Goal: Task Accomplishment & Management: Manage account settings

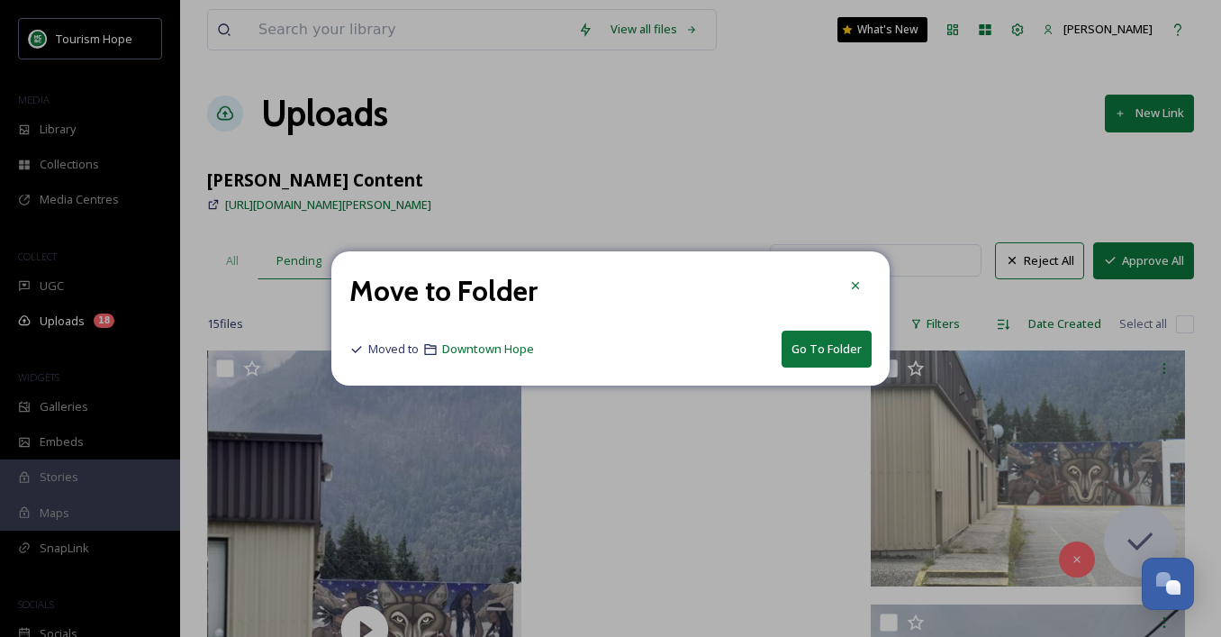
scroll to position [1590, 0]
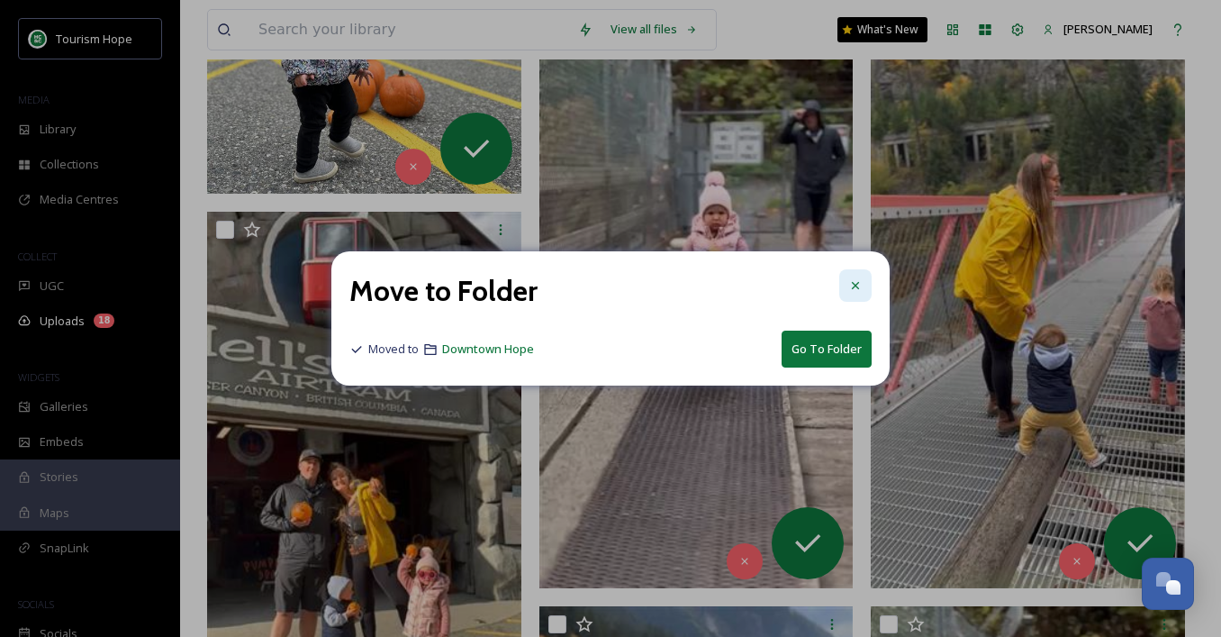
click at [854, 284] on icon at bounding box center [855, 285] width 7 height 7
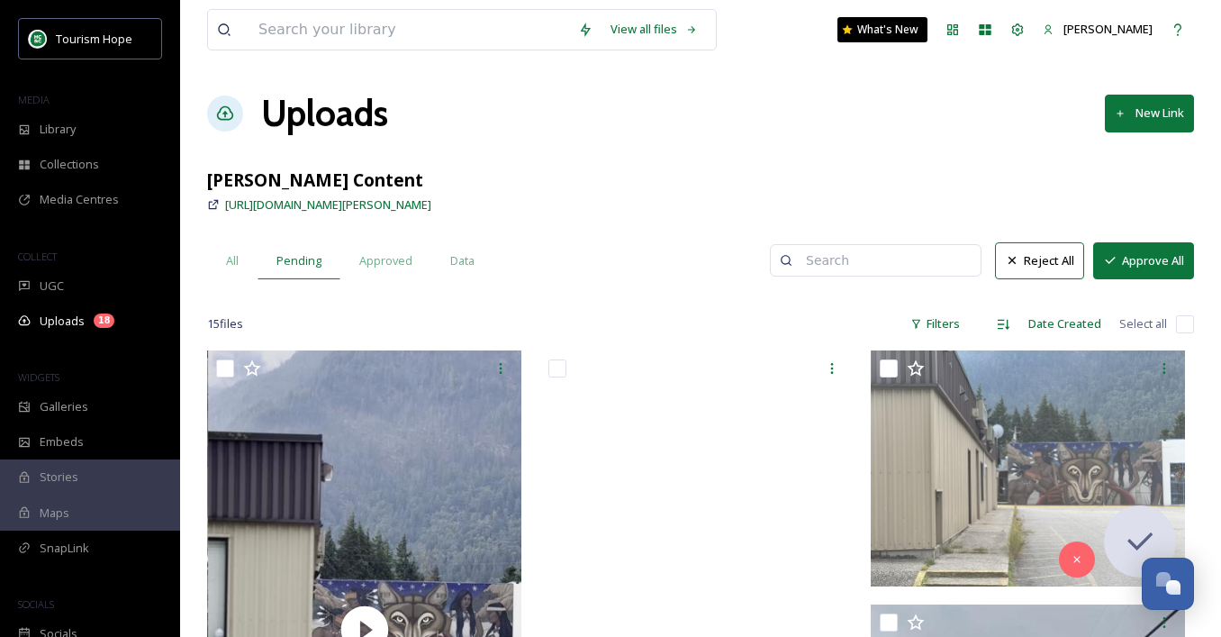
scroll to position [44, 0]
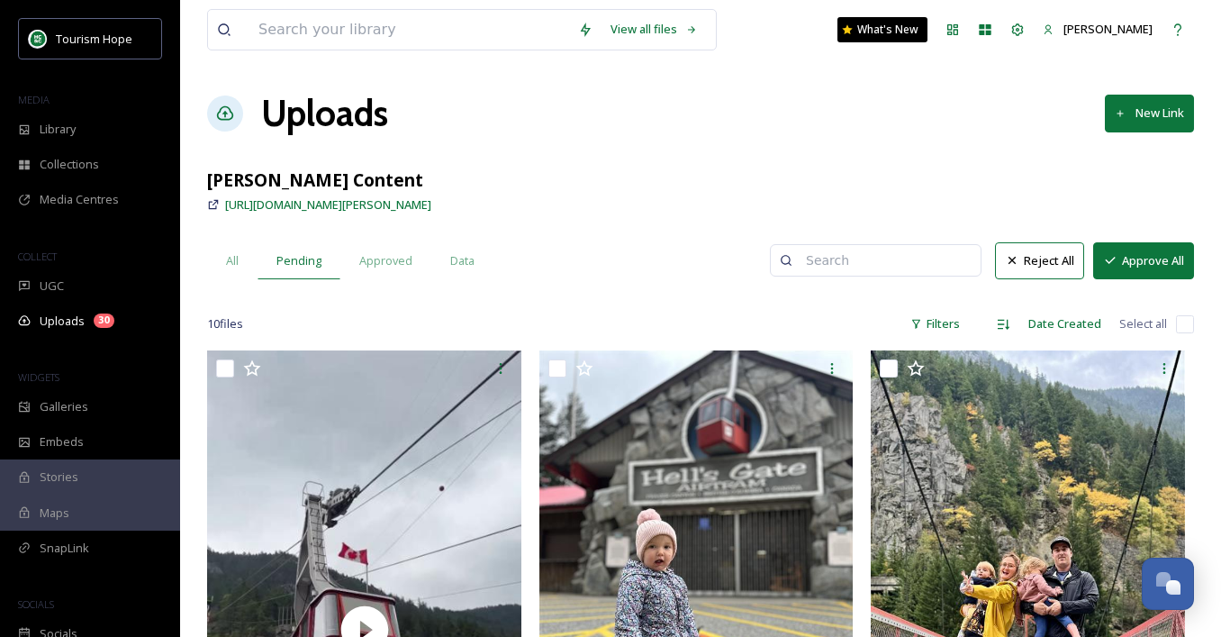
click at [1192, 322] on input "checkbox" at bounding box center [1185, 324] width 18 height 18
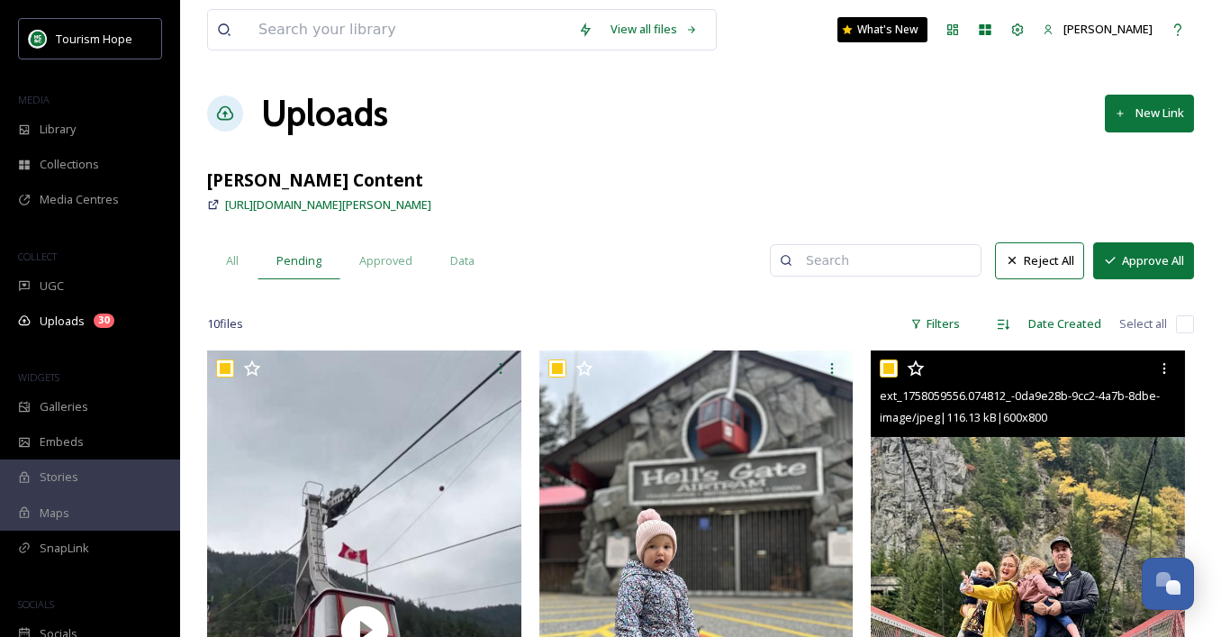
checkbox input "true"
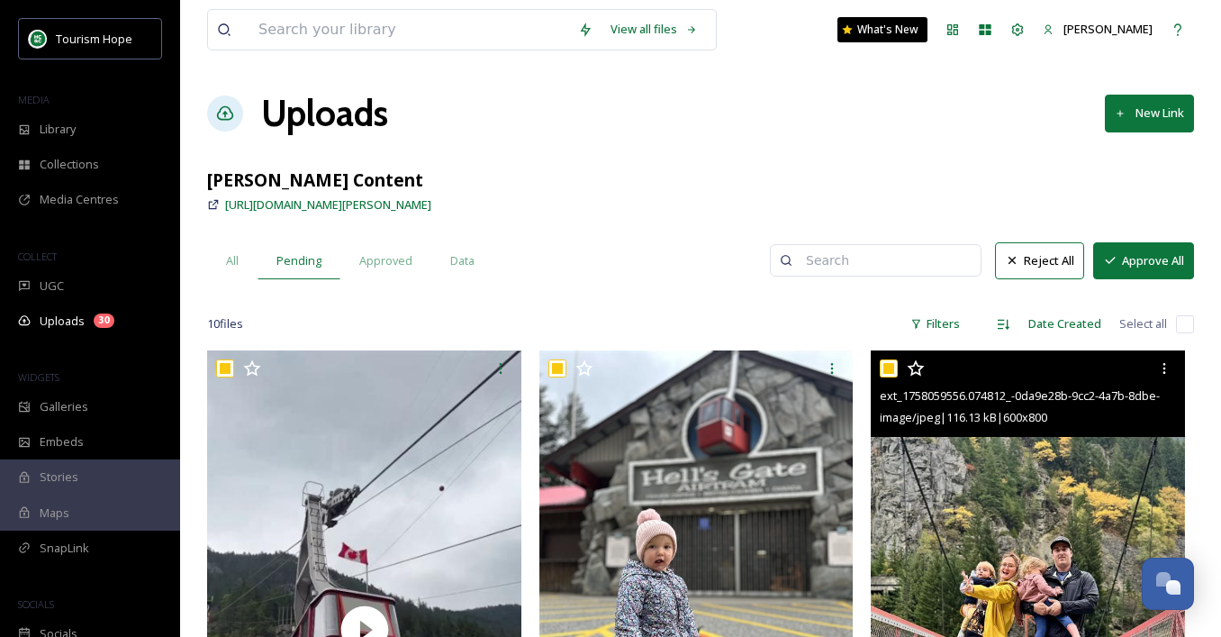
checkbox input "true"
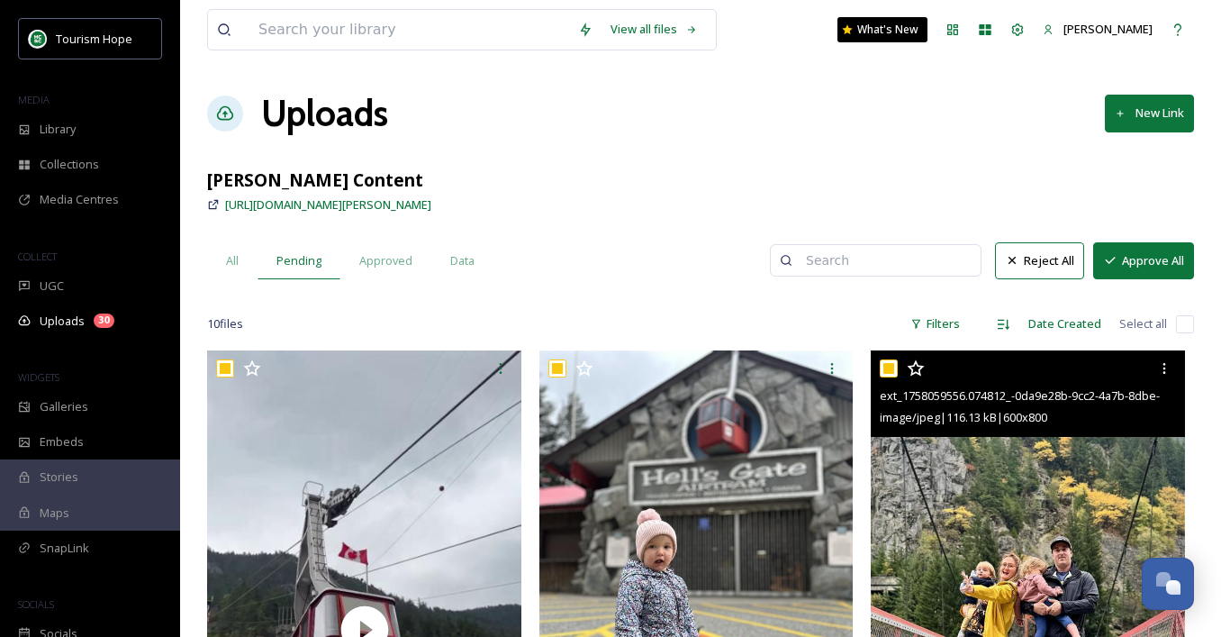
checkbox input "true"
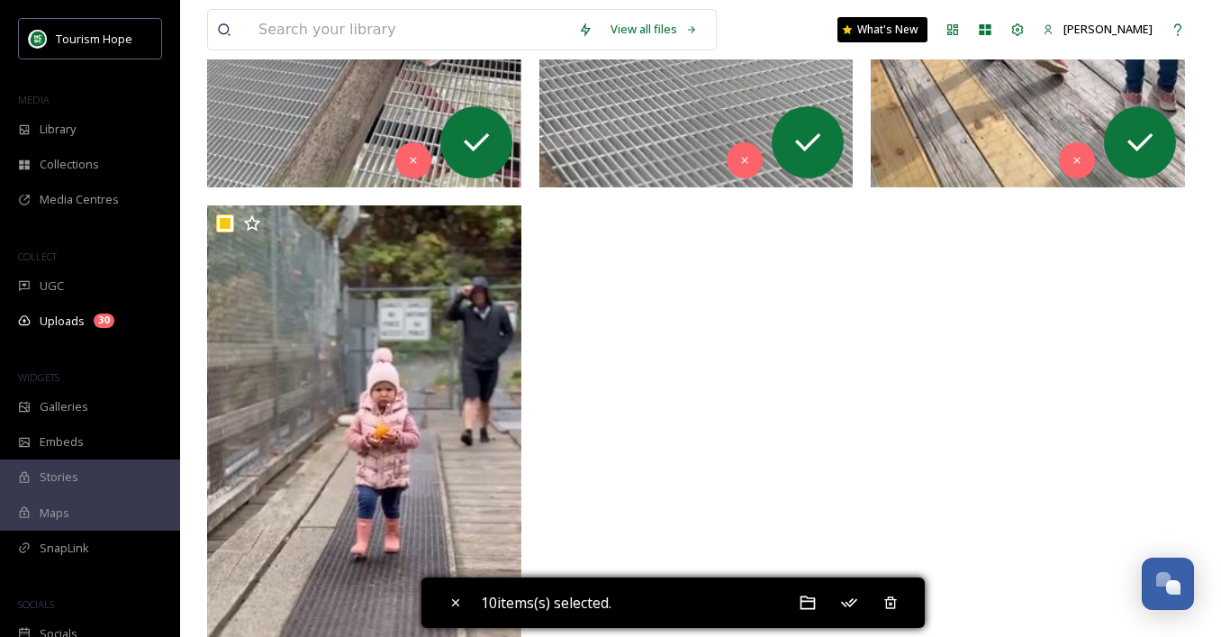
scroll to position [1894, 0]
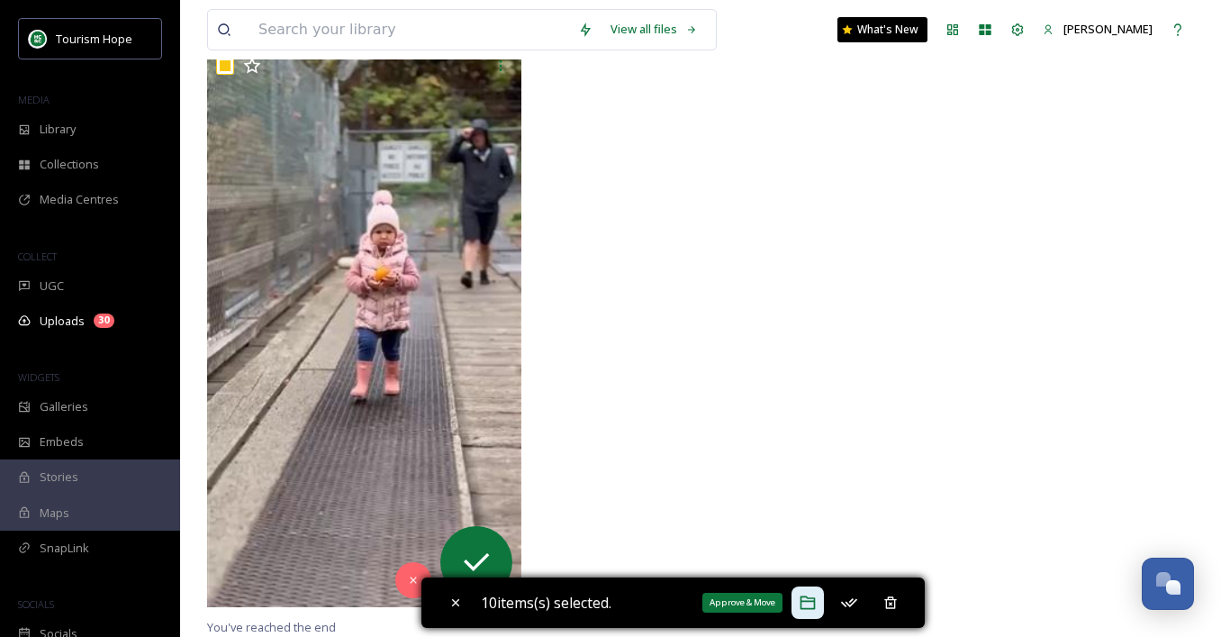
click at [817, 596] on icon at bounding box center [808, 602] width 18 height 18
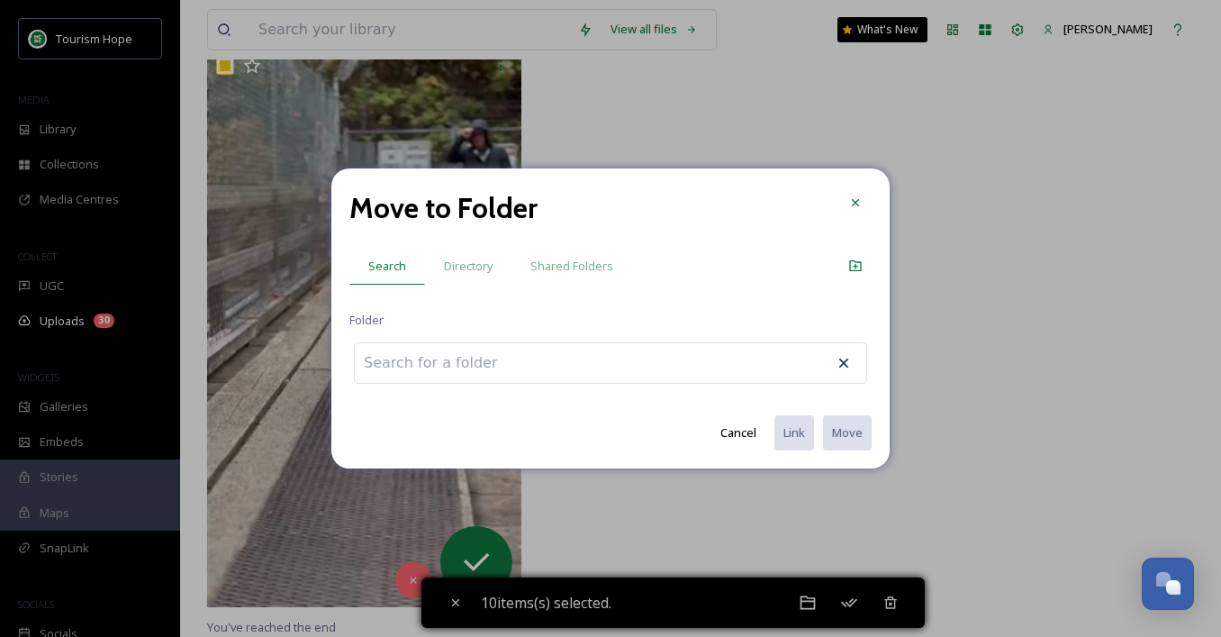
click at [594, 361] on div at bounding box center [610, 362] width 513 height 41
click at [504, 365] on input at bounding box center [454, 363] width 198 height 40
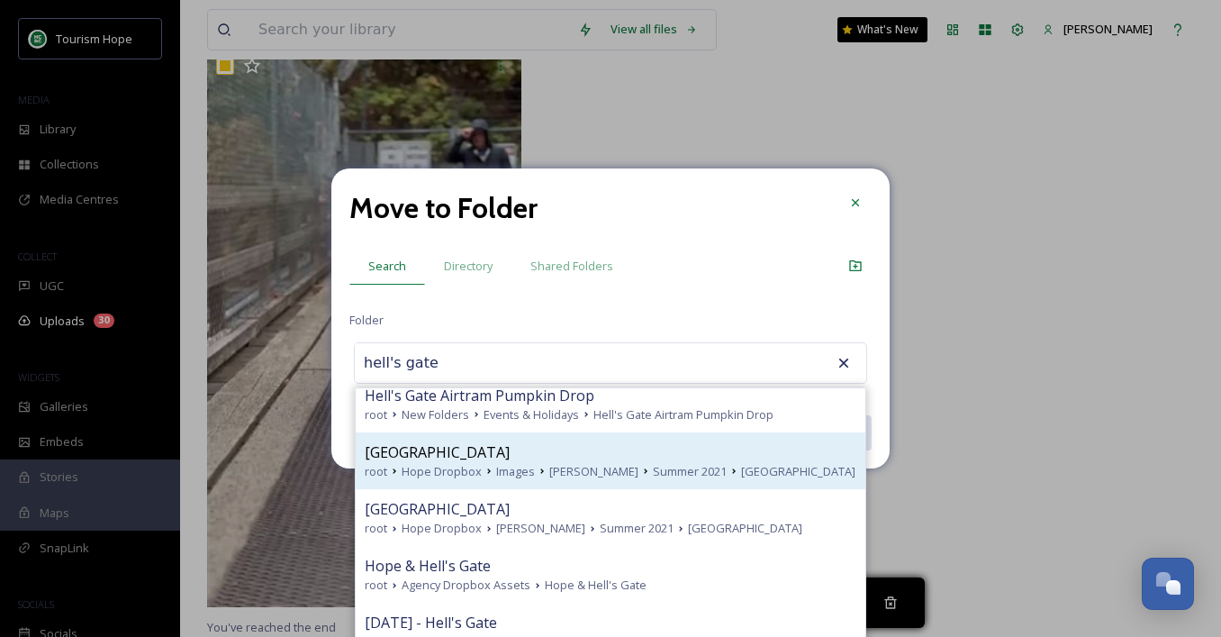
scroll to position [421, 0]
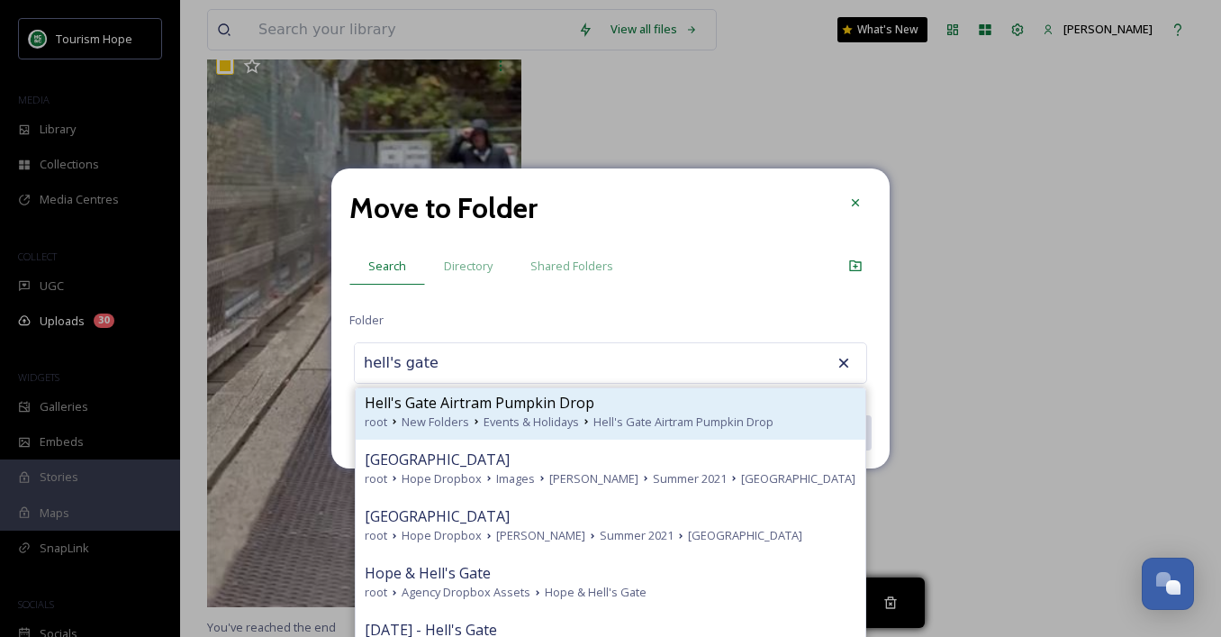
click at [530, 413] on span "Hell's Gate Airtram Pumpkin Drop" at bounding box center [480, 403] width 230 height 22
type input "Hell's Gate Airtram Pumpkin Drop"
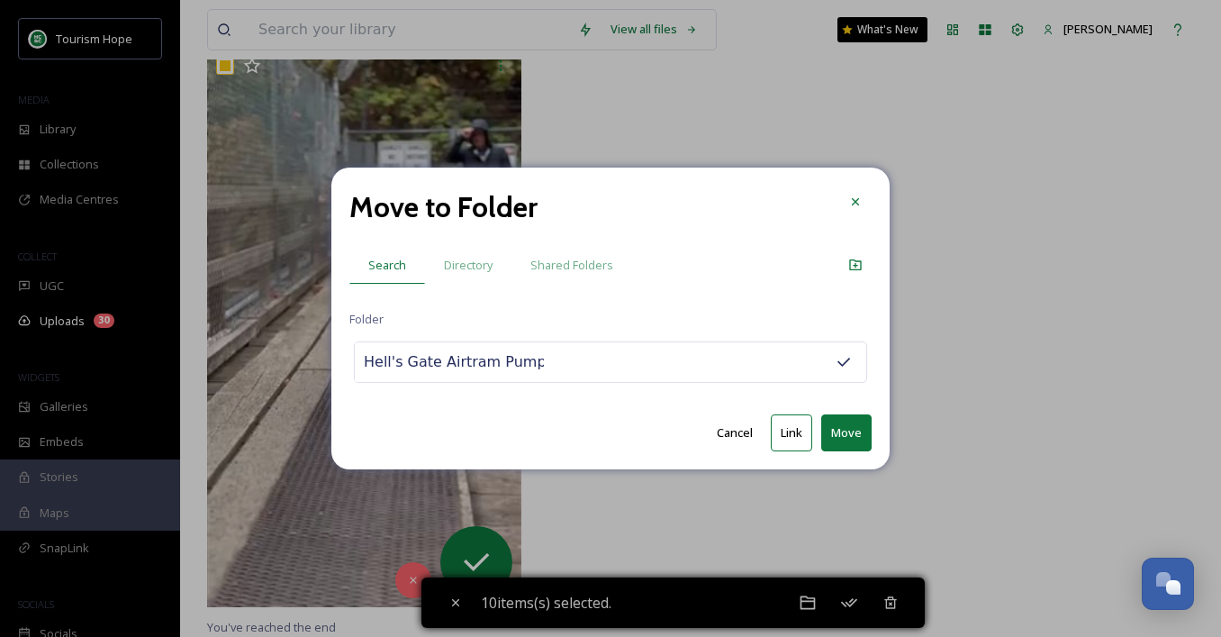
click at [785, 430] on button "Link" at bounding box center [791, 432] width 41 height 37
checkbox input "false"
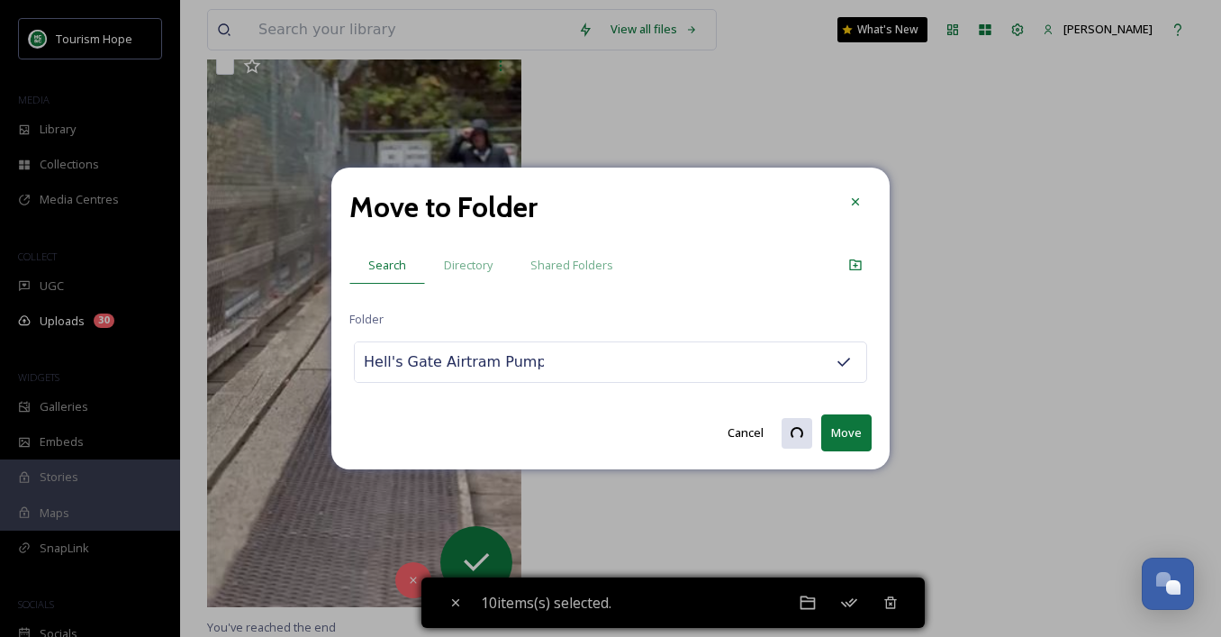
checkbox input "false"
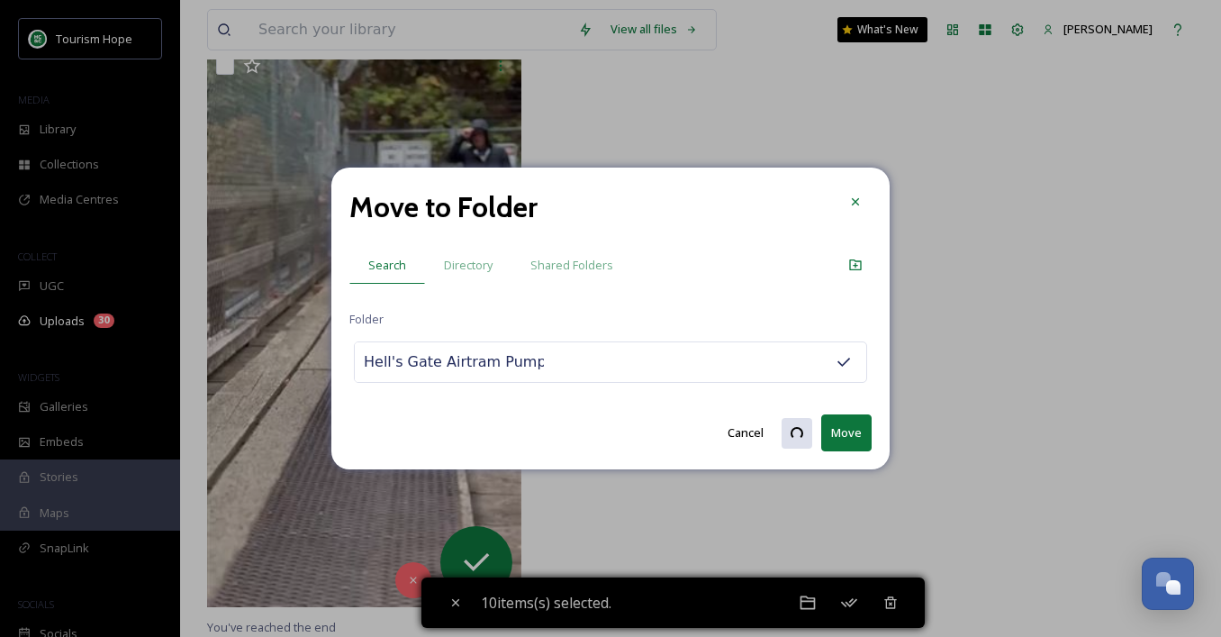
checkbox input "false"
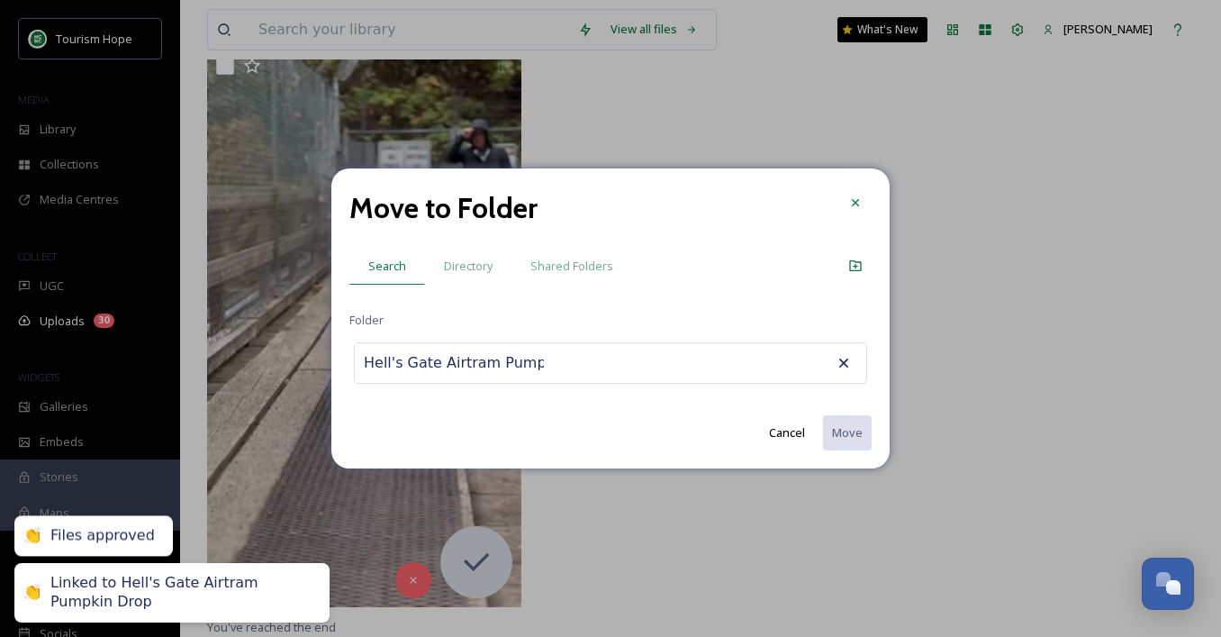
click at [445, 367] on input "Hell's Gate Airtram Pumpkin Drop" at bounding box center [454, 363] width 198 height 40
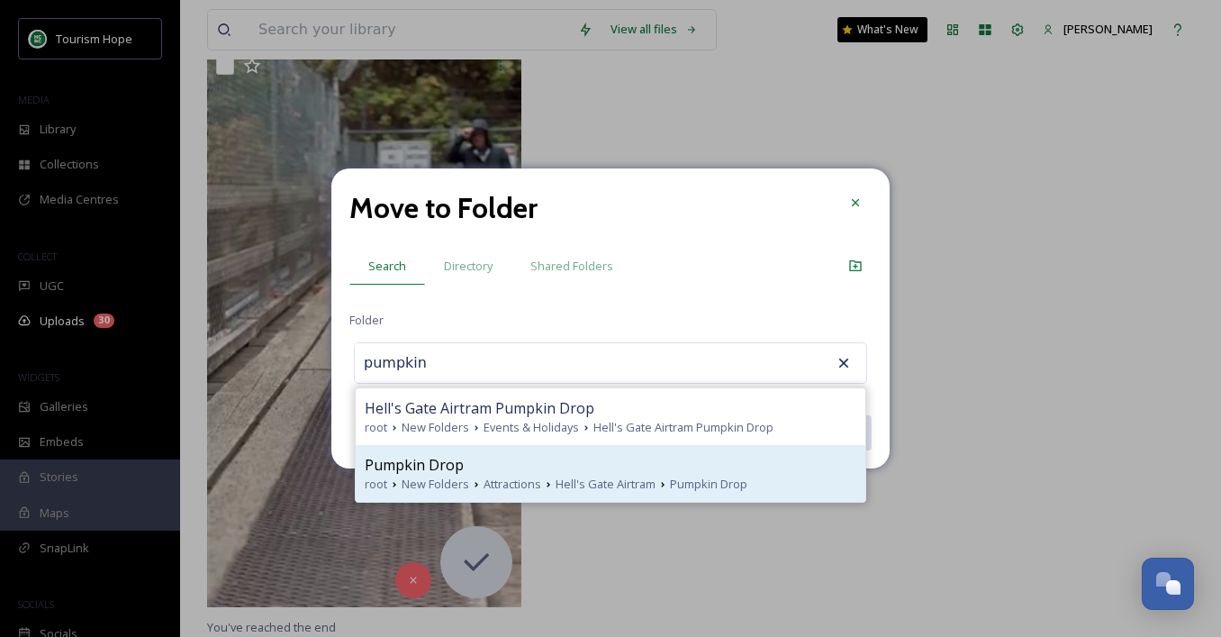
click at [485, 468] on div "Pumpkin Drop" at bounding box center [611, 465] width 492 height 22
type input "Pumpkin Drop"
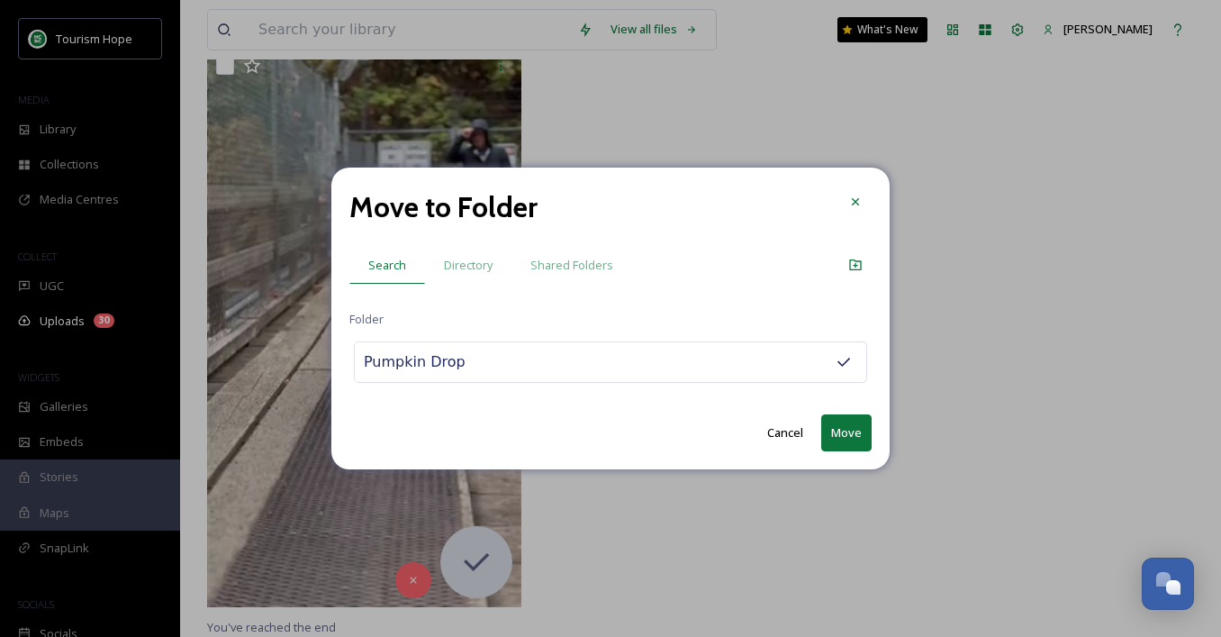
click at [849, 430] on button "Move" at bounding box center [846, 432] width 50 height 37
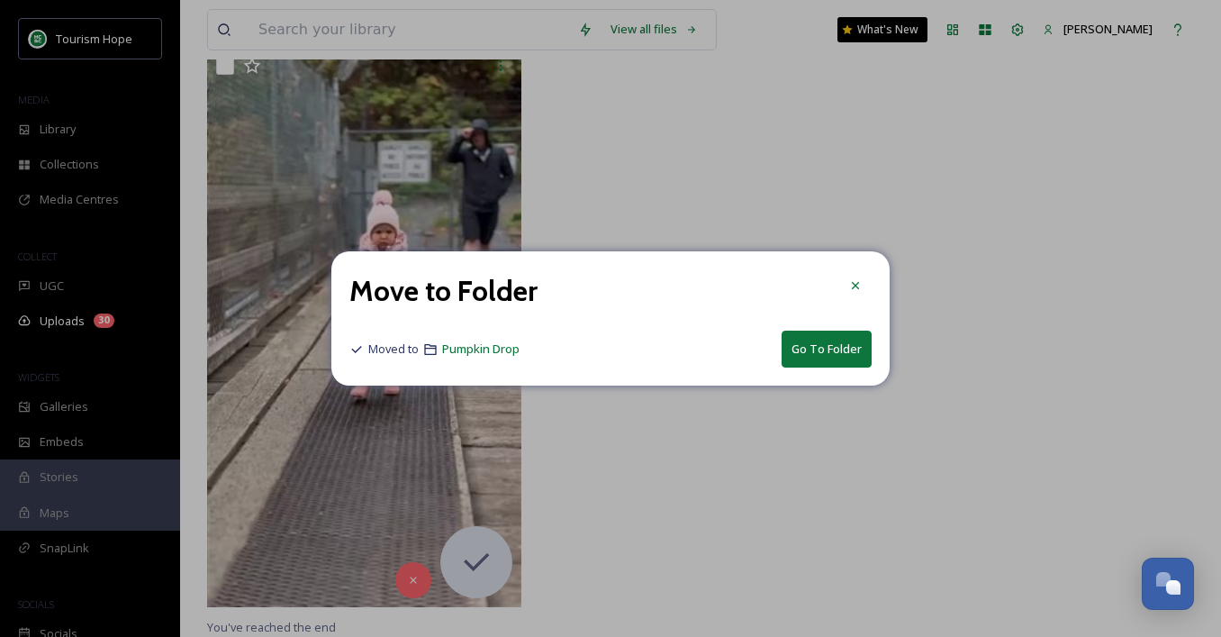
click at [840, 346] on button "Go To Folder" at bounding box center [827, 349] width 90 height 37
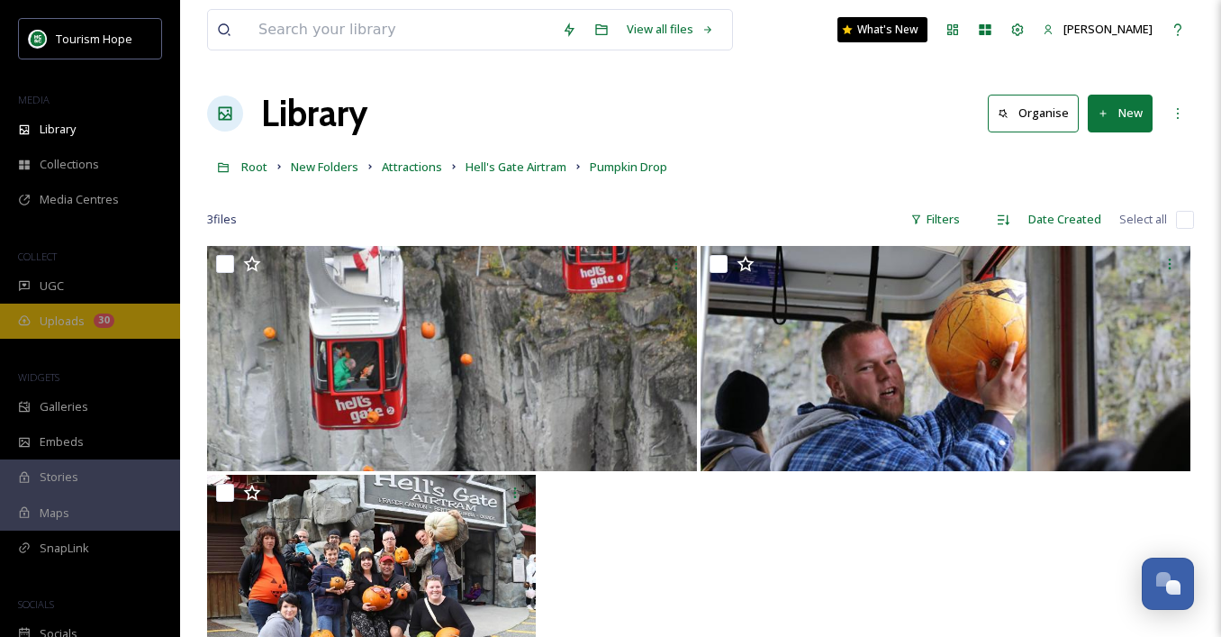
click at [44, 321] on span "Uploads" at bounding box center [62, 321] width 45 height 17
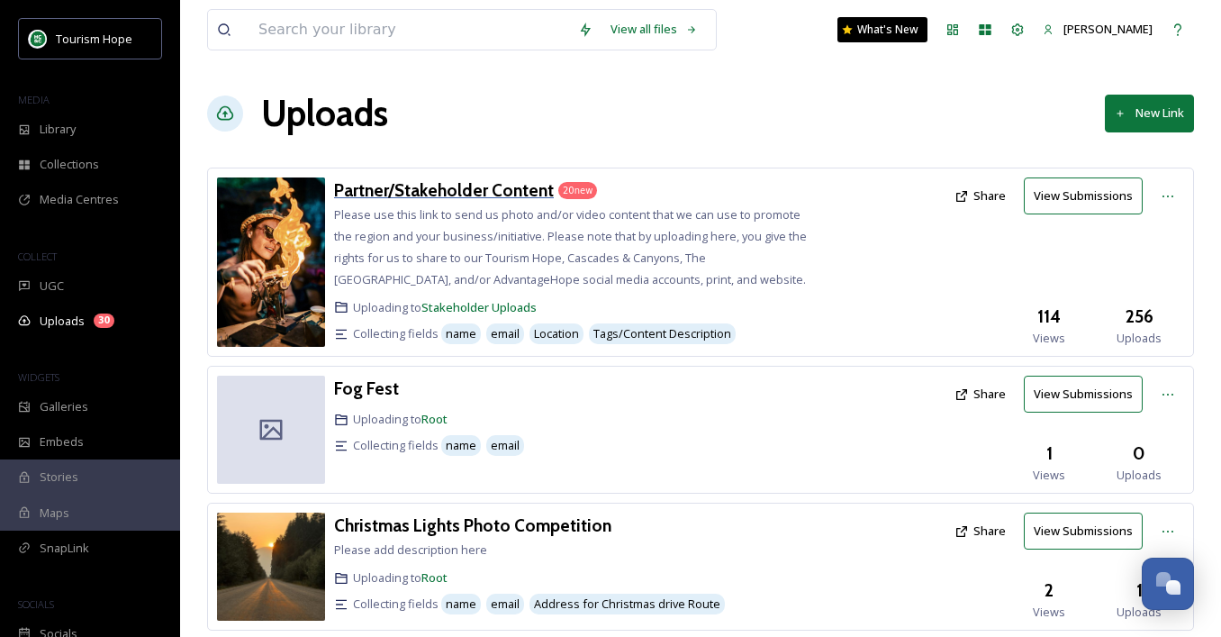
click at [445, 191] on h3 "Partner/Stakeholder Content" at bounding box center [444, 190] width 220 height 22
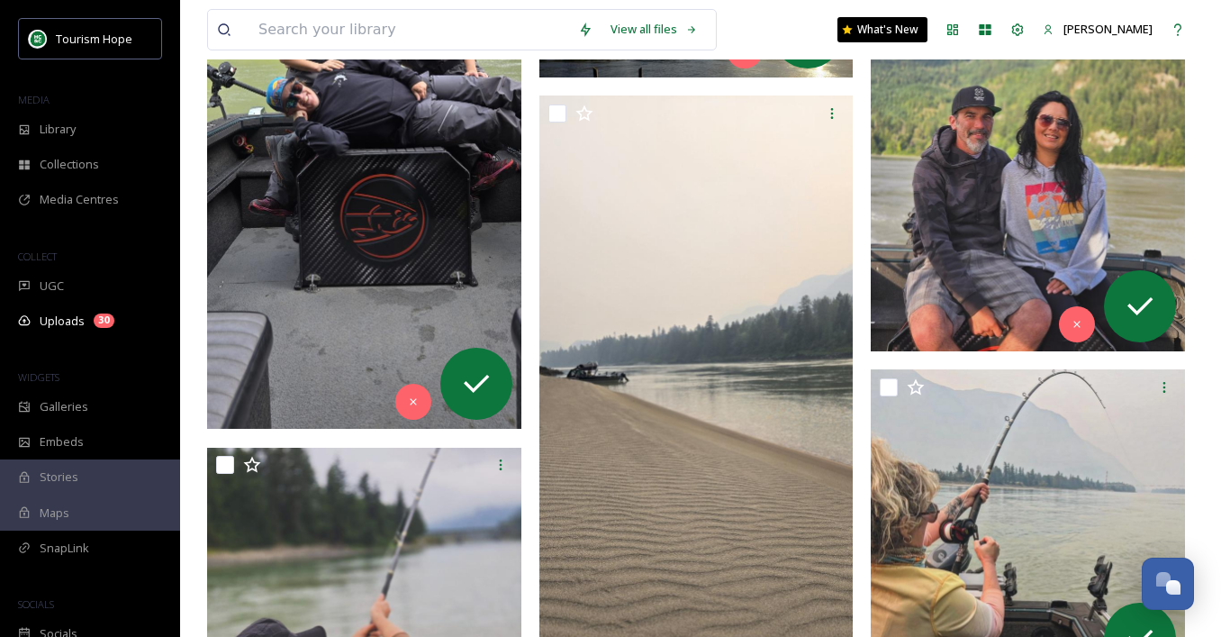
scroll to position [944, 0]
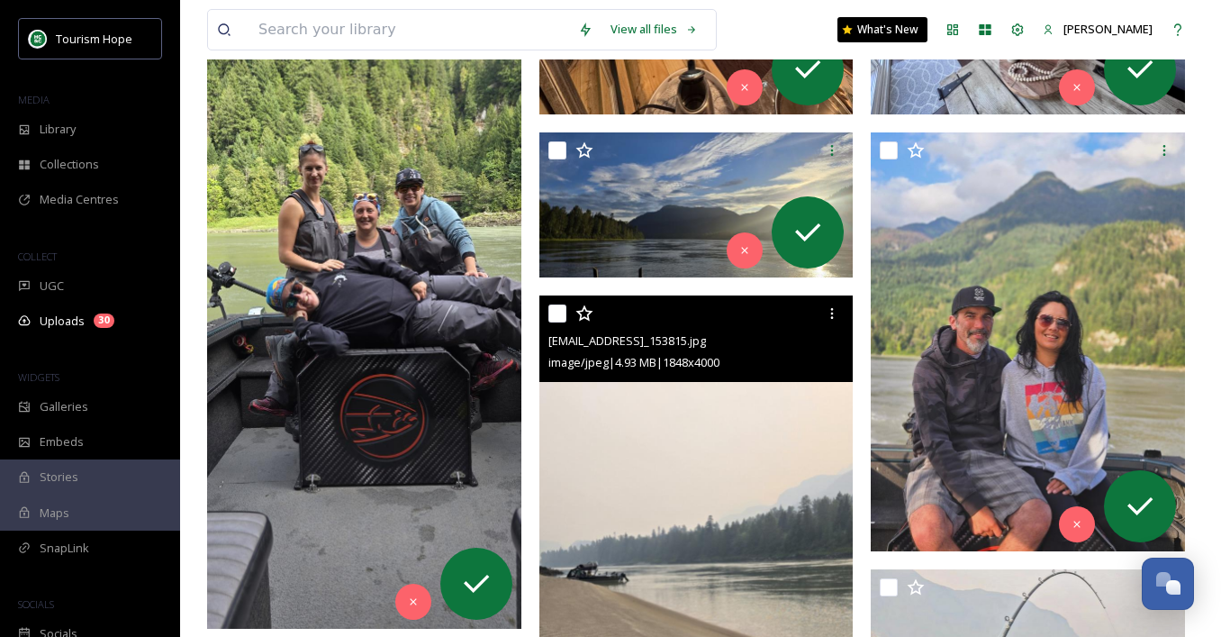
click at [604, 472] on img at bounding box center [696, 635] width 314 height 680
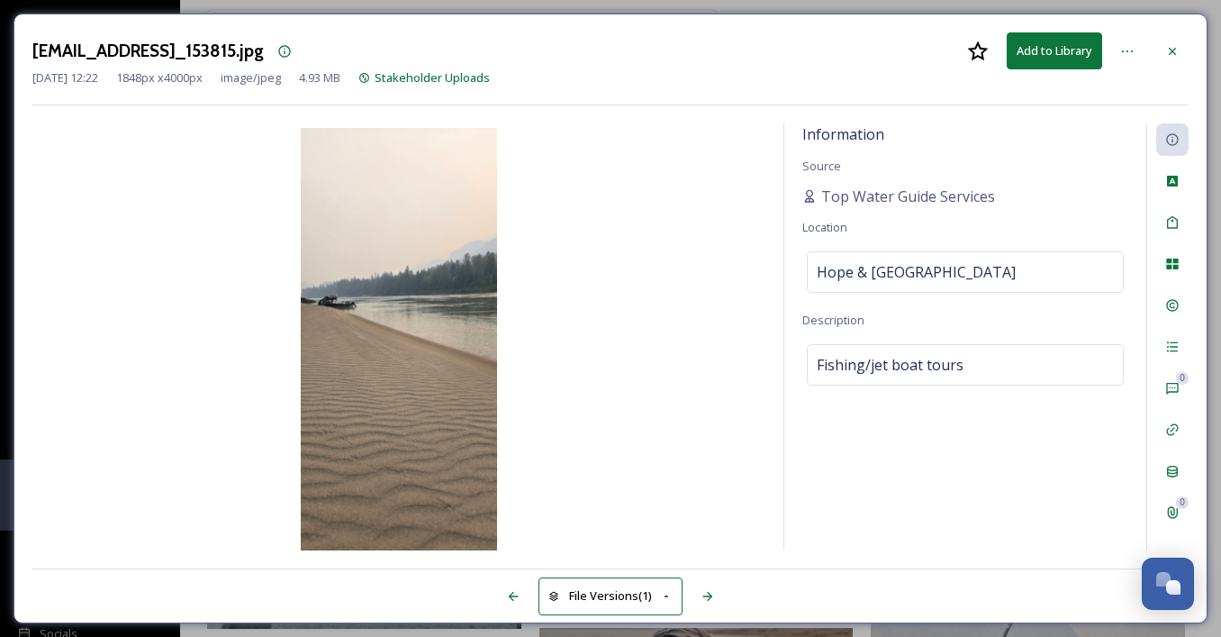
click at [403, 328] on img at bounding box center [398, 341] width 733 height 426
click at [1175, 48] on icon at bounding box center [1172, 51] width 14 height 14
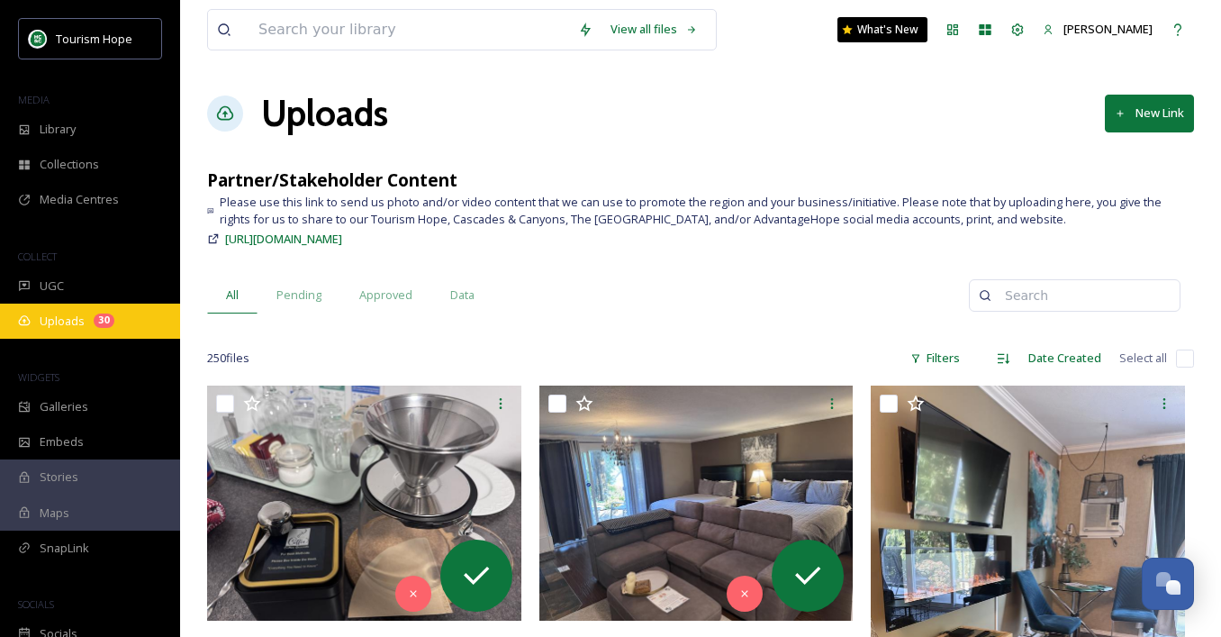
click at [105, 312] on div "Uploads 30" at bounding box center [90, 321] width 180 height 35
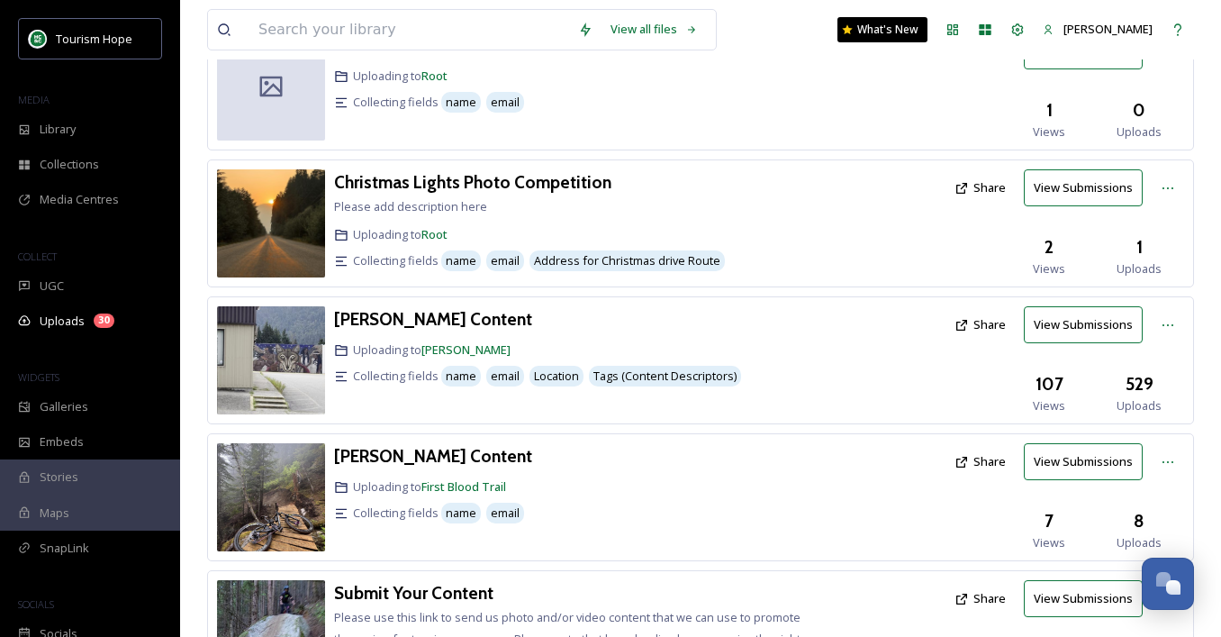
scroll to position [347, 0]
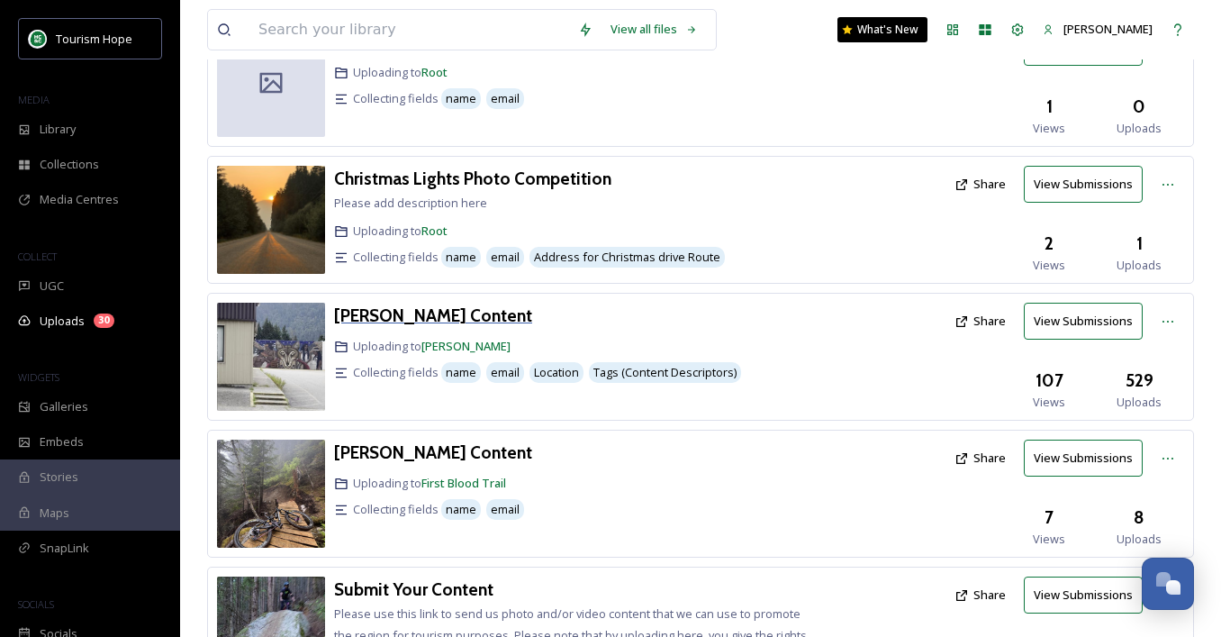
click at [466, 320] on h3 "[PERSON_NAME] Content" at bounding box center [433, 315] width 198 height 22
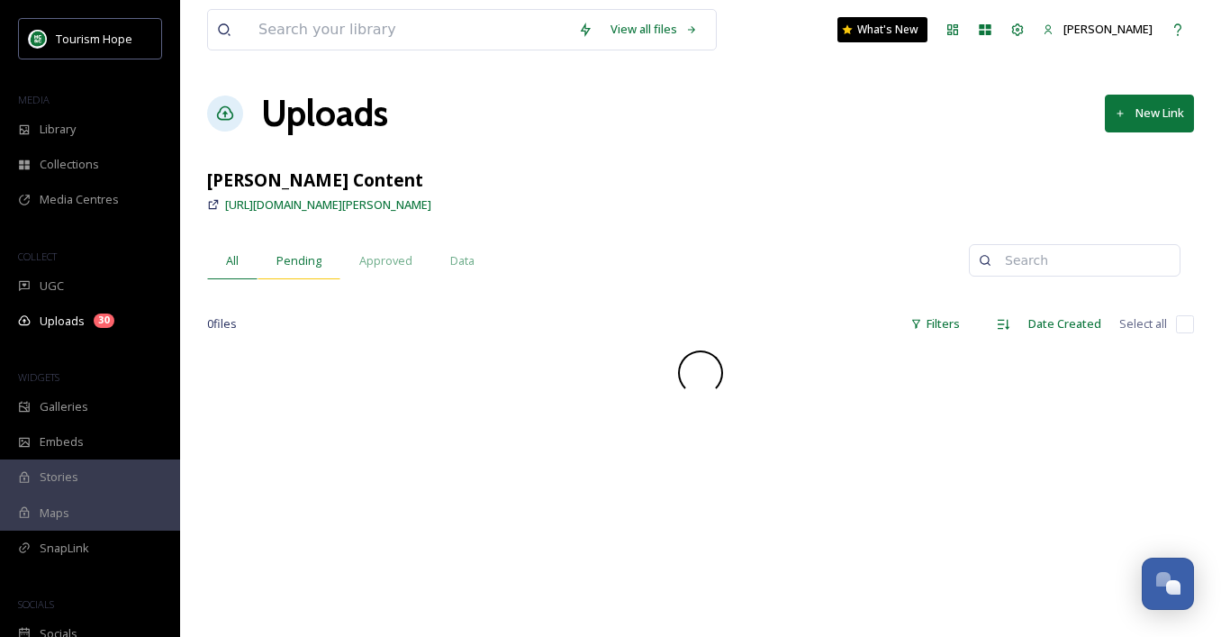
click at [305, 259] on span "Pending" at bounding box center [298, 260] width 45 height 17
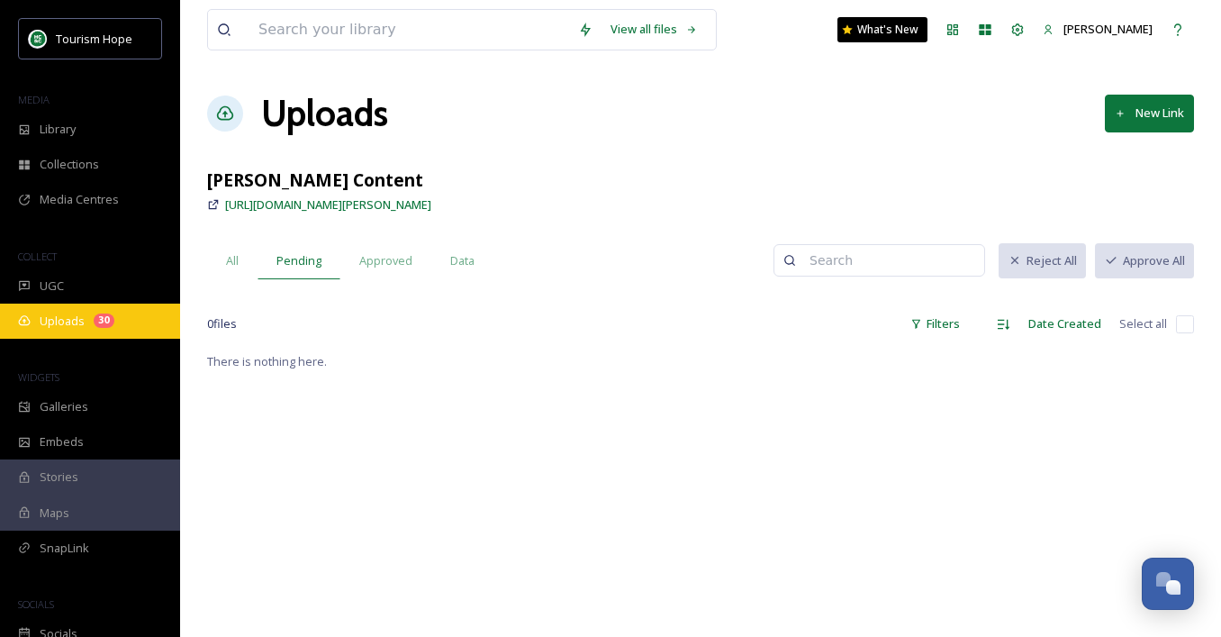
click at [50, 316] on span "Uploads" at bounding box center [62, 321] width 45 height 17
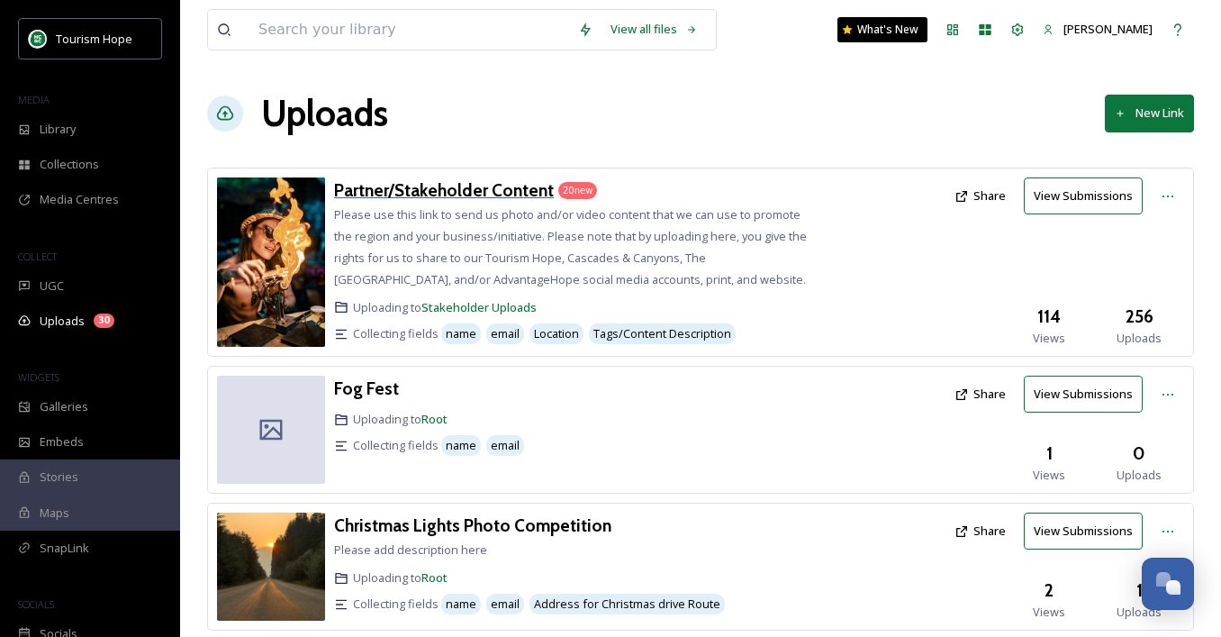
click at [413, 180] on h3 "Partner/Stakeholder Content" at bounding box center [444, 190] width 220 height 22
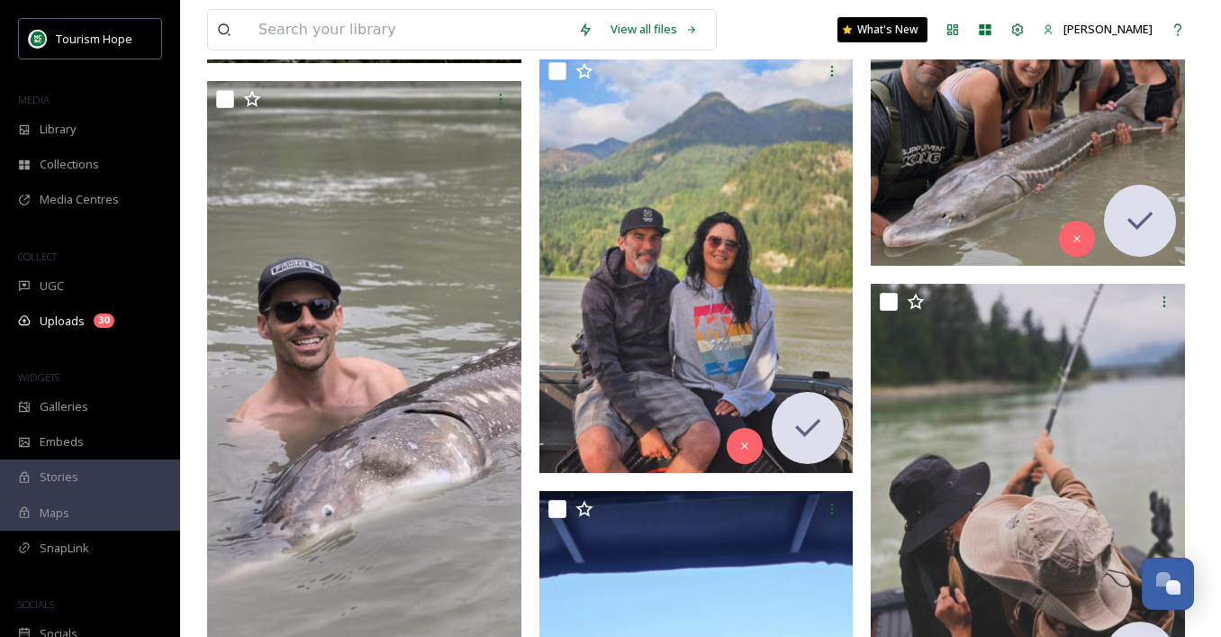
scroll to position [4743, 0]
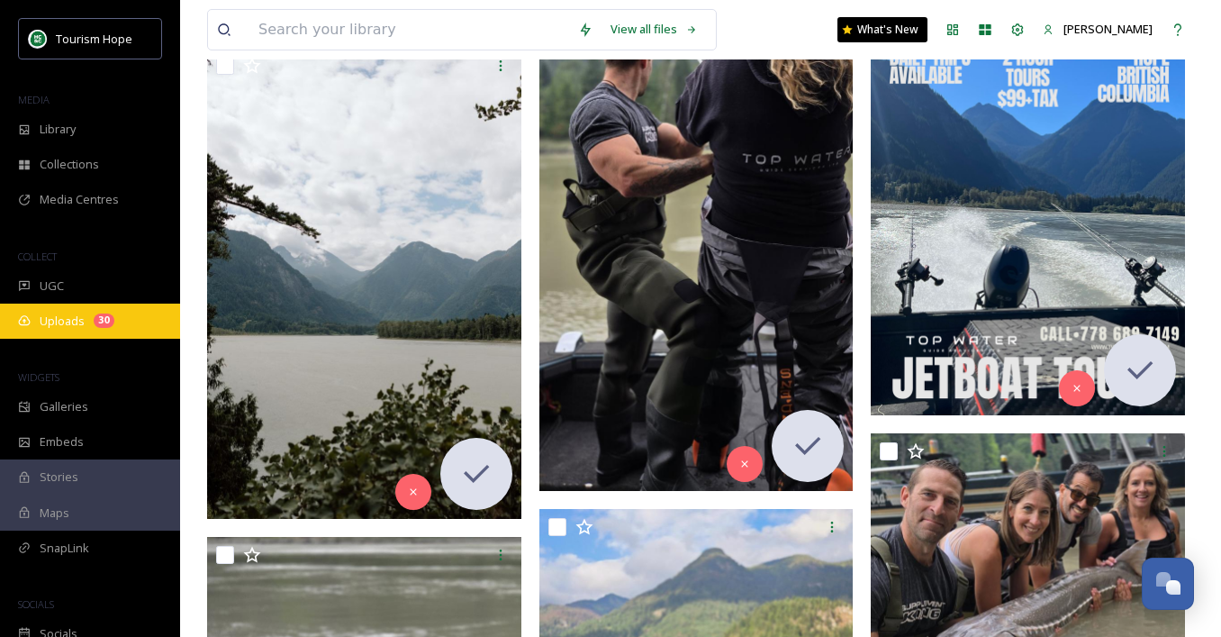
click at [61, 331] on div "Uploads 30" at bounding box center [90, 321] width 180 height 35
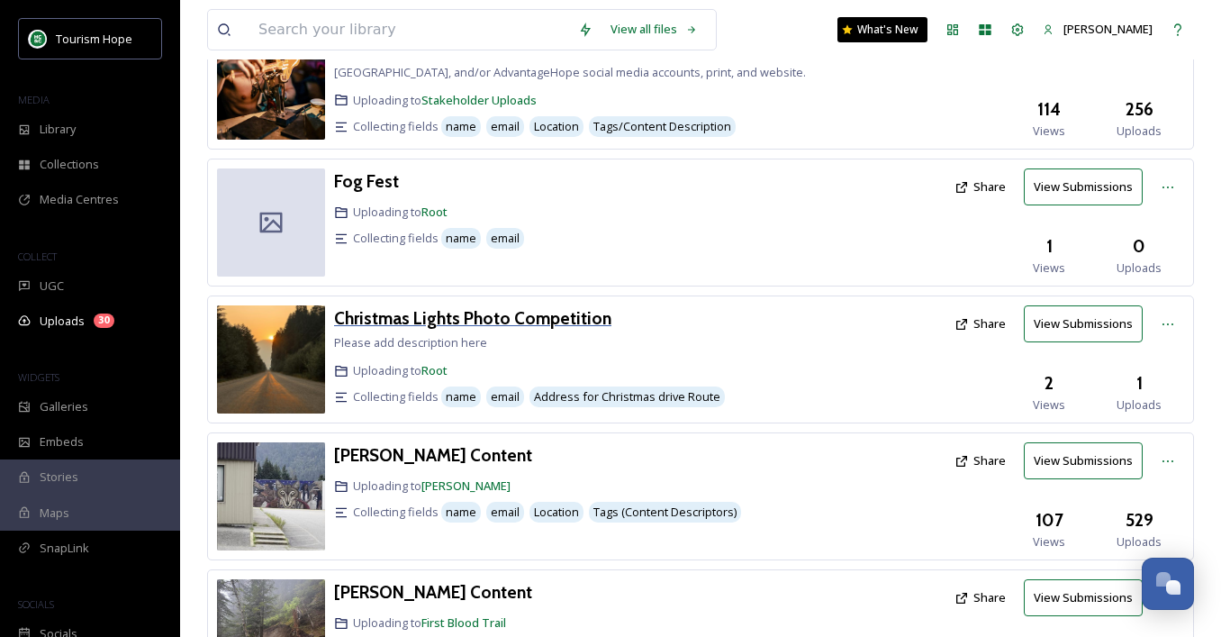
scroll to position [209, 0]
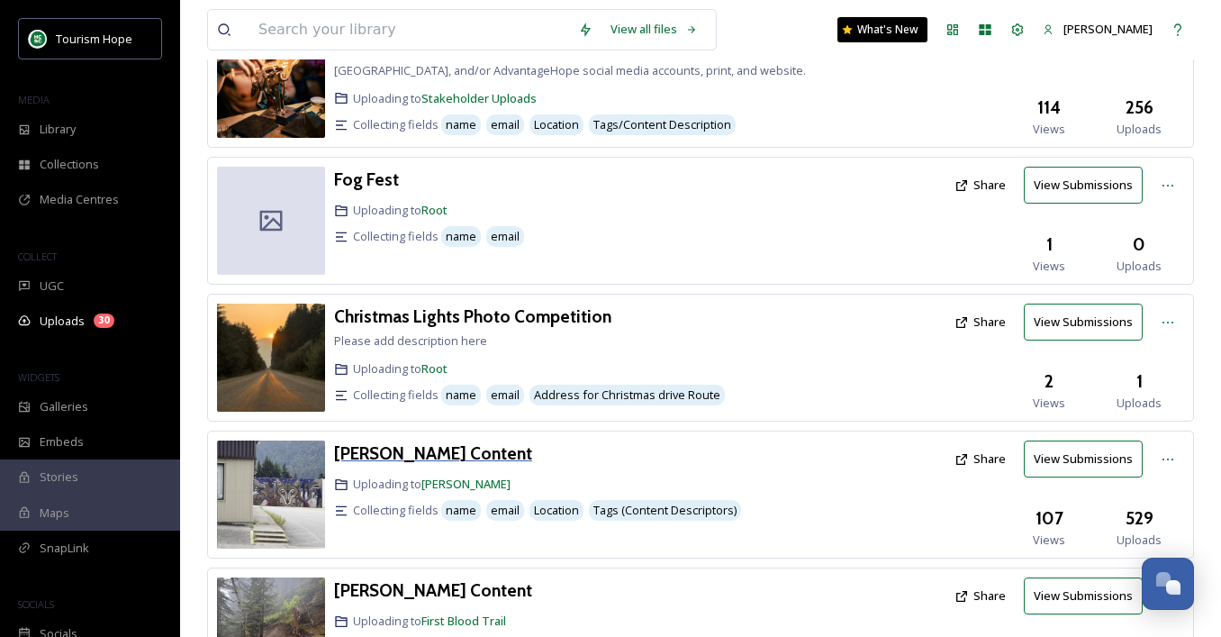
click at [426, 449] on h3 "[PERSON_NAME] Content" at bounding box center [433, 453] width 198 height 22
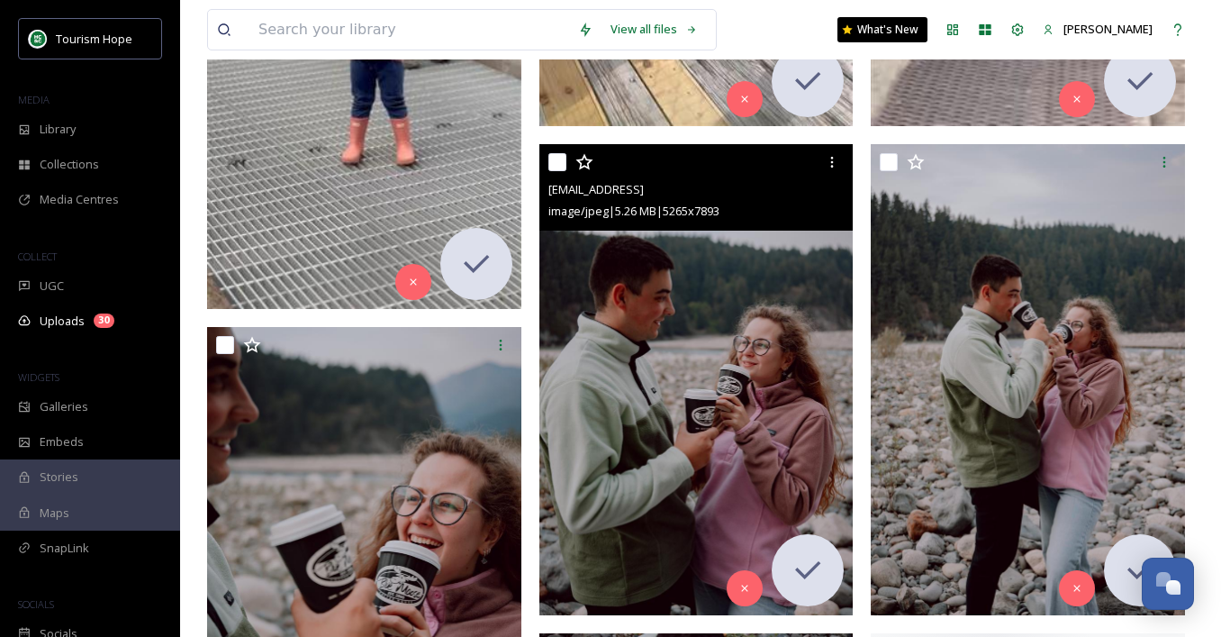
scroll to position [2630, 0]
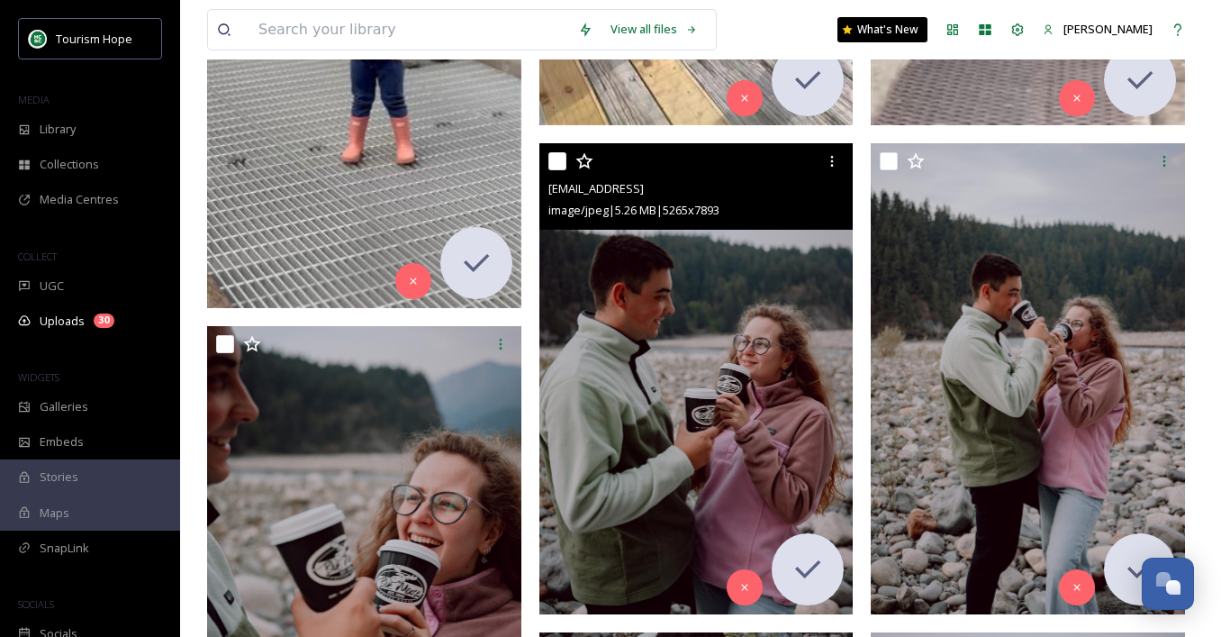
click at [689, 453] on img at bounding box center [696, 378] width 314 height 471
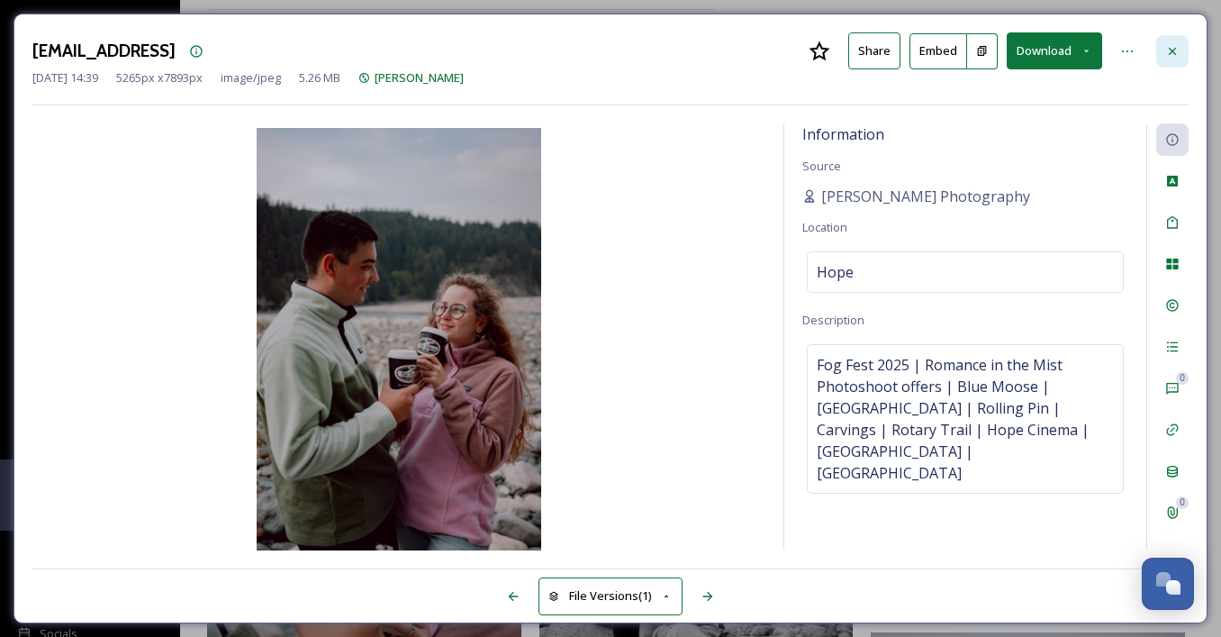
click at [1165, 51] on icon at bounding box center [1172, 51] width 14 height 14
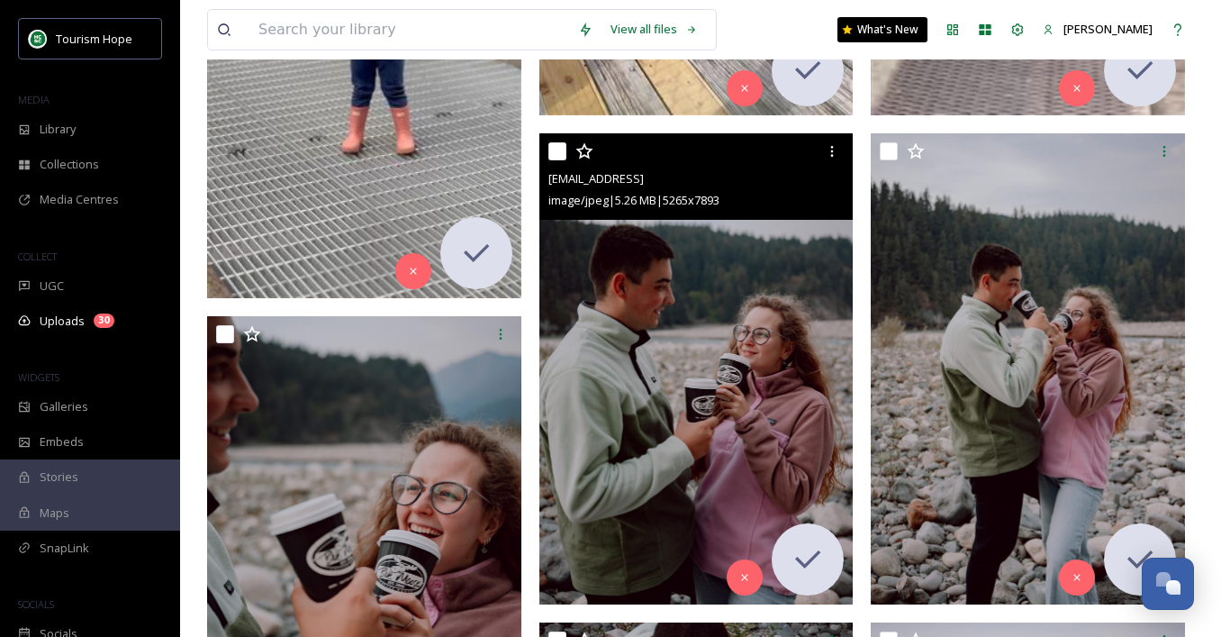
scroll to position [2642, 0]
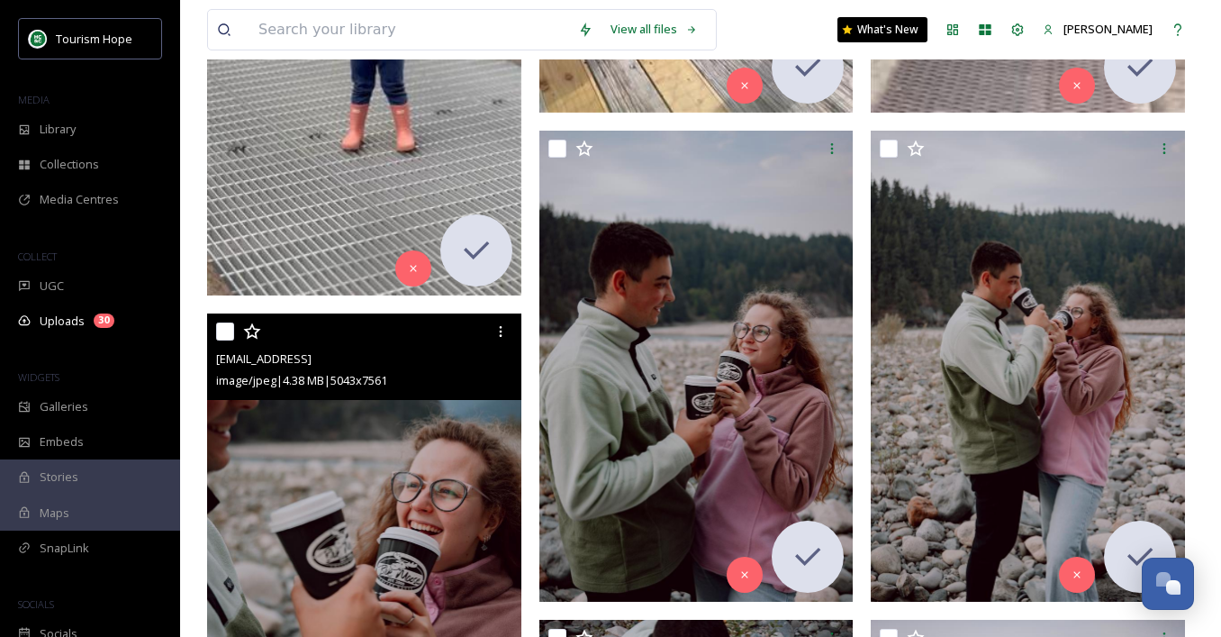
click at [222, 327] on input "checkbox" at bounding box center [225, 331] width 18 height 18
checkbox input "true"
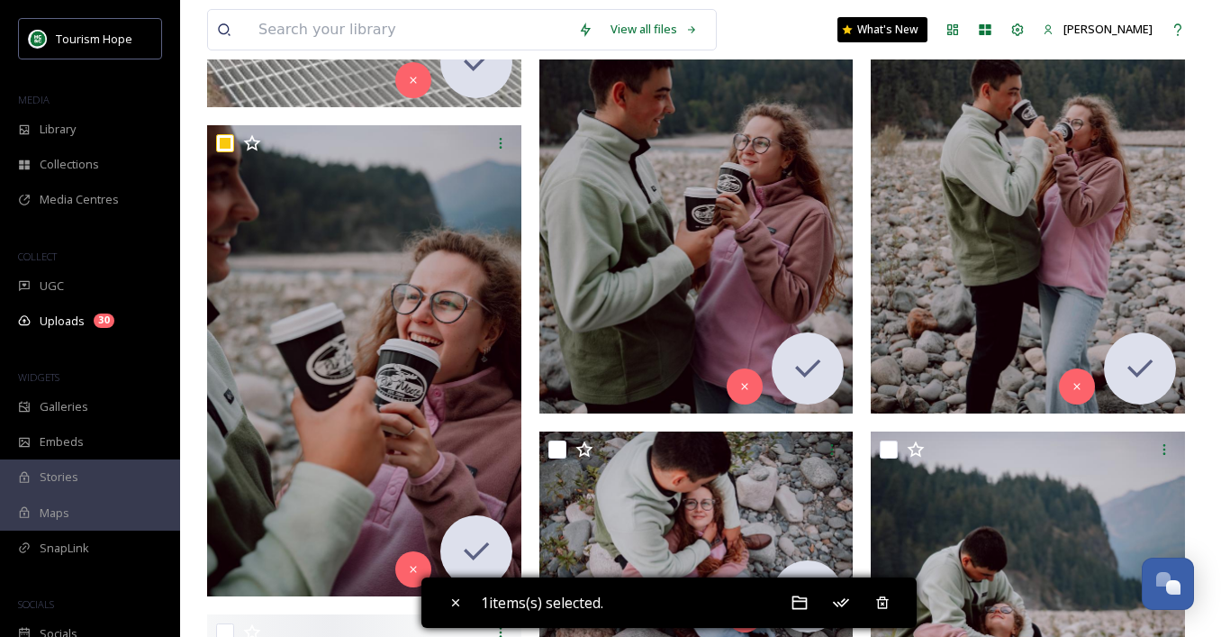
scroll to position [2834, 0]
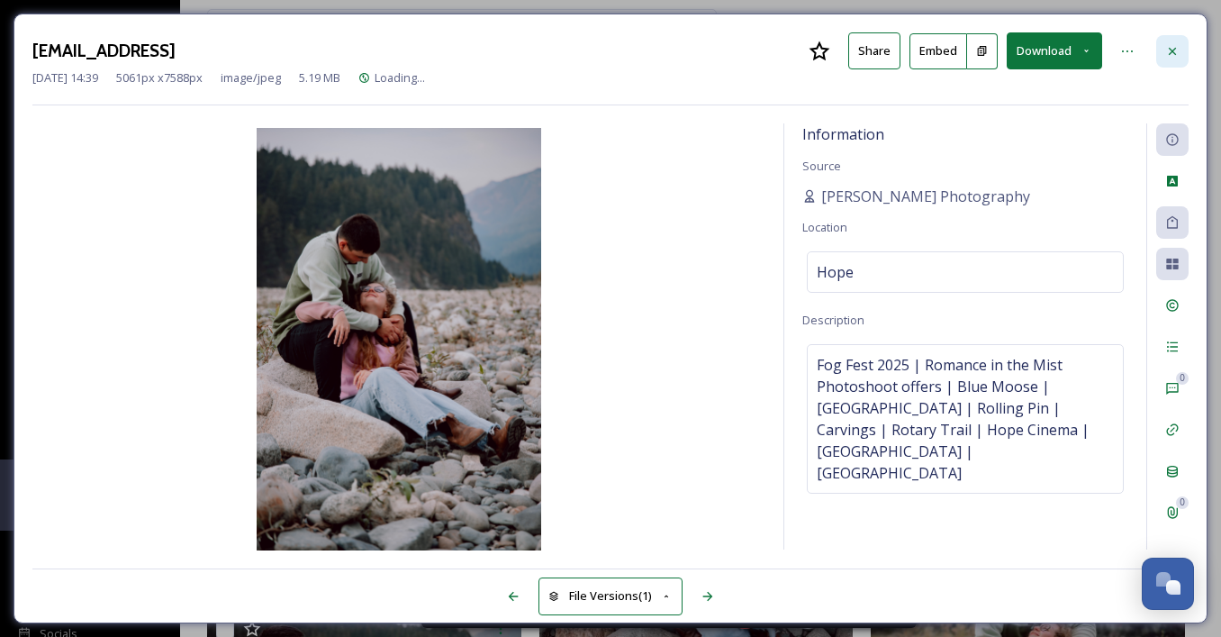
click at [1169, 41] on div at bounding box center [1172, 51] width 32 height 32
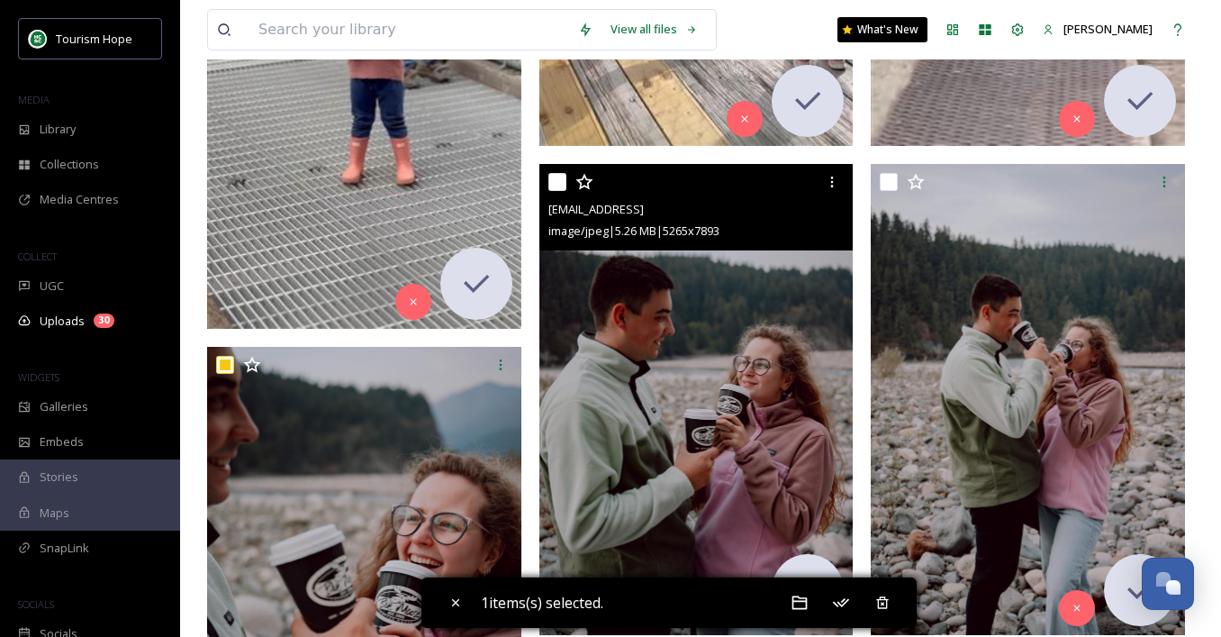
scroll to position [2604, 0]
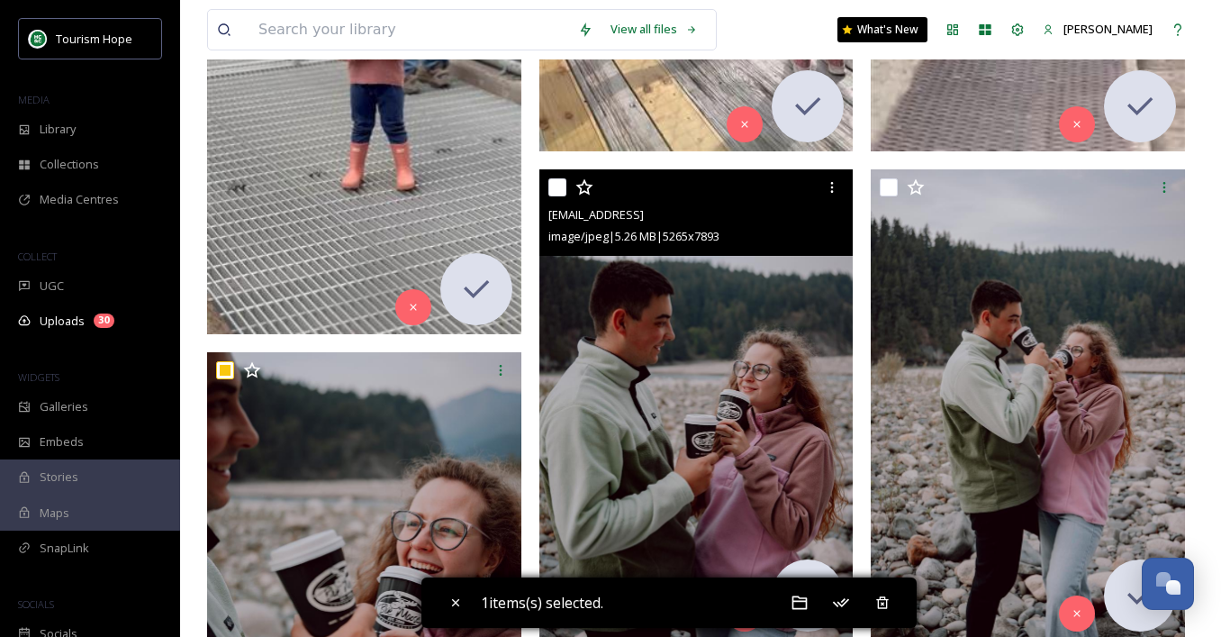
click at [557, 190] on input "checkbox" at bounding box center [557, 187] width 18 height 18
checkbox input "true"
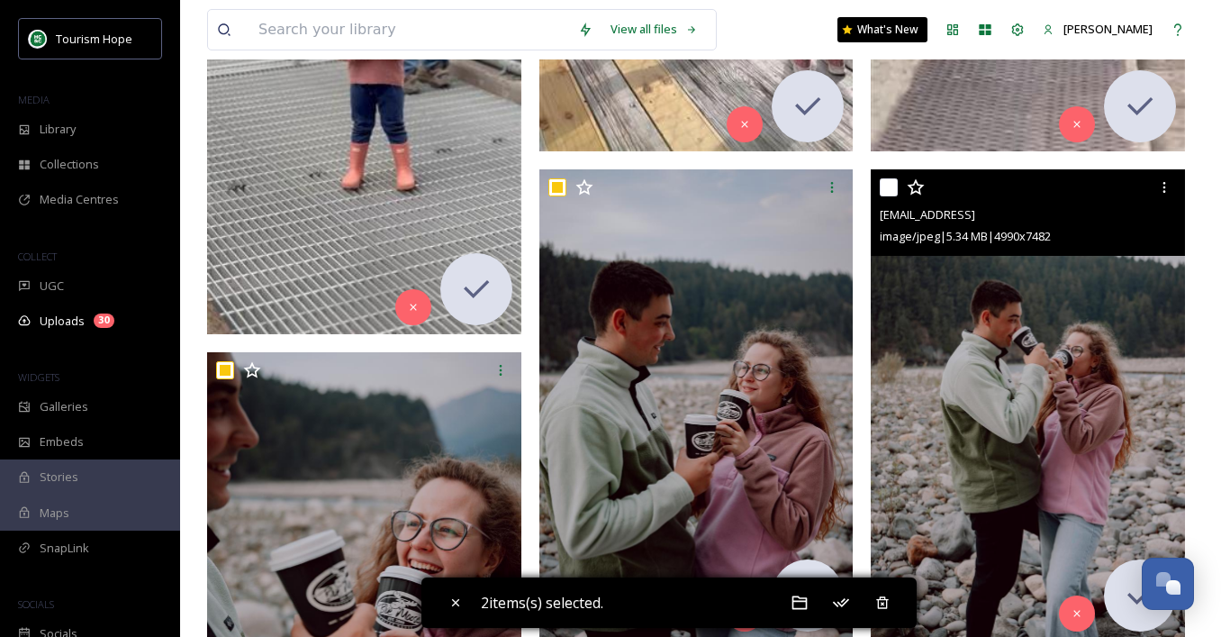
click at [891, 189] on input "checkbox" at bounding box center [889, 187] width 18 height 18
checkbox input "true"
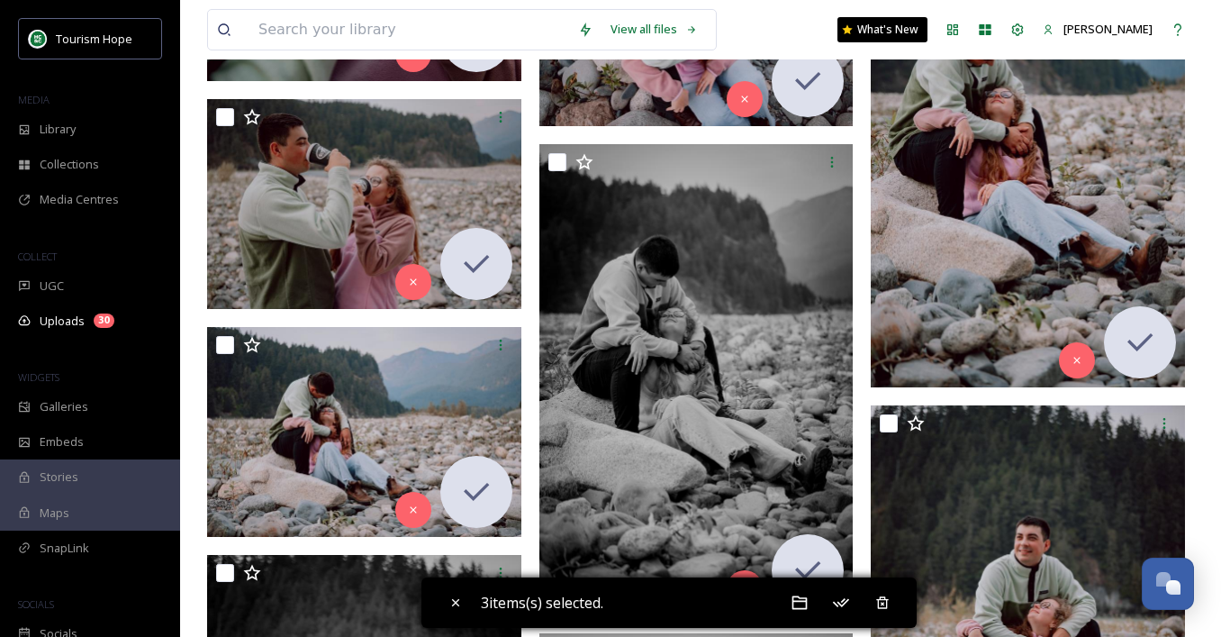
scroll to position [3361, 0]
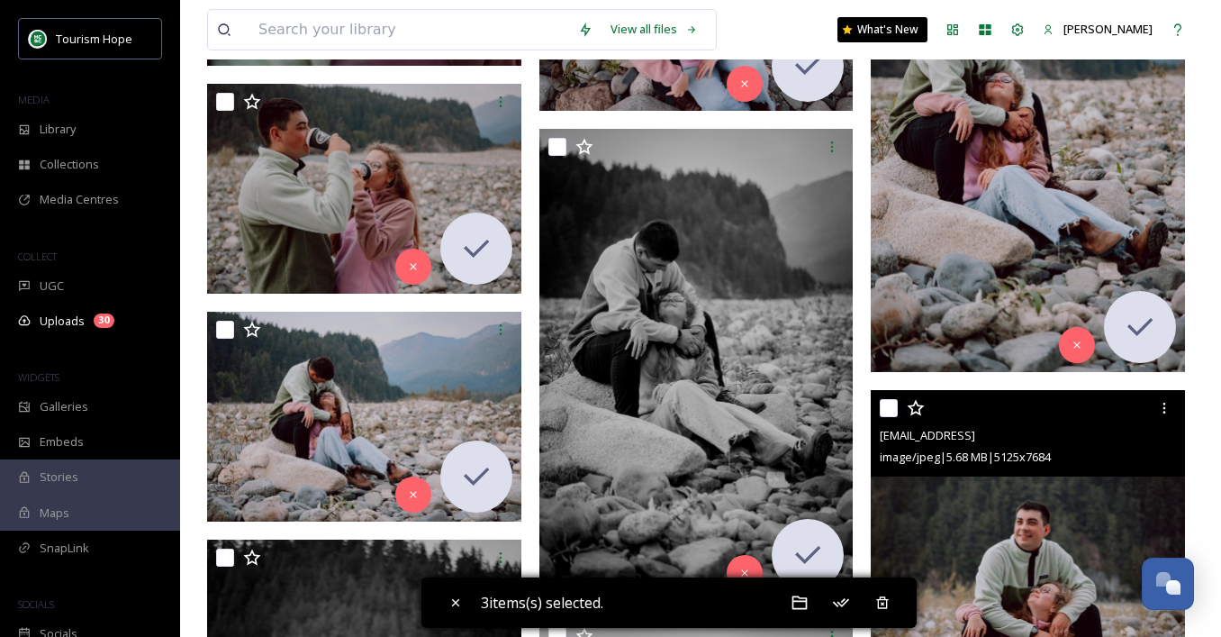
click at [975, 527] on img at bounding box center [1028, 625] width 314 height 471
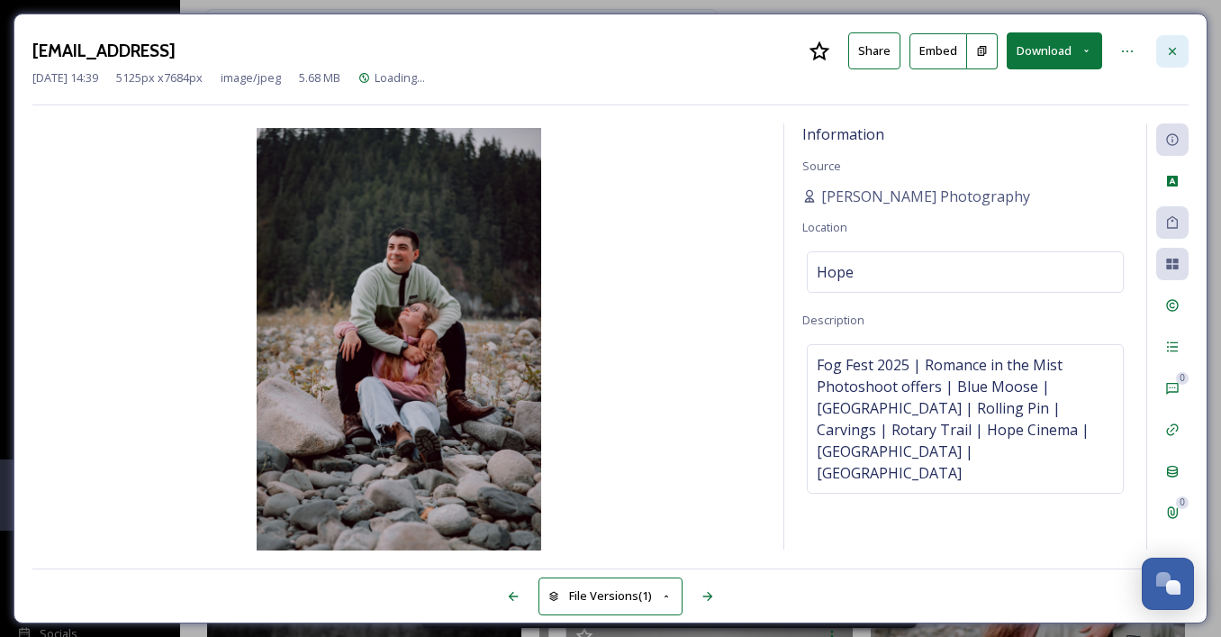
click at [1169, 46] on icon at bounding box center [1172, 51] width 14 height 14
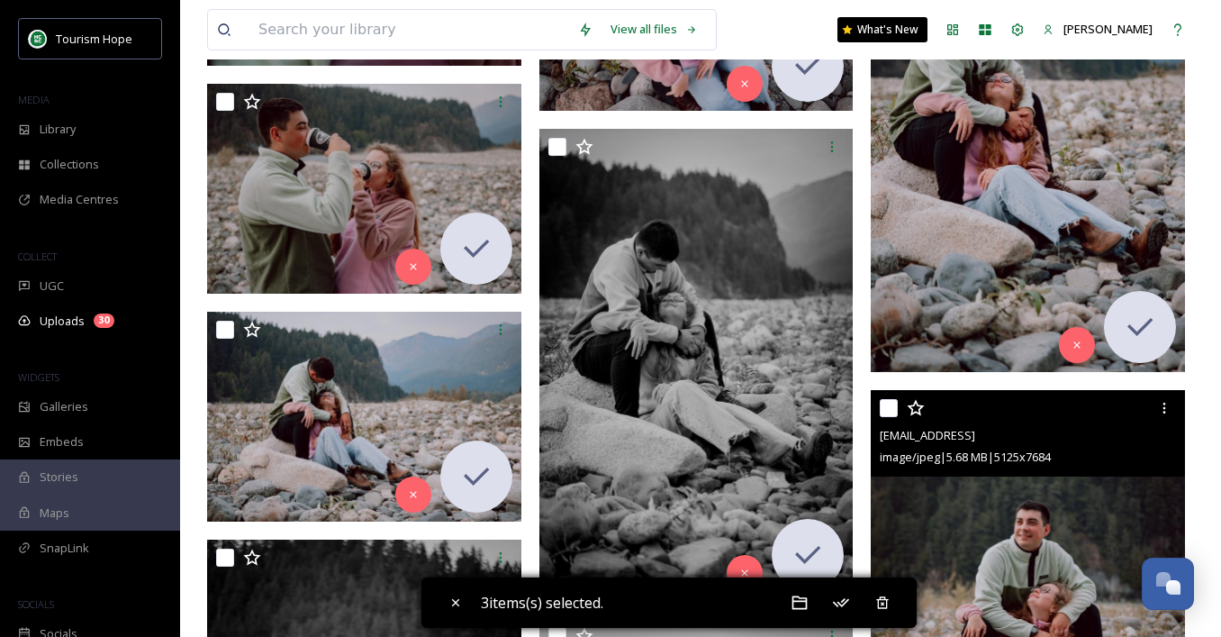
click at [1030, 527] on img at bounding box center [1028, 625] width 314 height 471
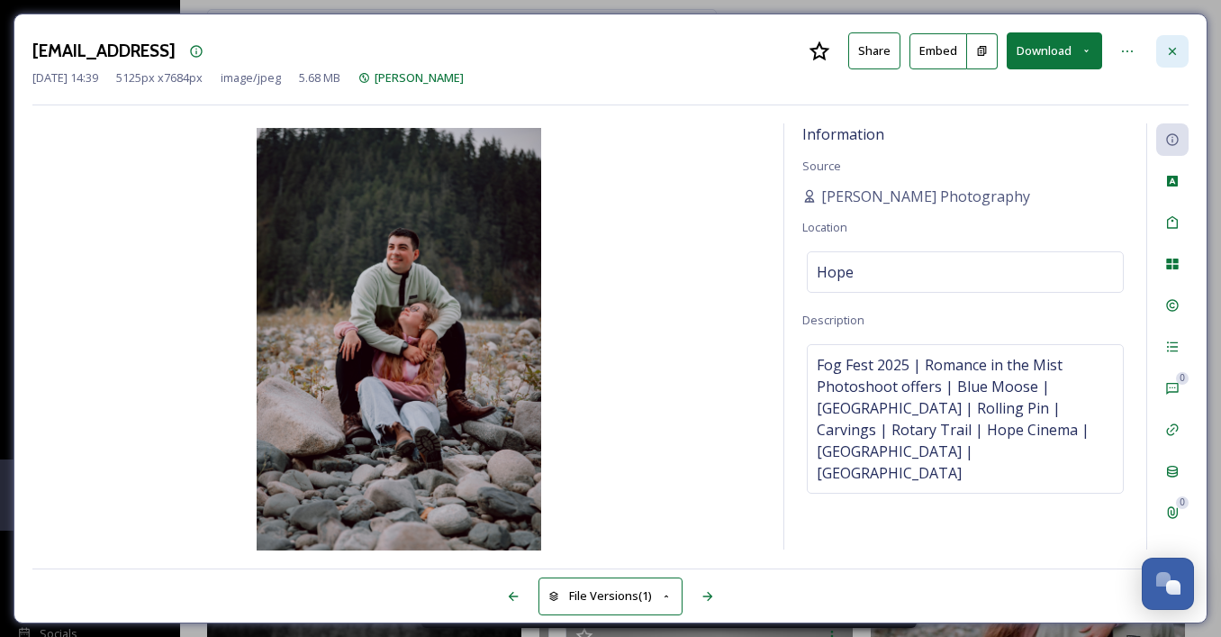
click at [1179, 52] on icon at bounding box center [1172, 51] width 14 height 14
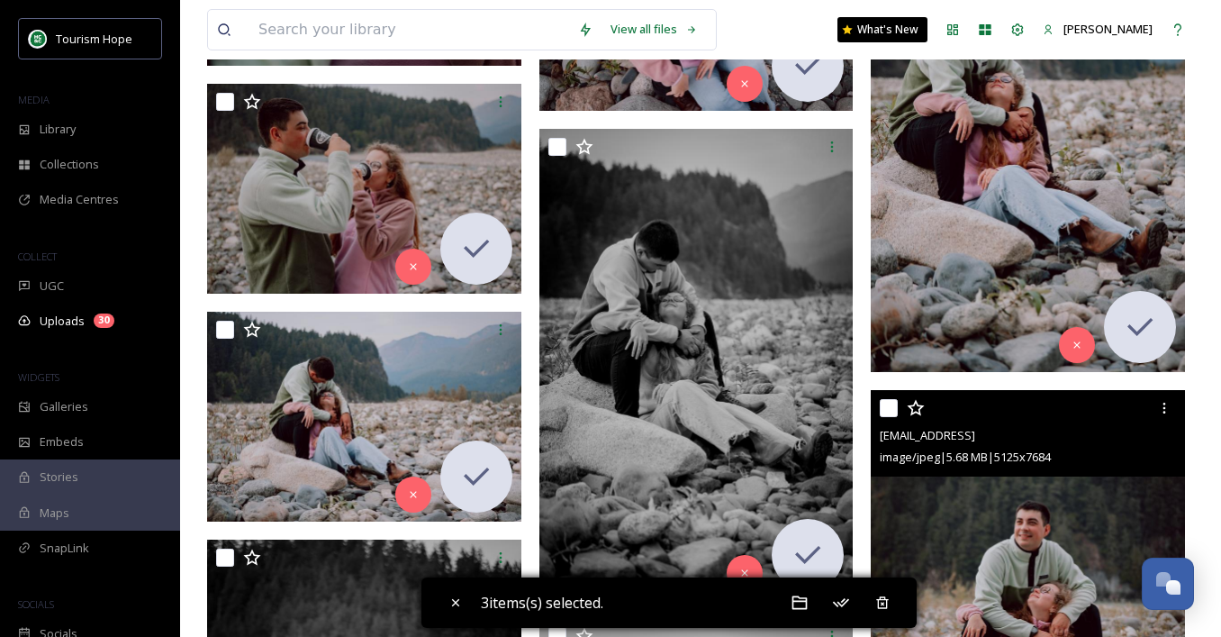
click at [886, 406] on input "checkbox" at bounding box center [889, 408] width 18 height 18
checkbox input "true"
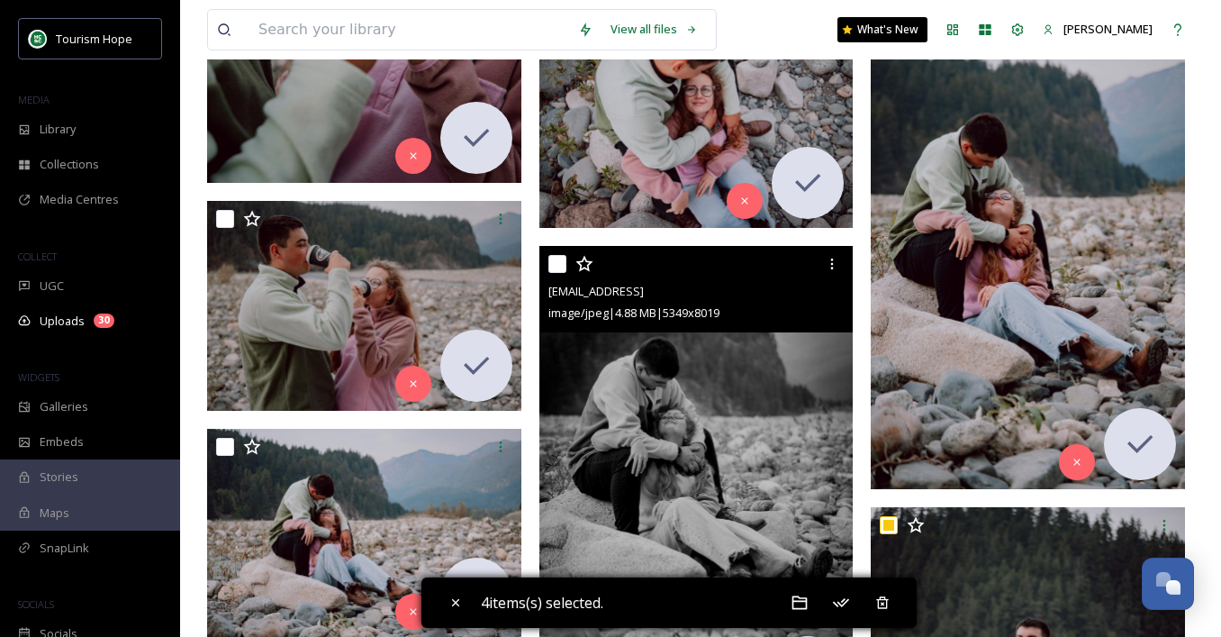
scroll to position [3239, 0]
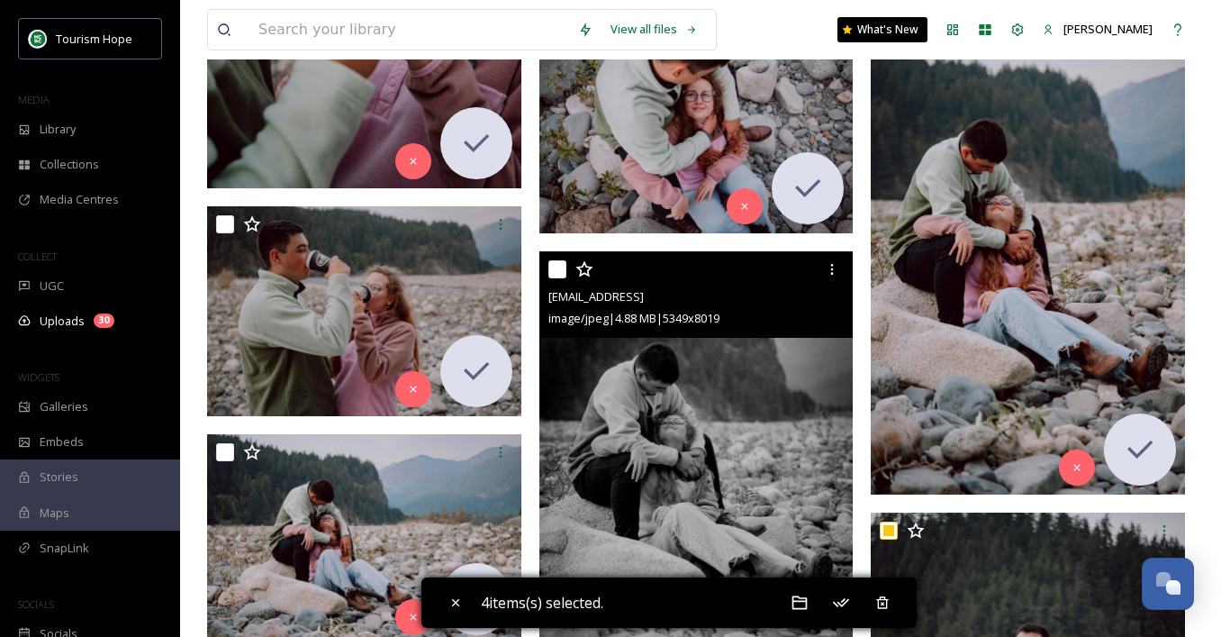
click at [553, 268] on input "checkbox" at bounding box center [557, 269] width 18 height 18
checkbox input "true"
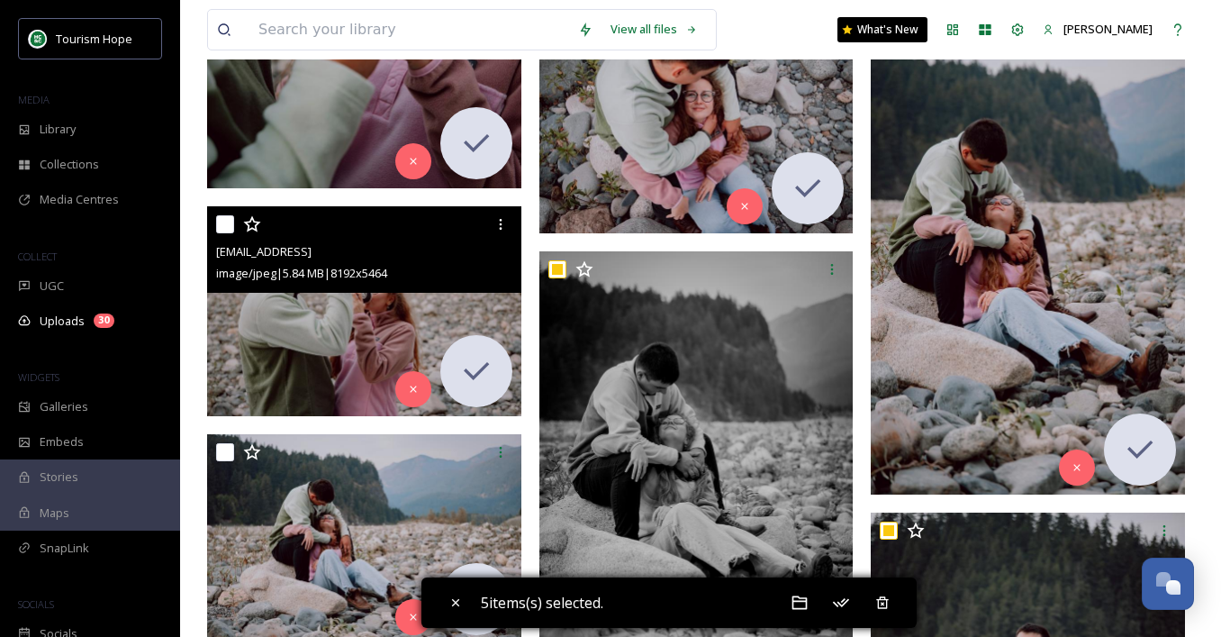
click at [222, 222] on input "checkbox" at bounding box center [225, 224] width 18 height 18
checkbox input "true"
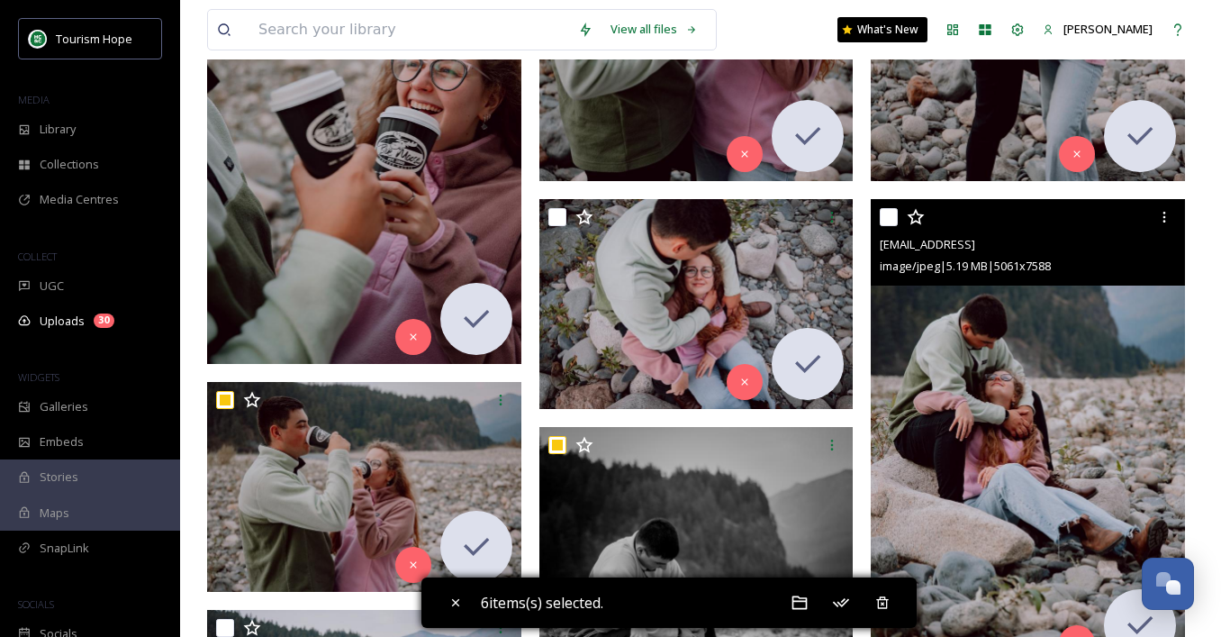
scroll to position [3062, 0]
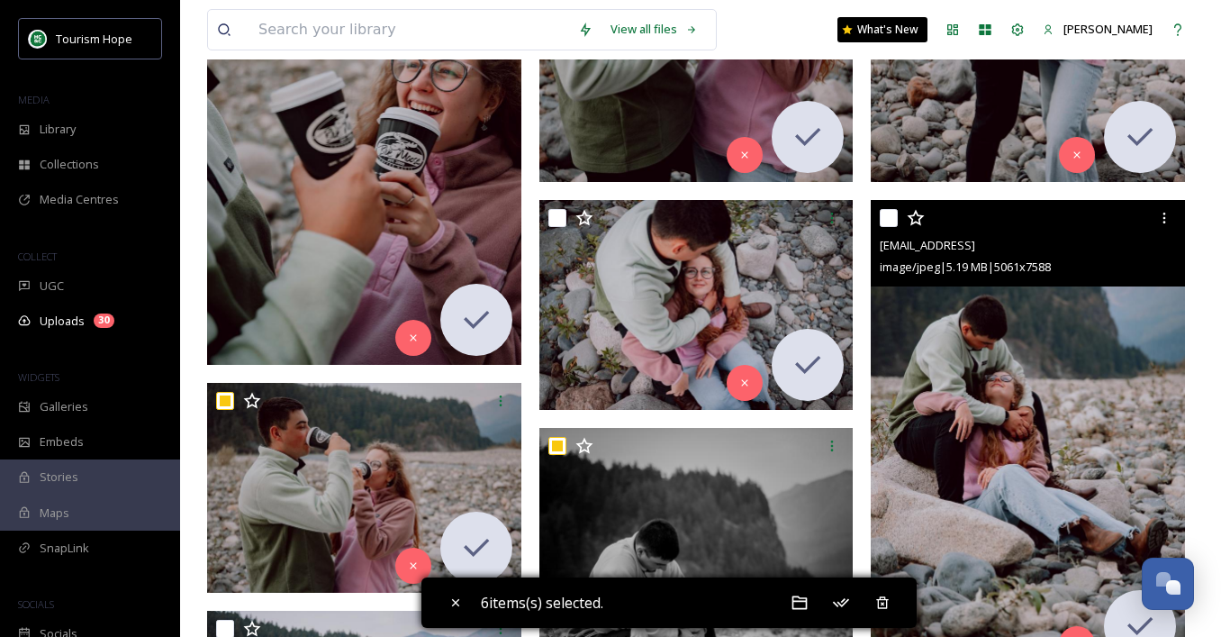
click at [887, 221] on input "checkbox" at bounding box center [889, 218] width 18 height 18
checkbox input "true"
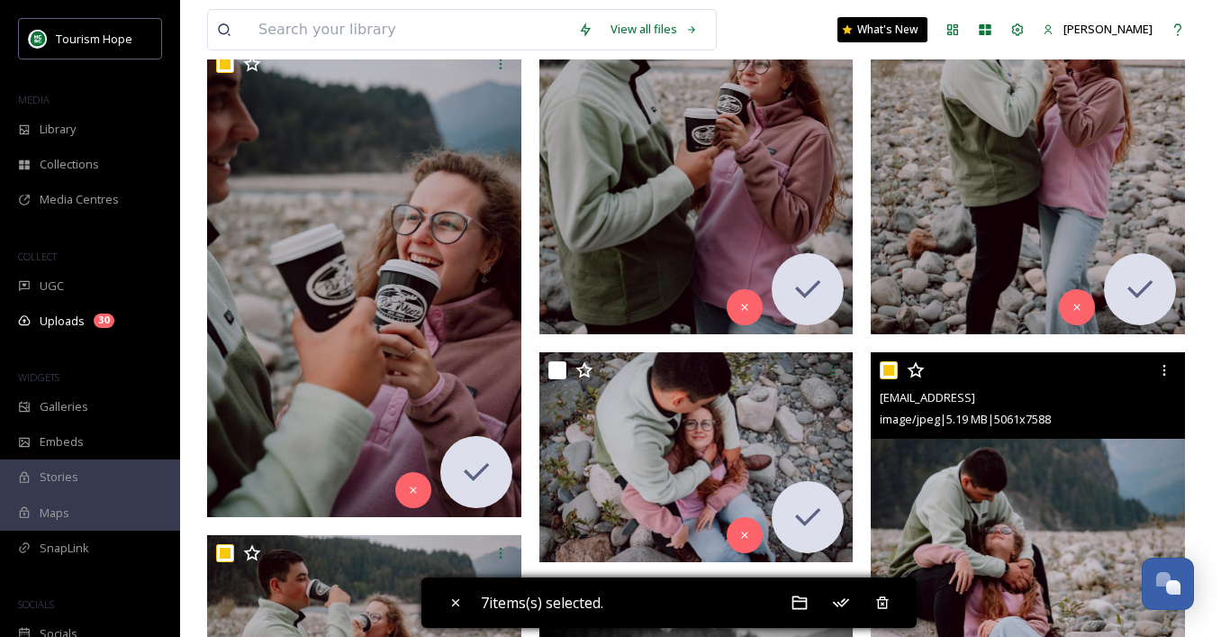
scroll to position [2907, 0]
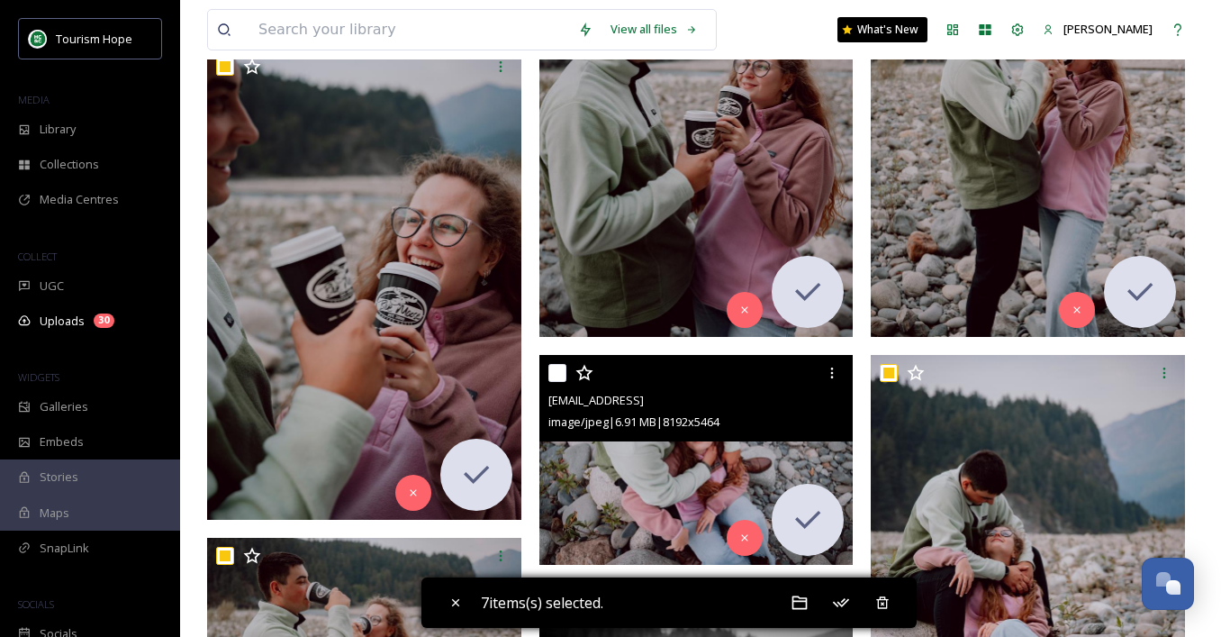
click at [560, 373] on input "checkbox" at bounding box center [557, 373] width 18 height 18
checkbox input "true"
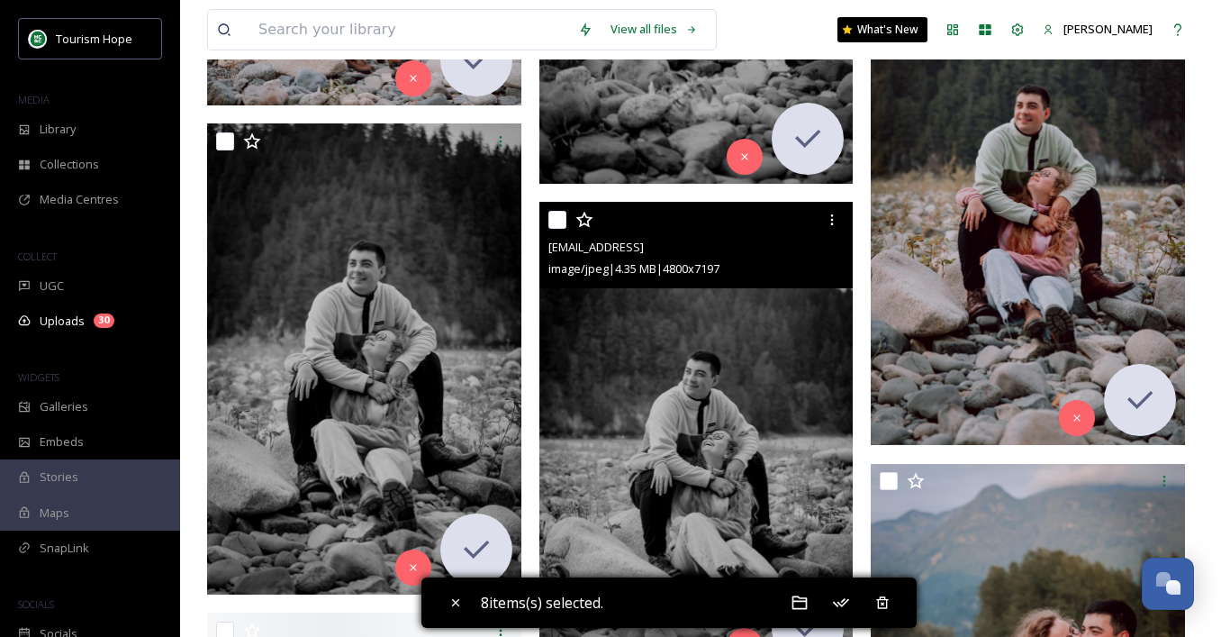
scroll to position [3776, 0]
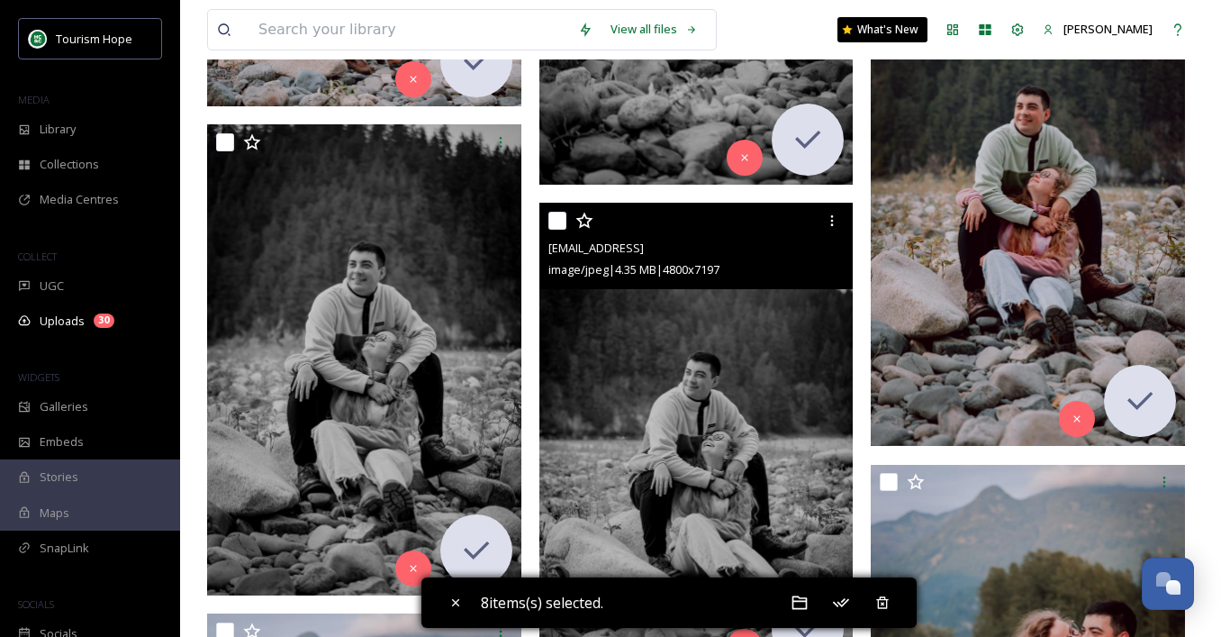
click at [559, 218] on input "checkbox" at bounding box center [557, 221] width 18 height 18
checkbox input "true"
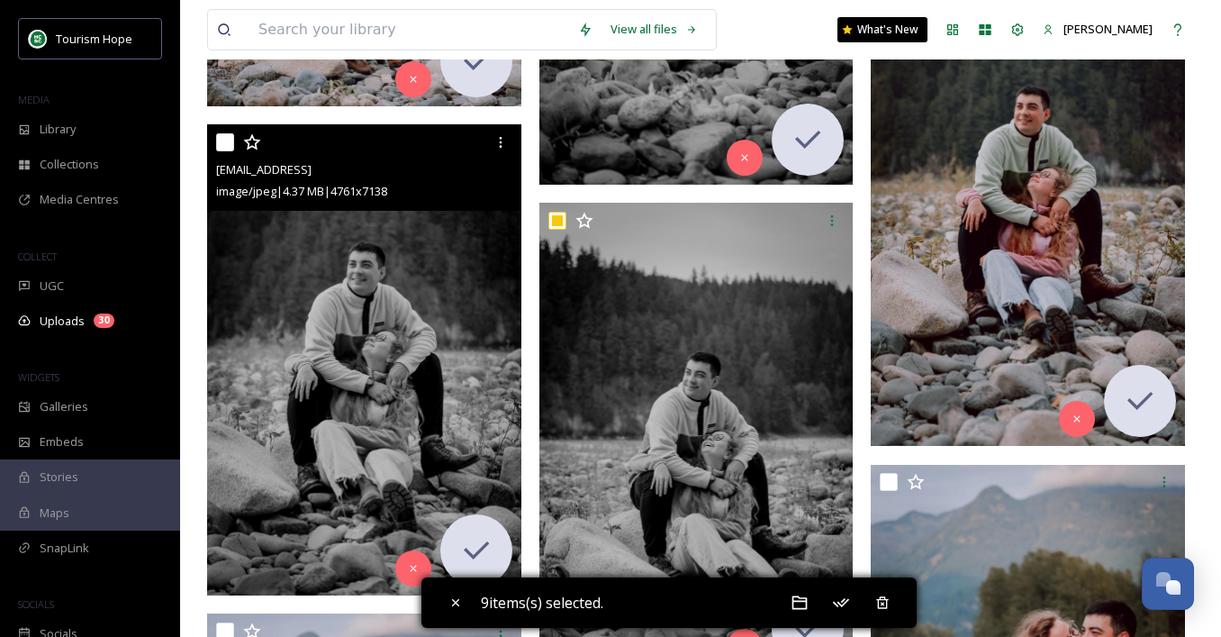
click at [230, 141] on input "checkbox" at bounding box center [225, 142] width 18 height 18
checkbox input "true"
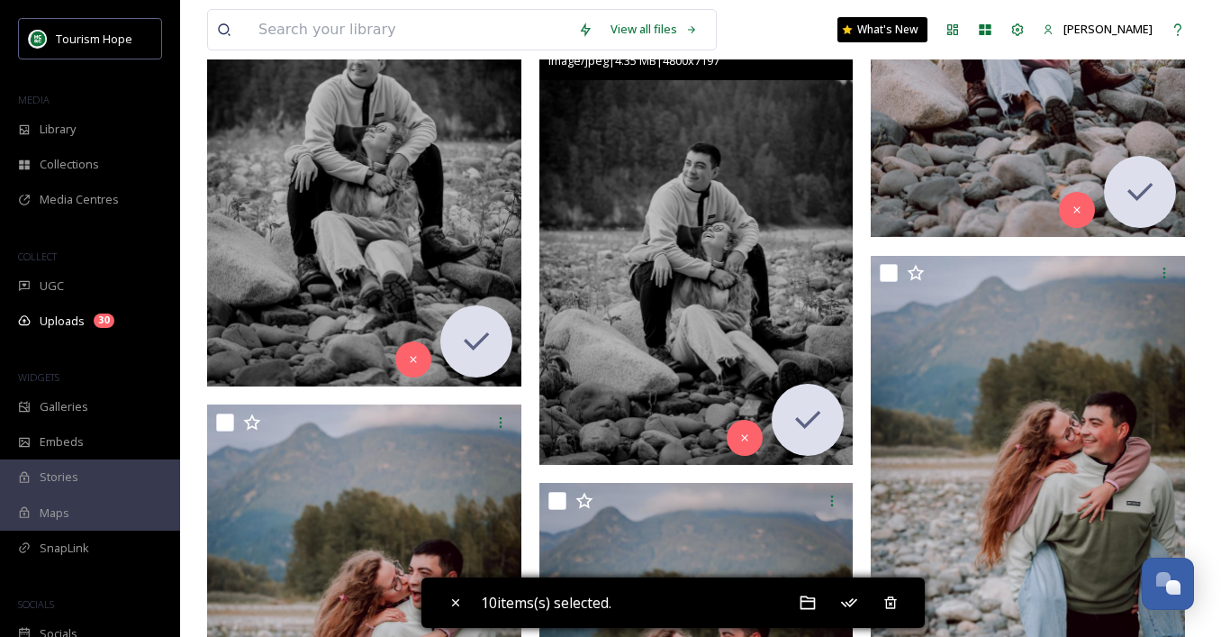
scroll to position [4017, 0]
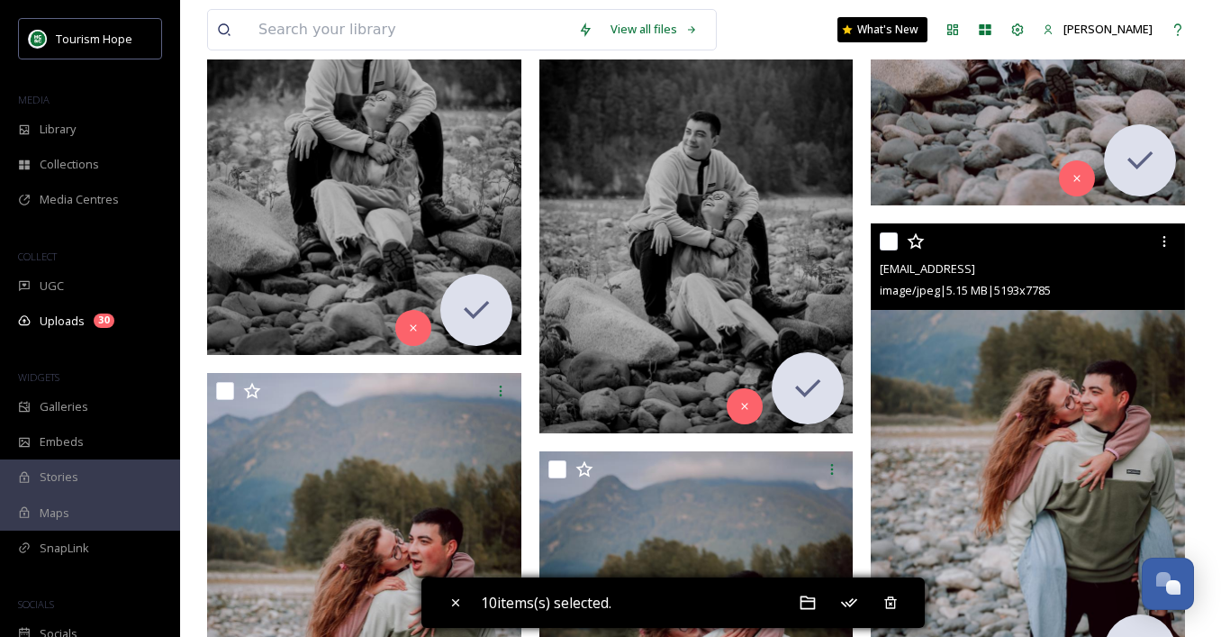
click at [891, 237] on input "checkbox" at bounding box center [889, 241] width 18 height 18
checkbox input "true"
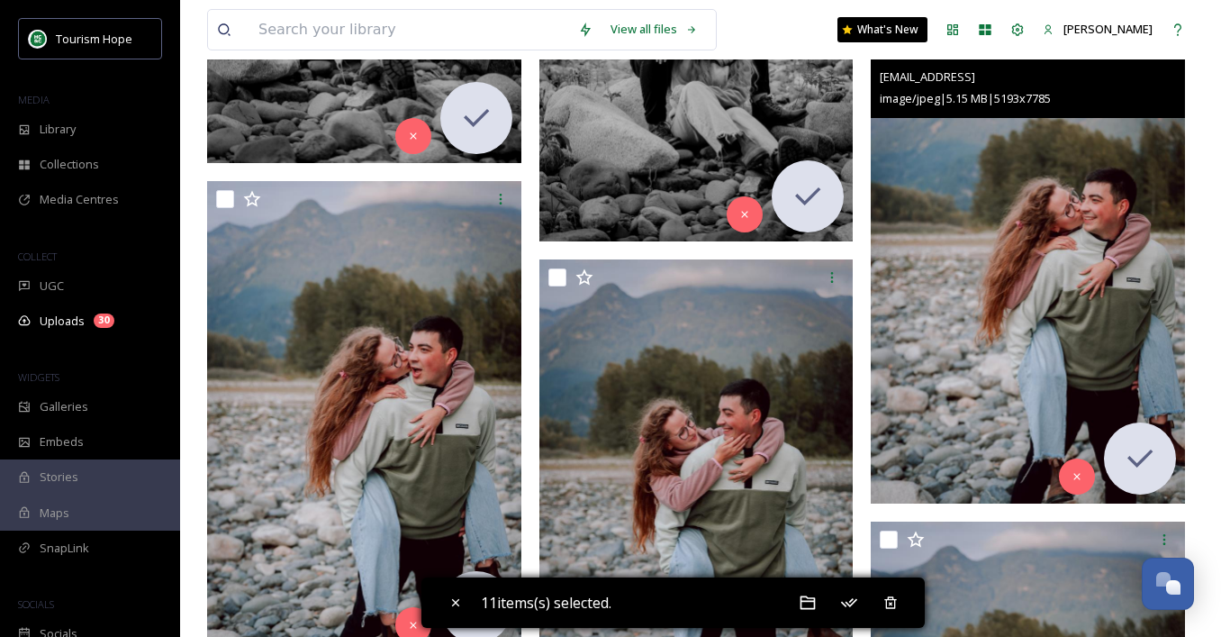
scroll to position [4209, 0]
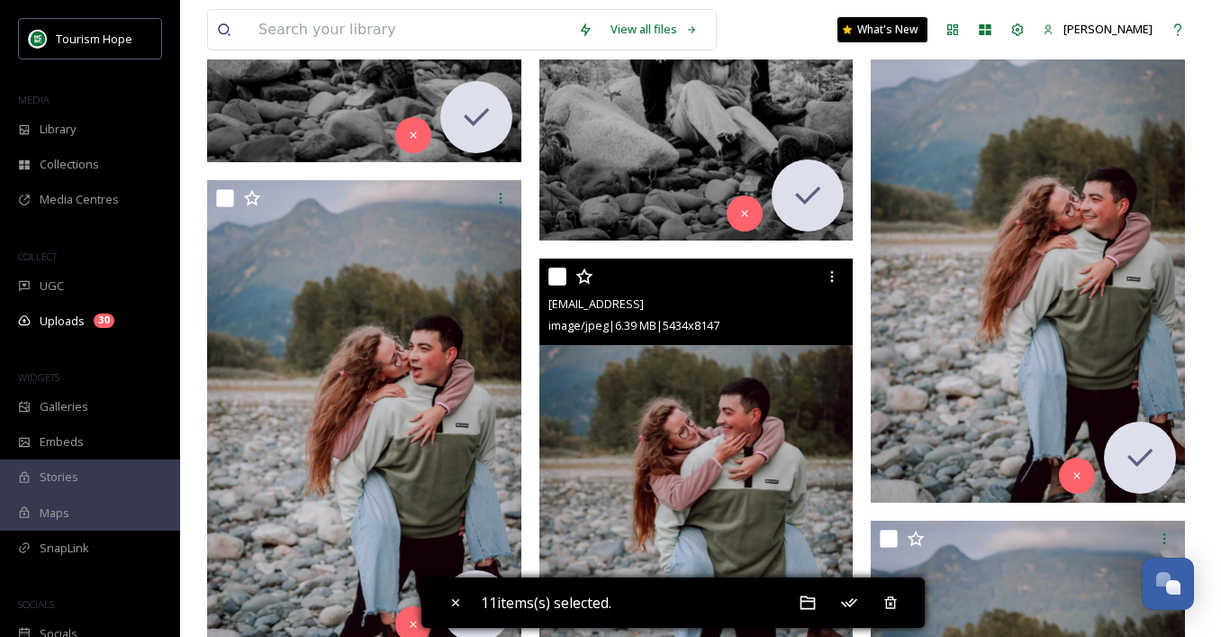
click at [557, 274] on input "checkbox" at bounding box center [557, 276] width 18 height 18
checkbox input "true"
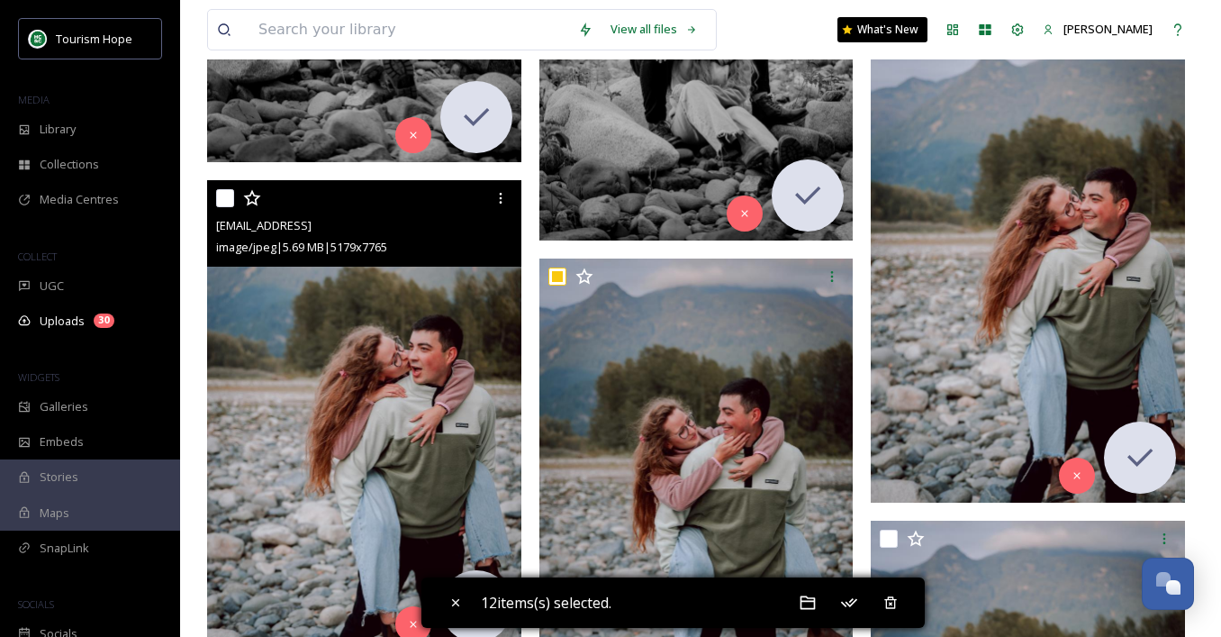
click at [224, 196] on input "checkbox" at bounding box center [225, 198] width 18 height 18
checkbox input "true"
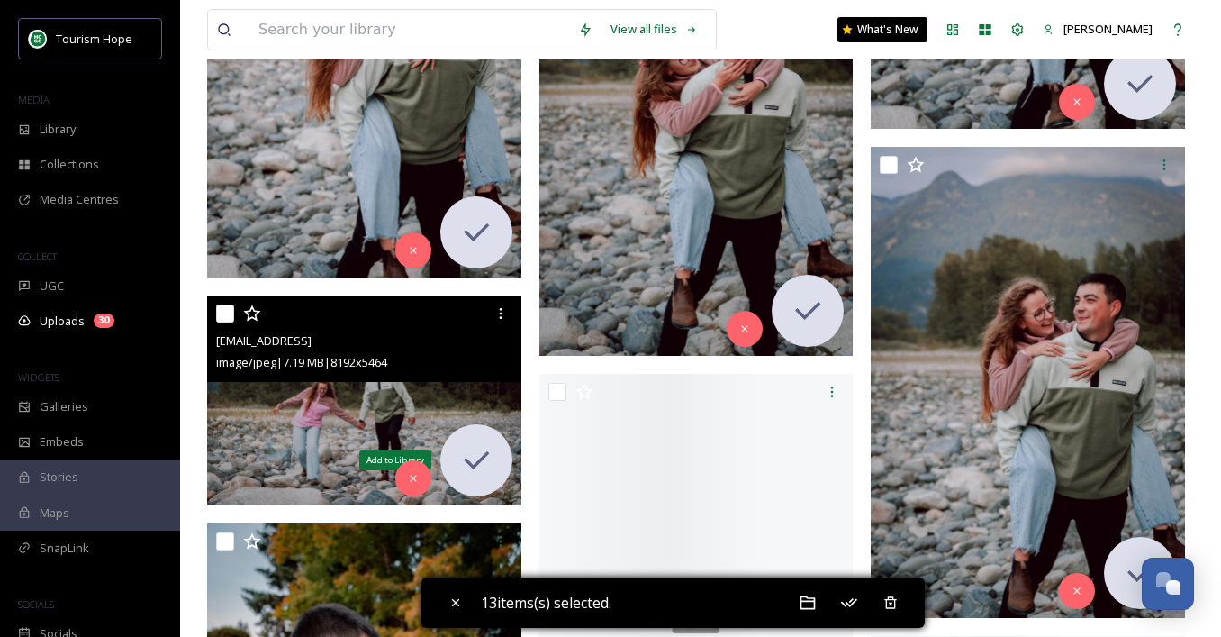
scroll to position [4690, 0]
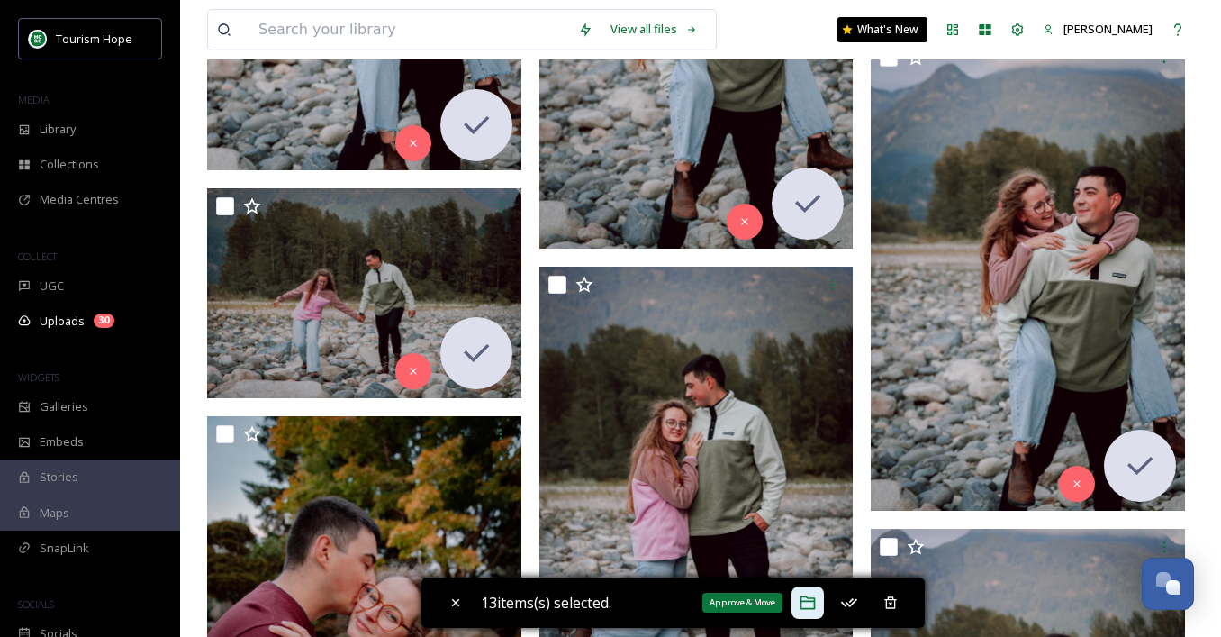
click at [816, 605] on icon at bounding box center [808, 603] width 15 height 14
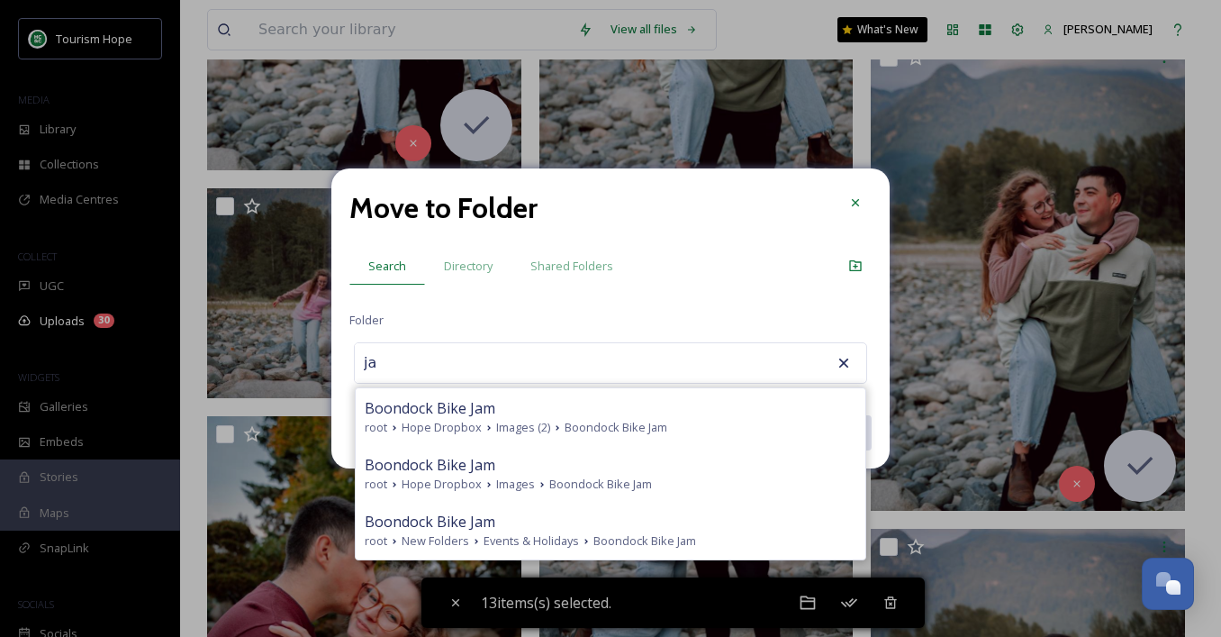
type input "j"
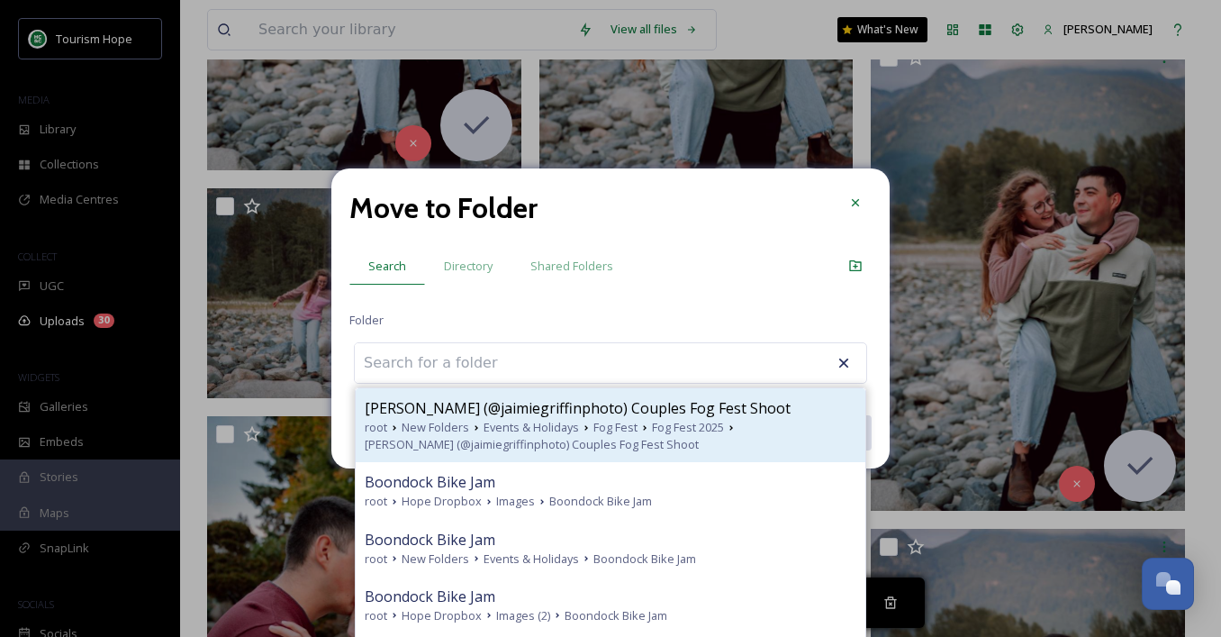
click at [480, 430] on icon at bounding box center [476, 428] width 14 height 14
type input "[PERSON_NAME] (@jaimiegriffinphoto) Couples Fog Fest Shoot"
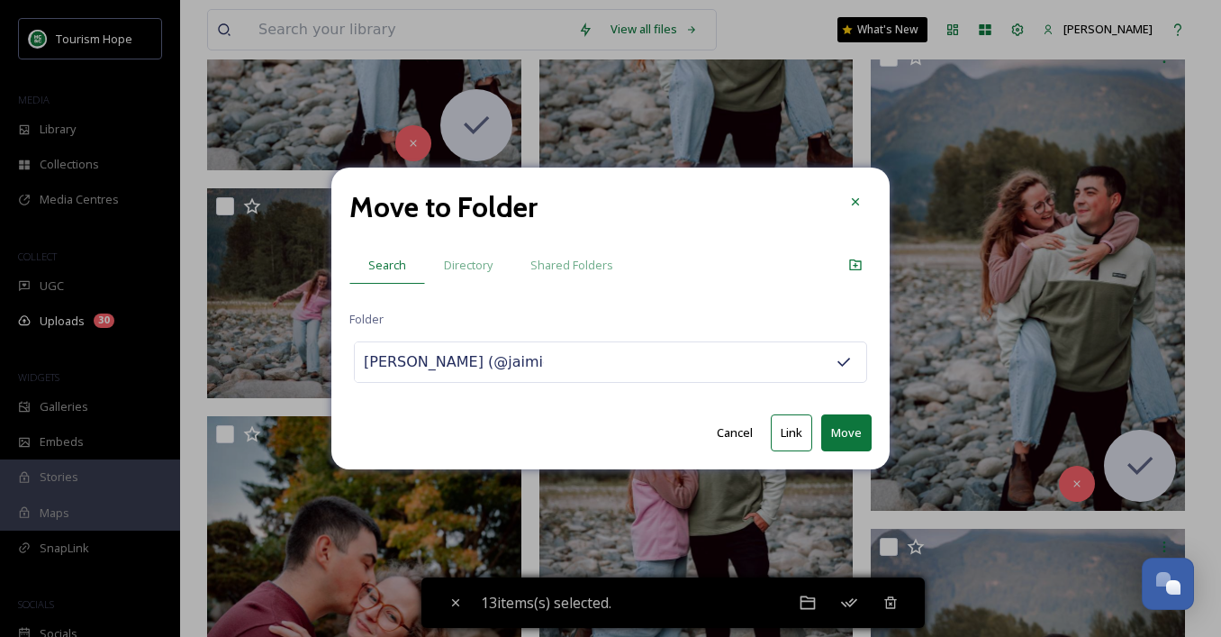
click at [847, 431] on button "Move" at bounding box center [846, 432] width 50 height 37
checkbox input "false"
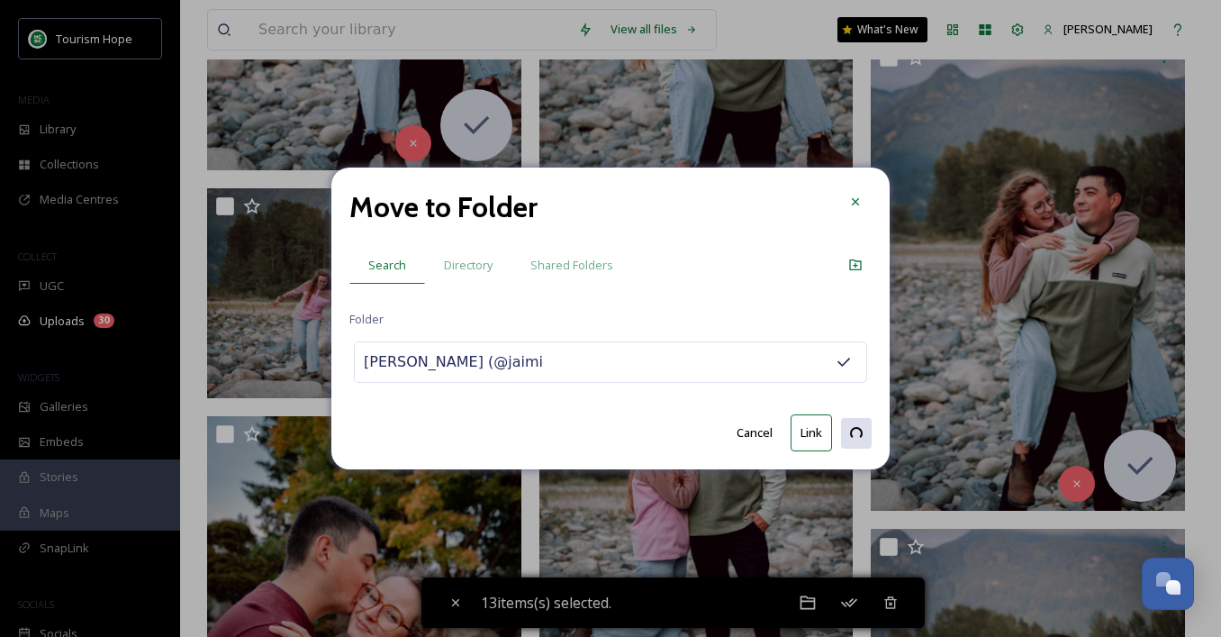
checkbox input "false"
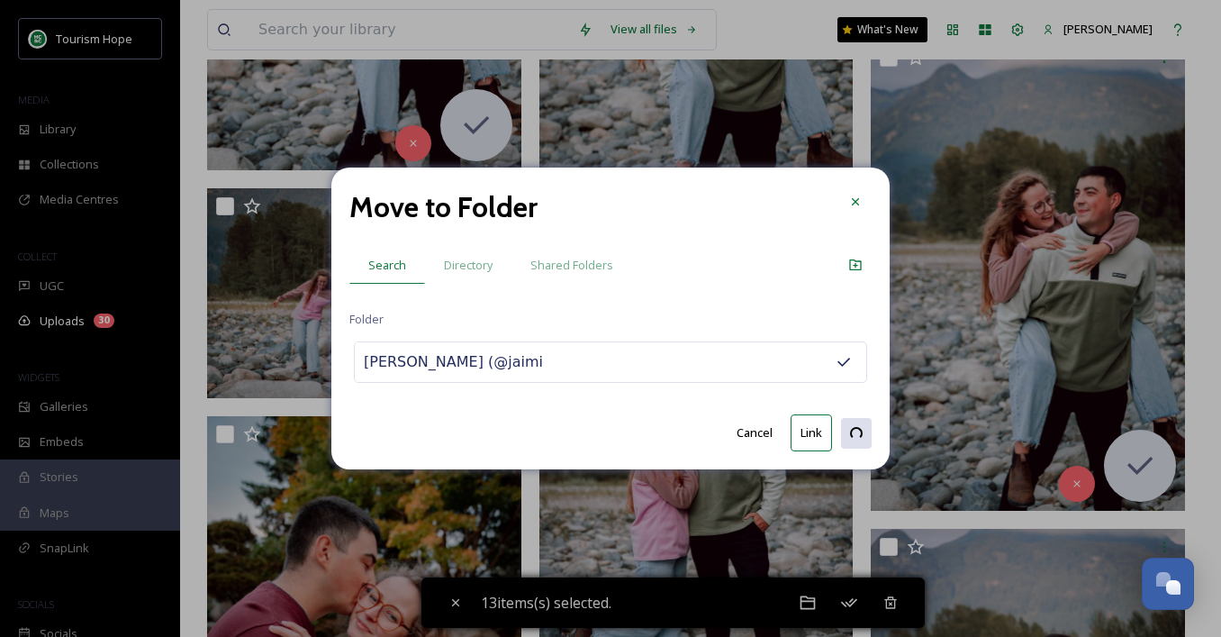
checkbox input "false"
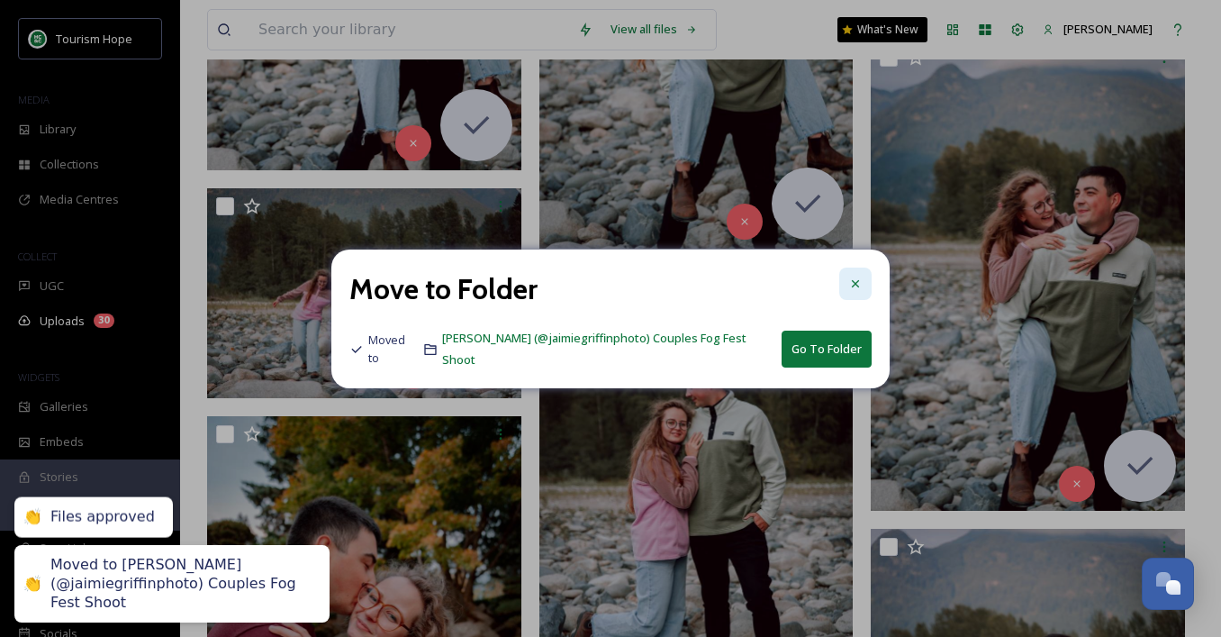
click at [858, 286] on icon at bounding box center [855, 283] width 14 height 14
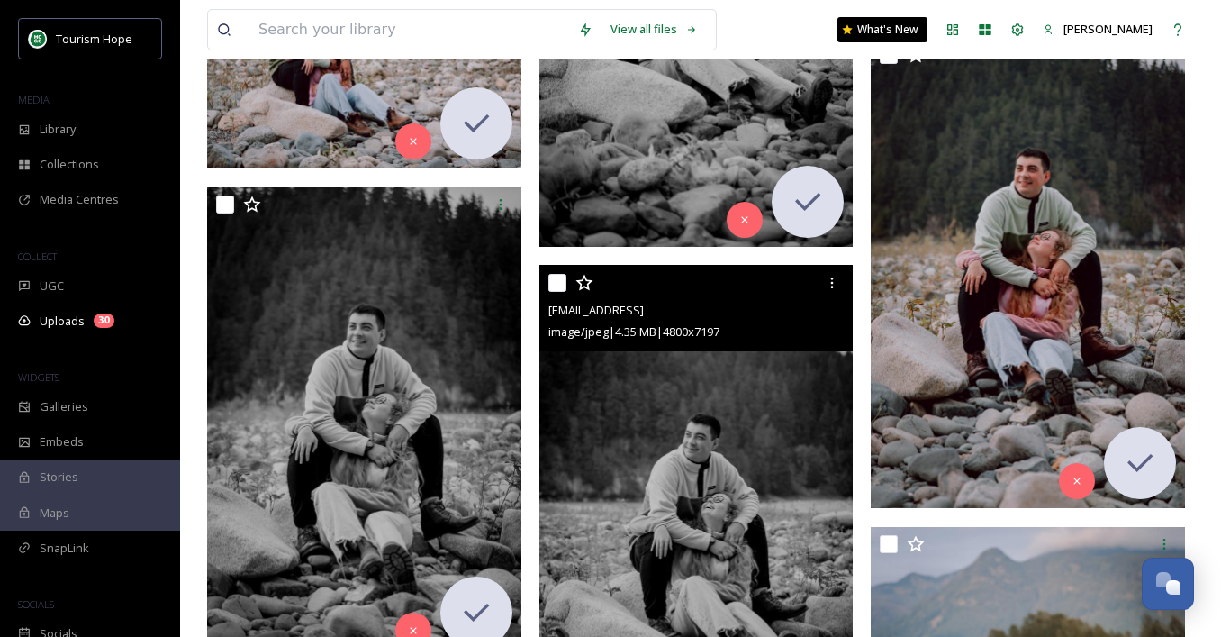
scroll to position [3642, 0]
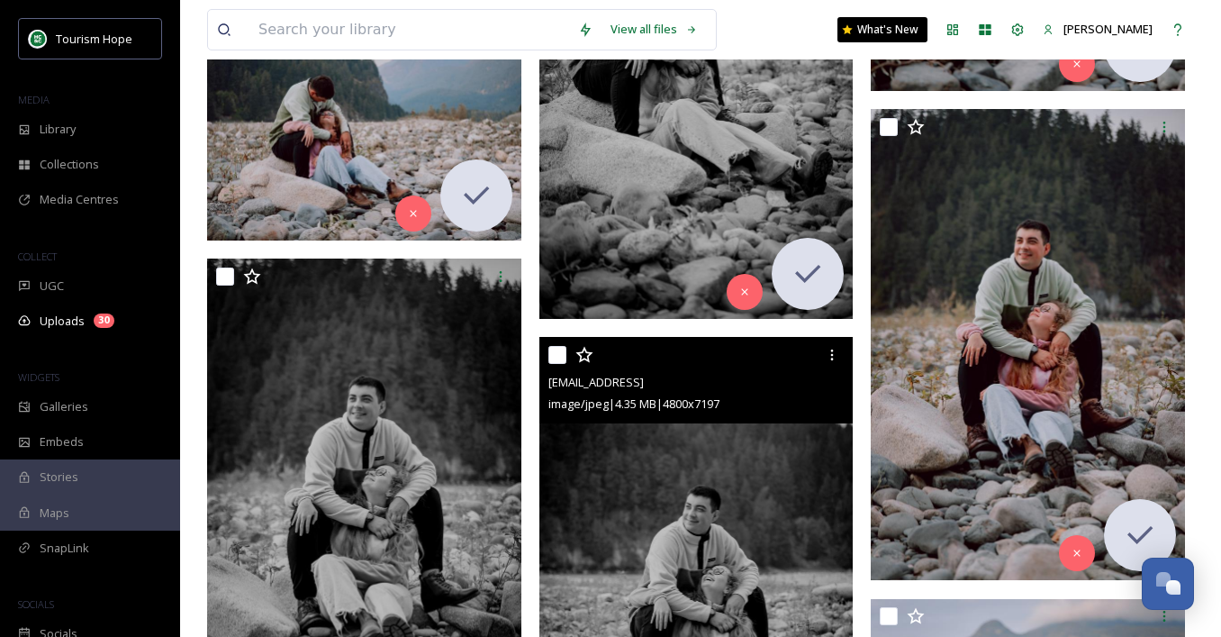
click at [674, 514] on img at bounding box center [696, 572] width 314 height 471
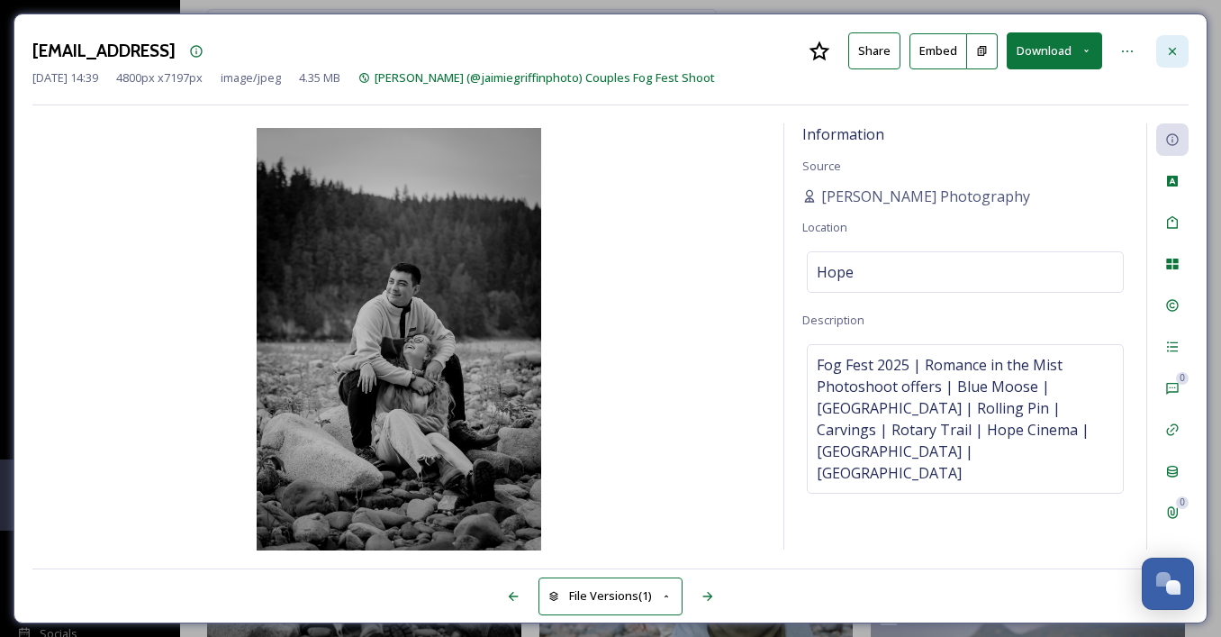
click at [1177, 47] on icon at bounding box center [1172, 51] width 14 height 14
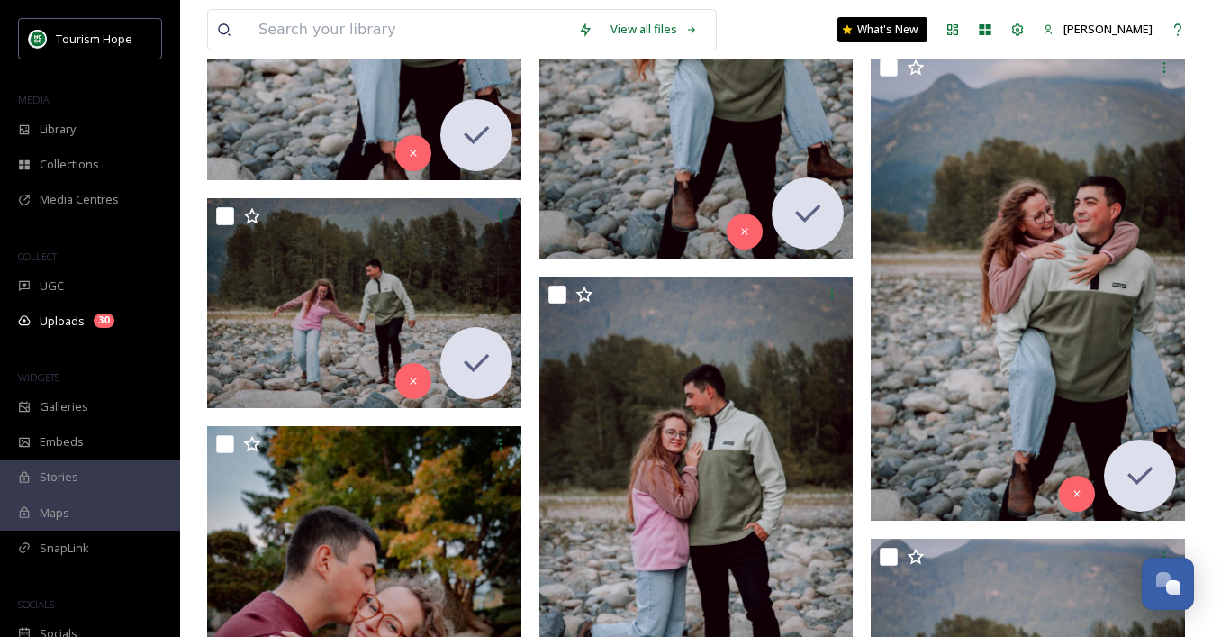
scroll to position [4816, 0]
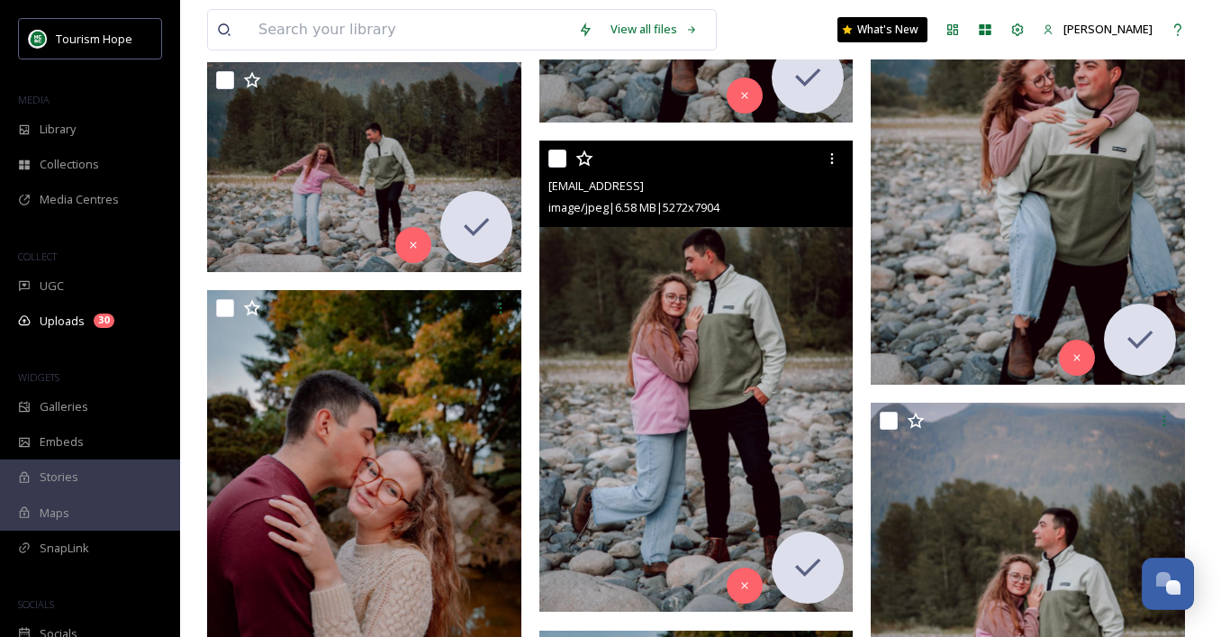
click at [645, 512] on img at bounding box center [696, 375] width 314 height 471
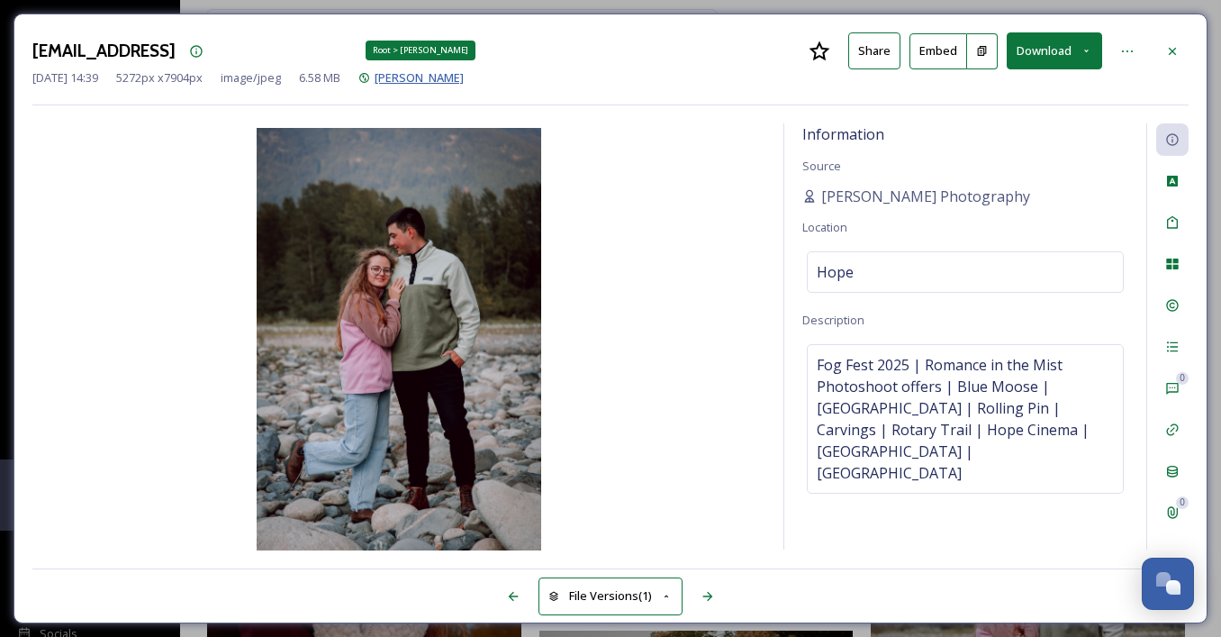
click at [464, 77] on span "[PERSON_NAME]" at bounding box center [419, 77] width 89 height 16
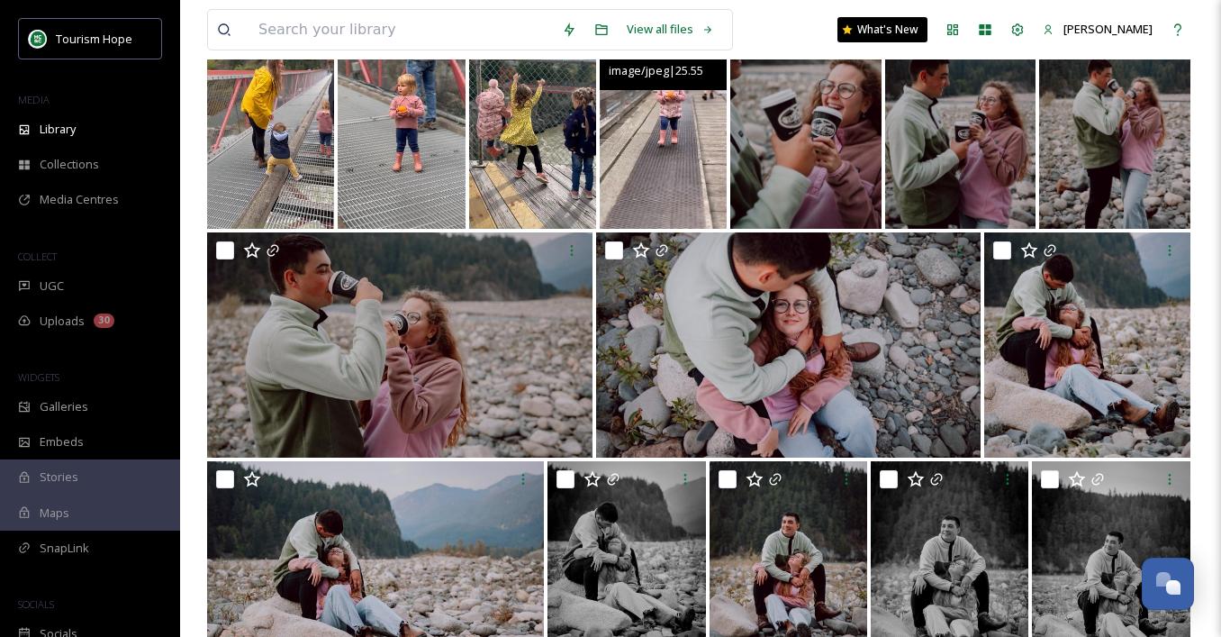
scroll to position [338, 0]
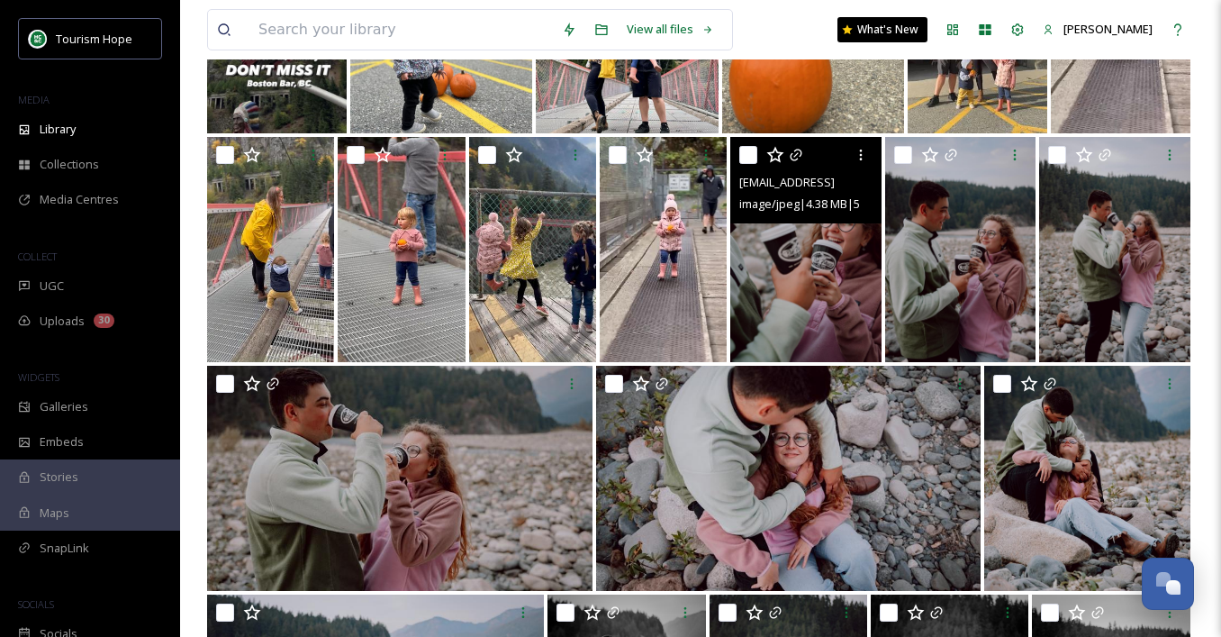
click at [750, 152] on input "checkbox" at bounding box center [748, 155] width 18 height 18
checkbox input "true"
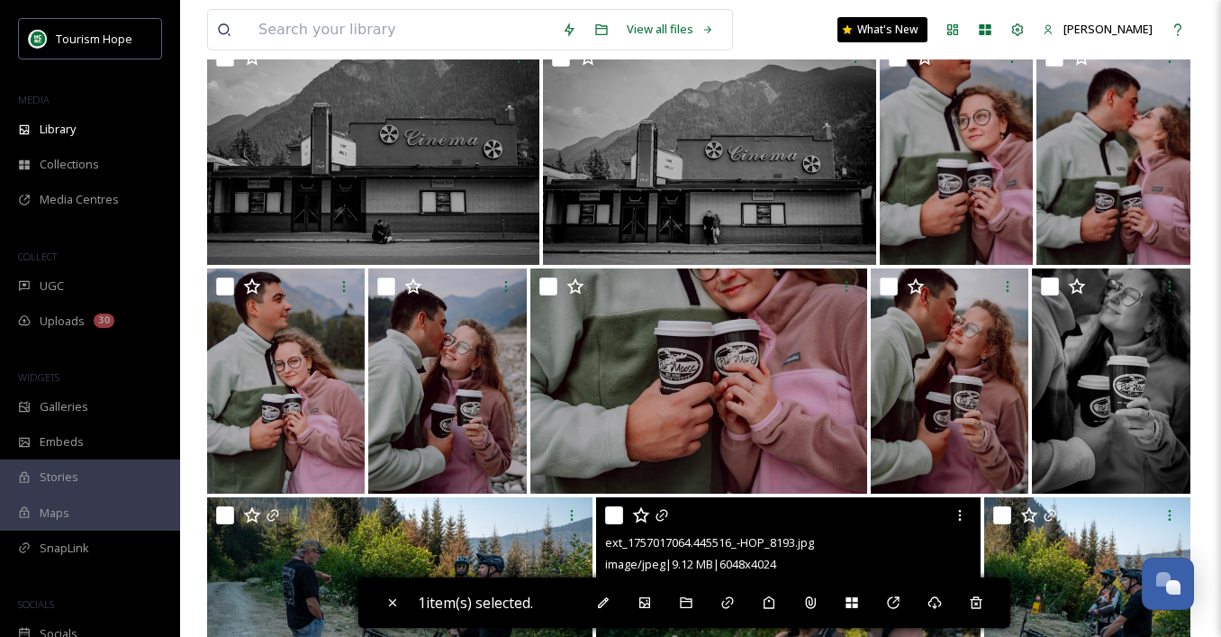
scroll to position [4281, 0]
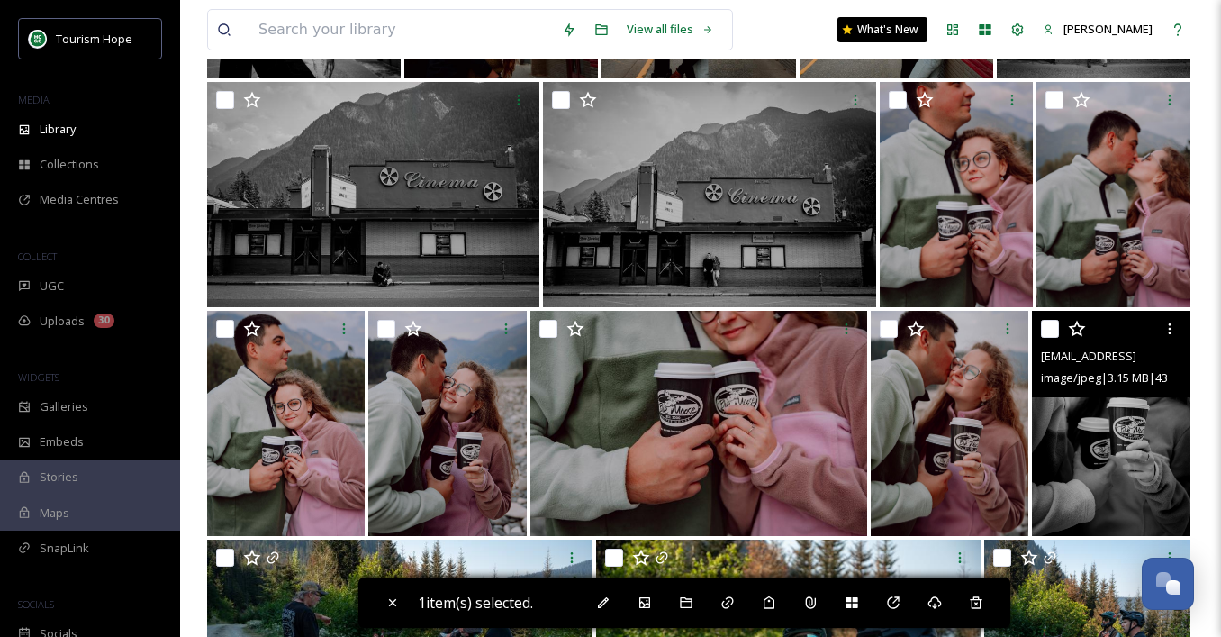
click at [1083, 427] on img at bounding box center [1111, 423] width 158 height 225
checkbox input "true"
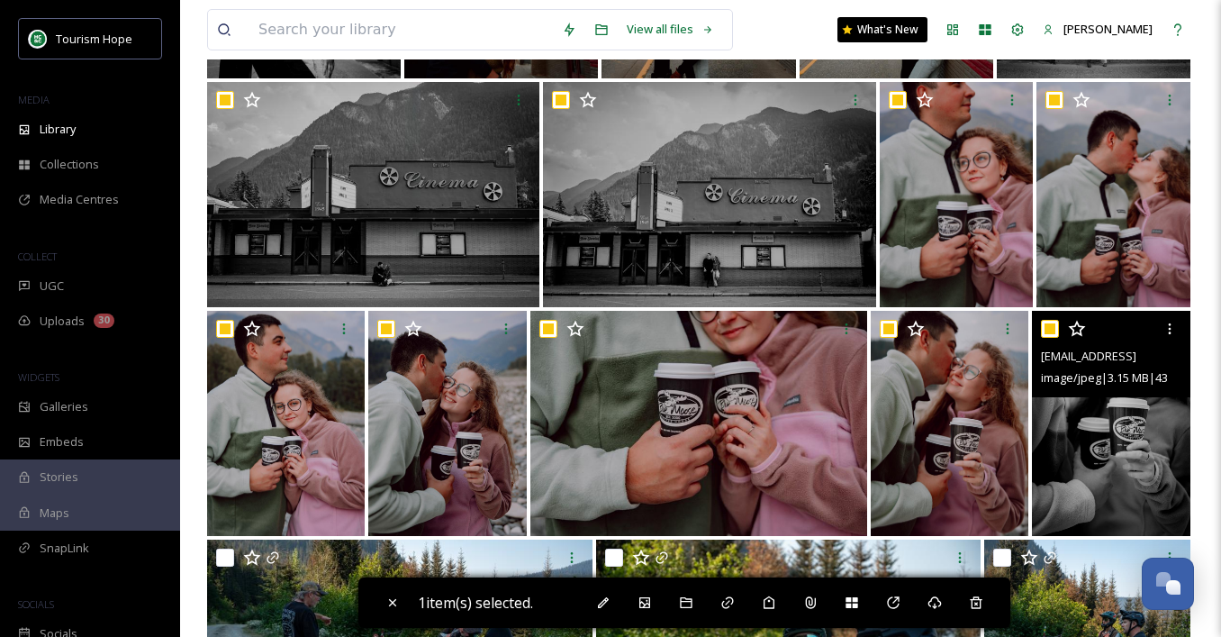
checkbox input "true"
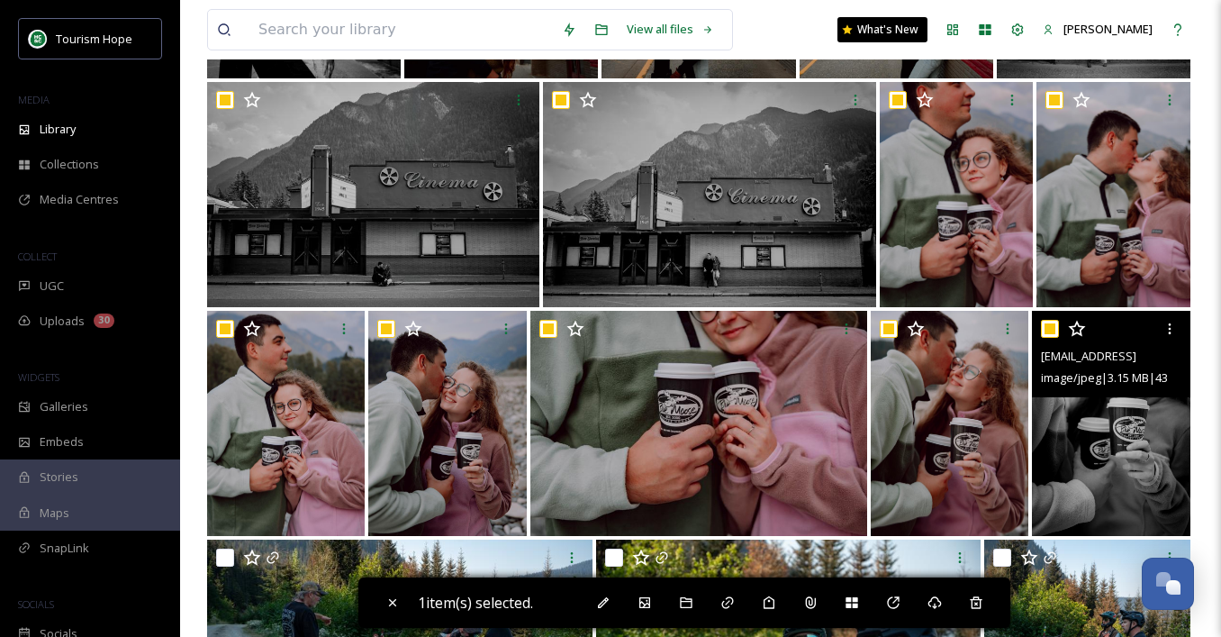
checkbox input "true"
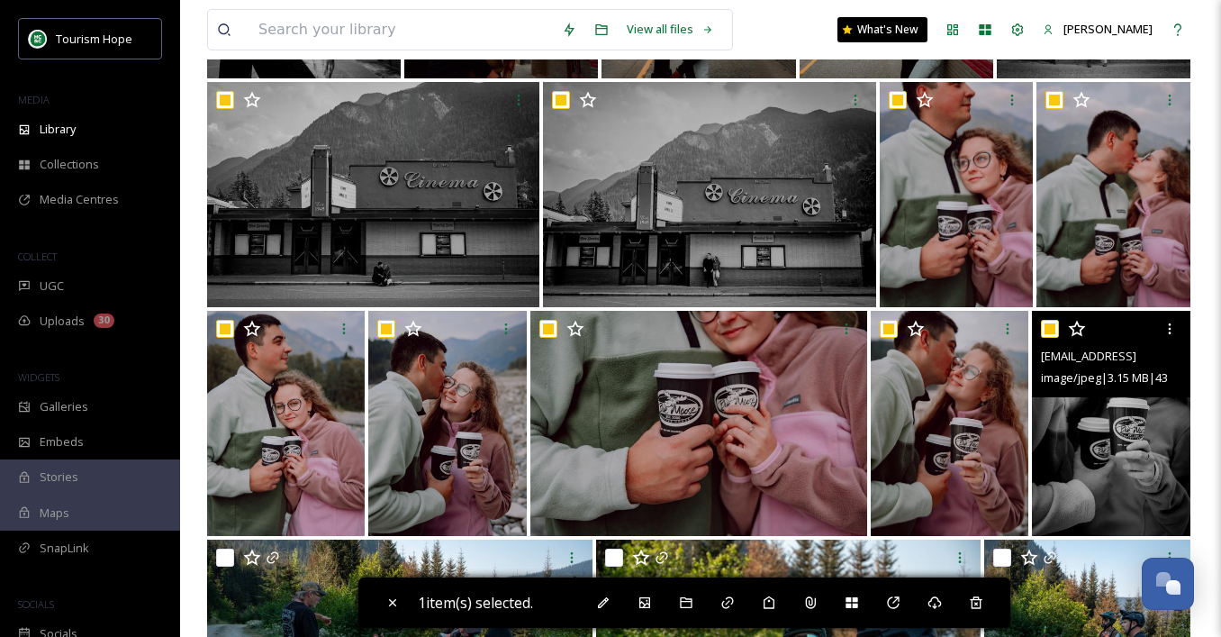
checkbox input "true"
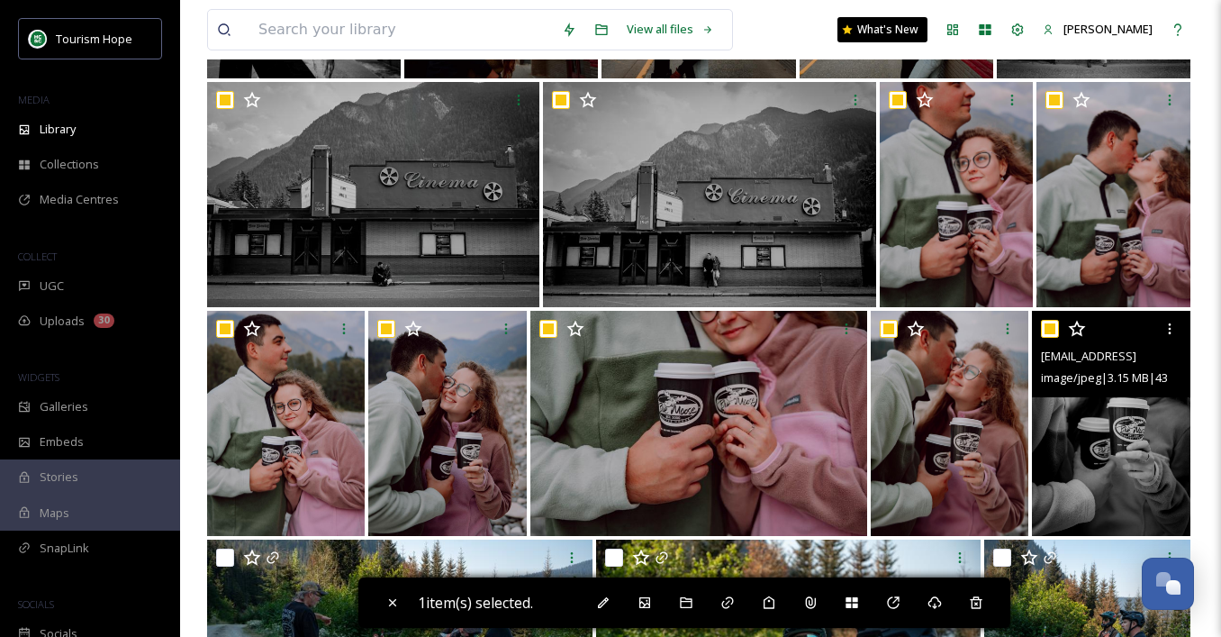
checkbox input "true"
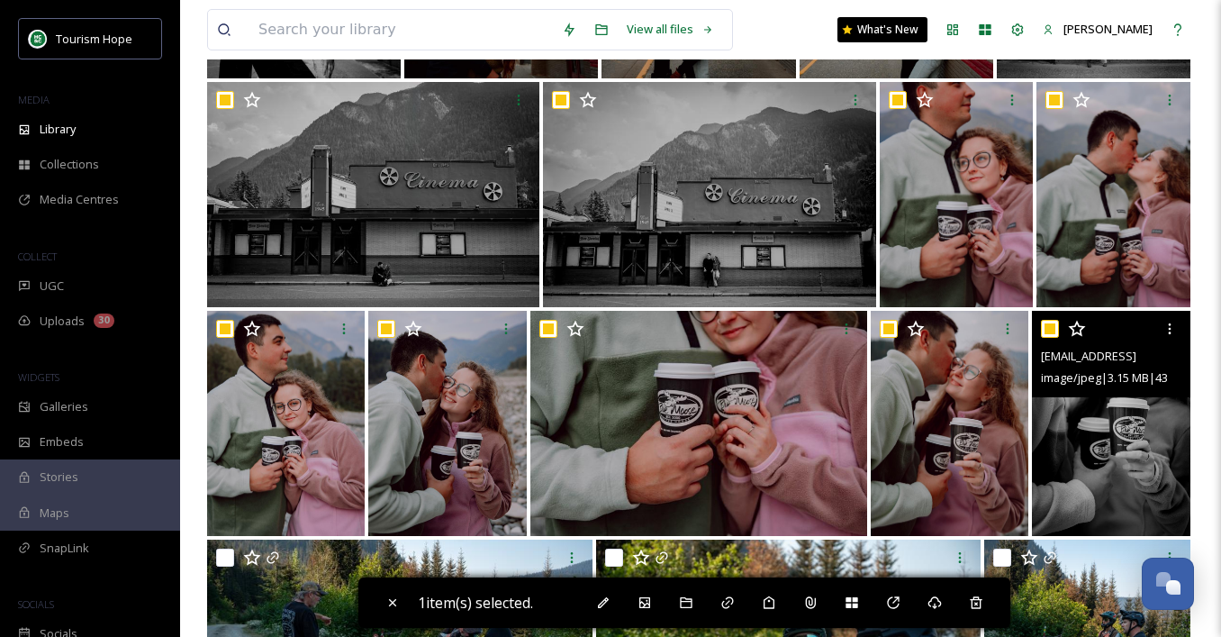
checkbox input "true"
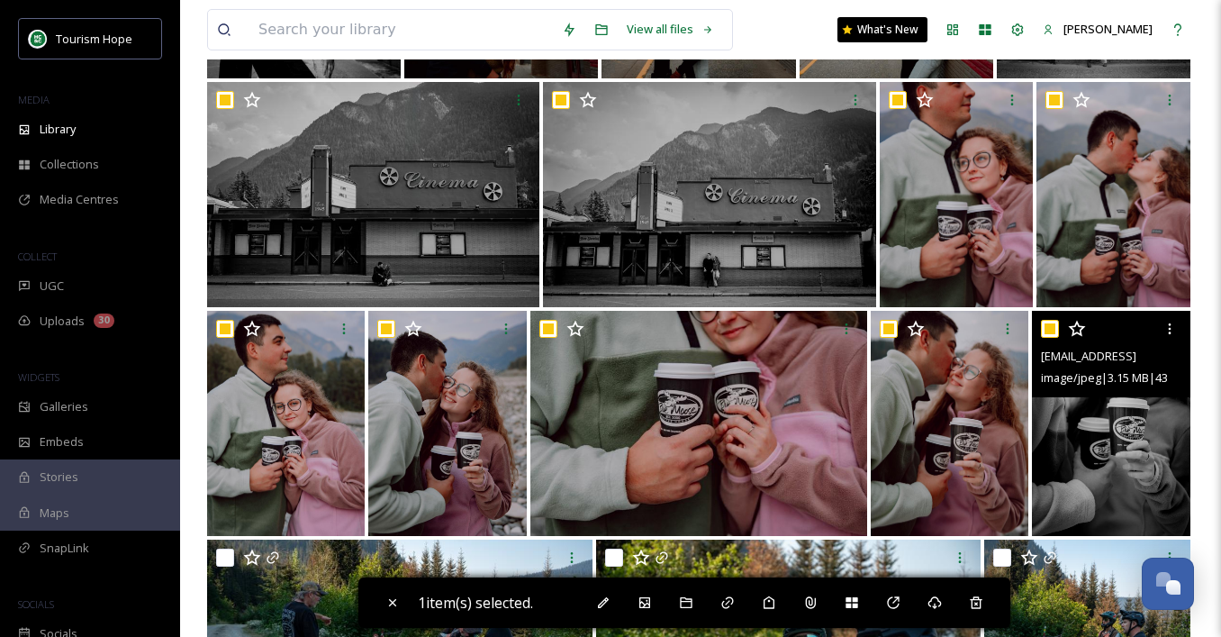
checkbox input "true"
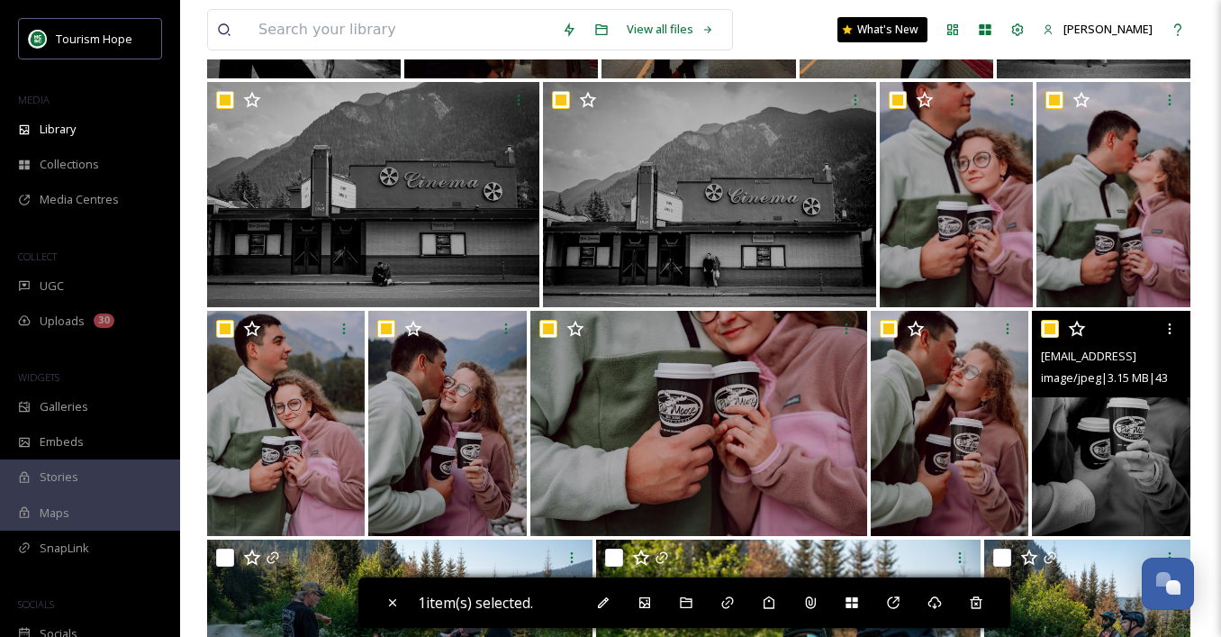
checkbox input "true"
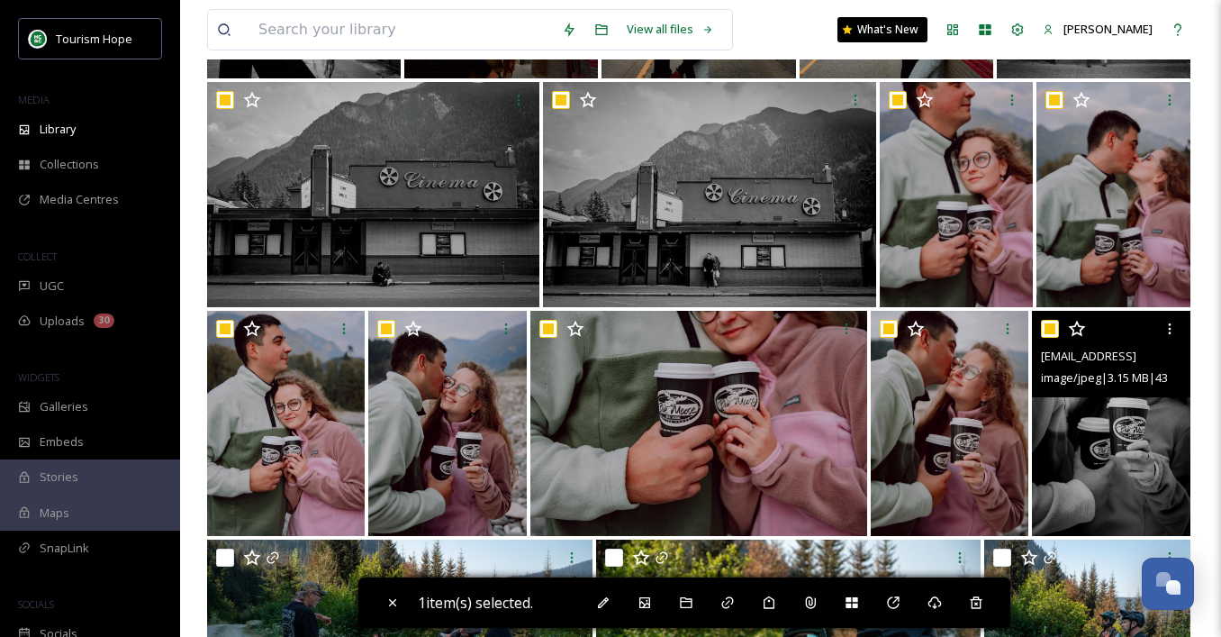
checkbox input "true"
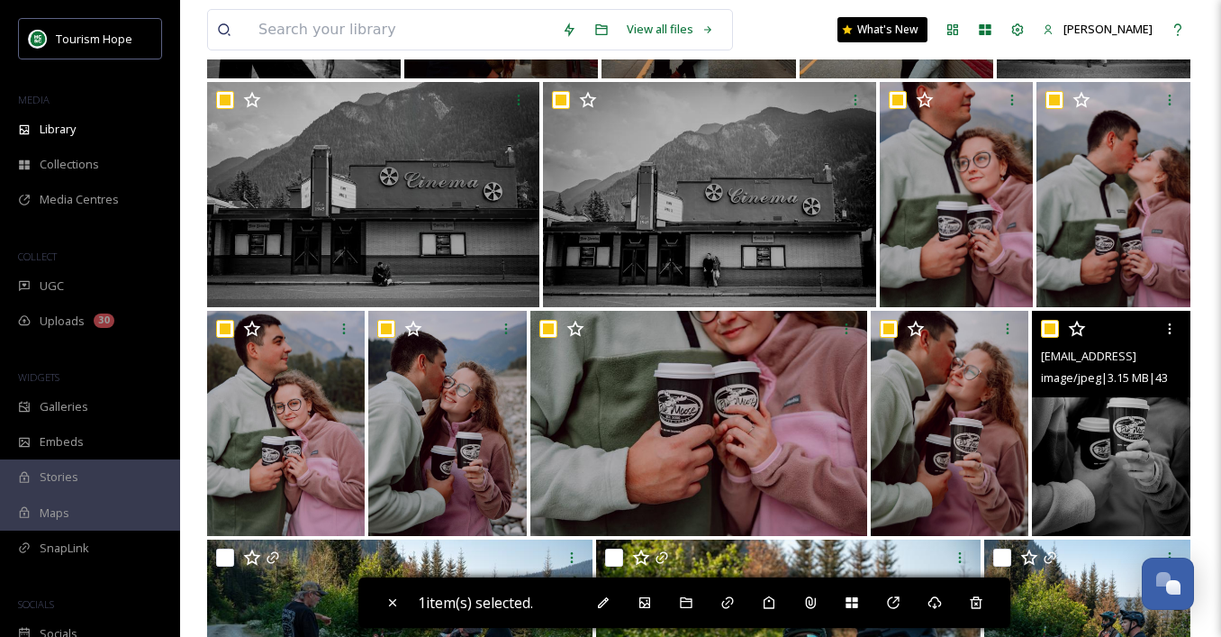
checkbox input "true"
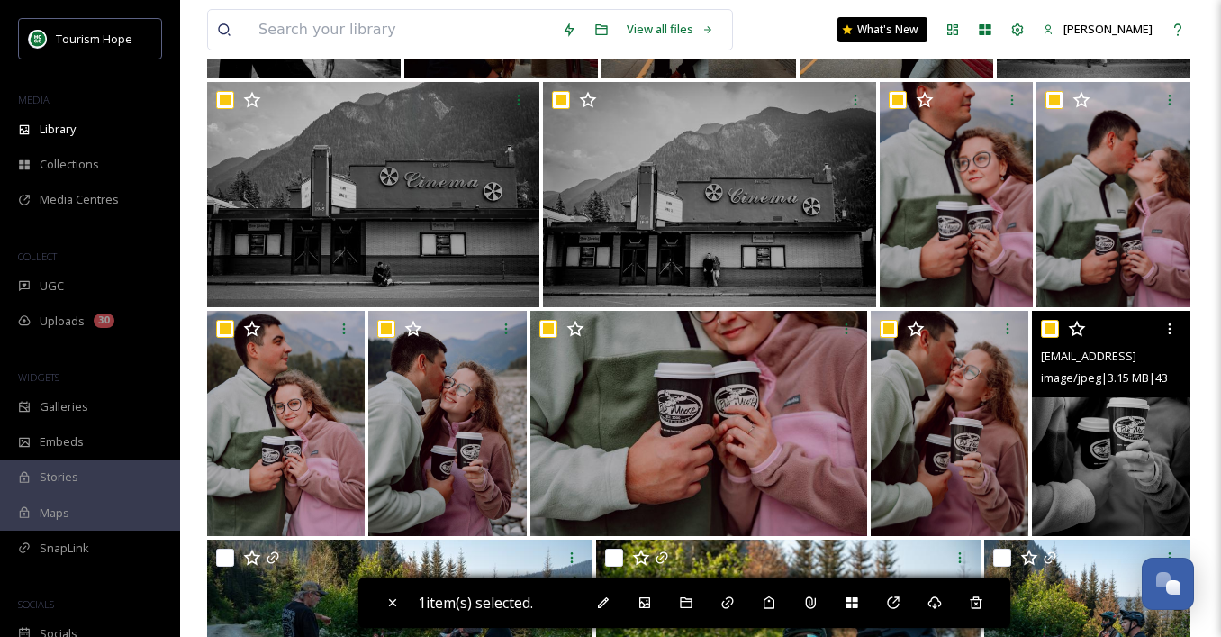
checkbox input "true"
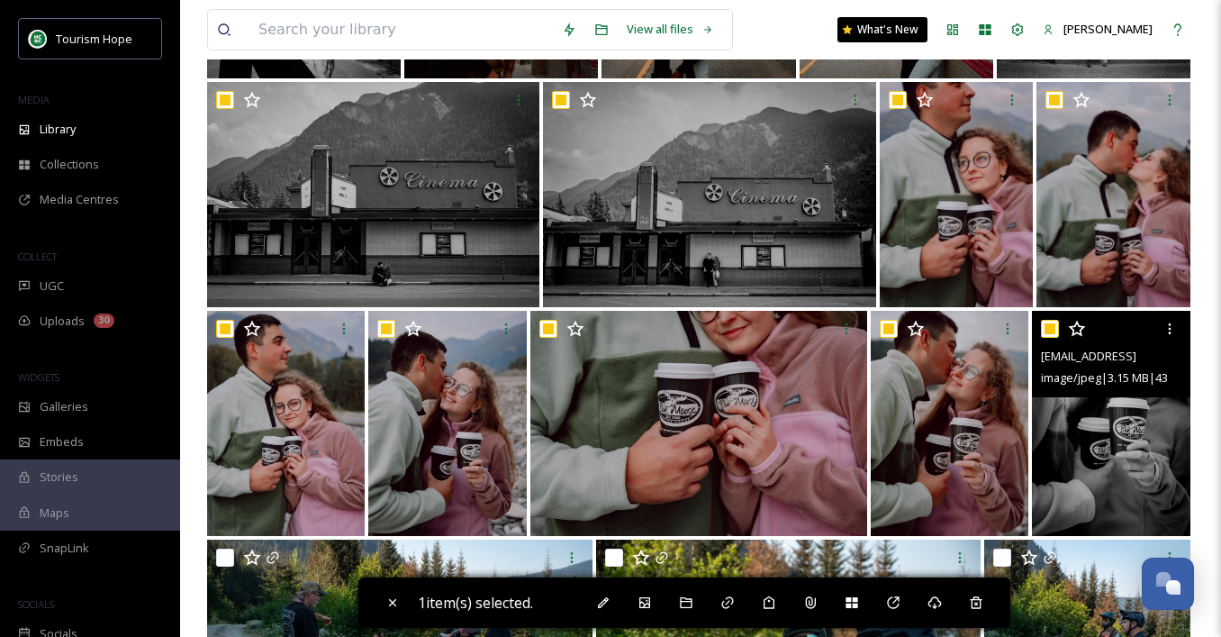
checkbox input "true"
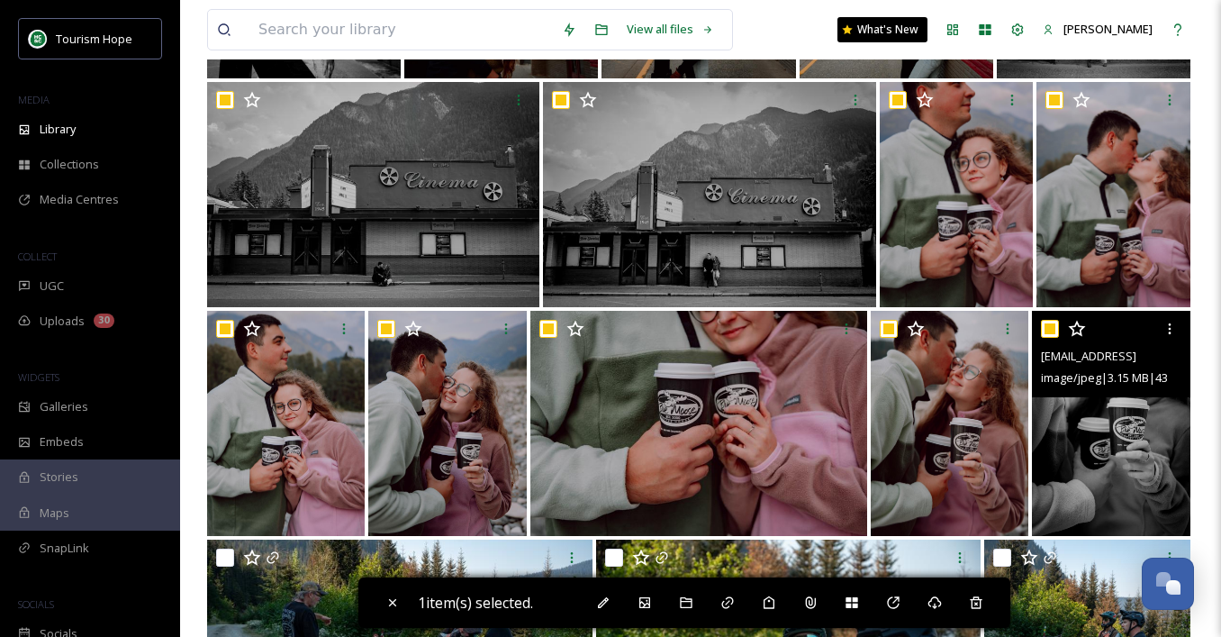
checkbox input "true"
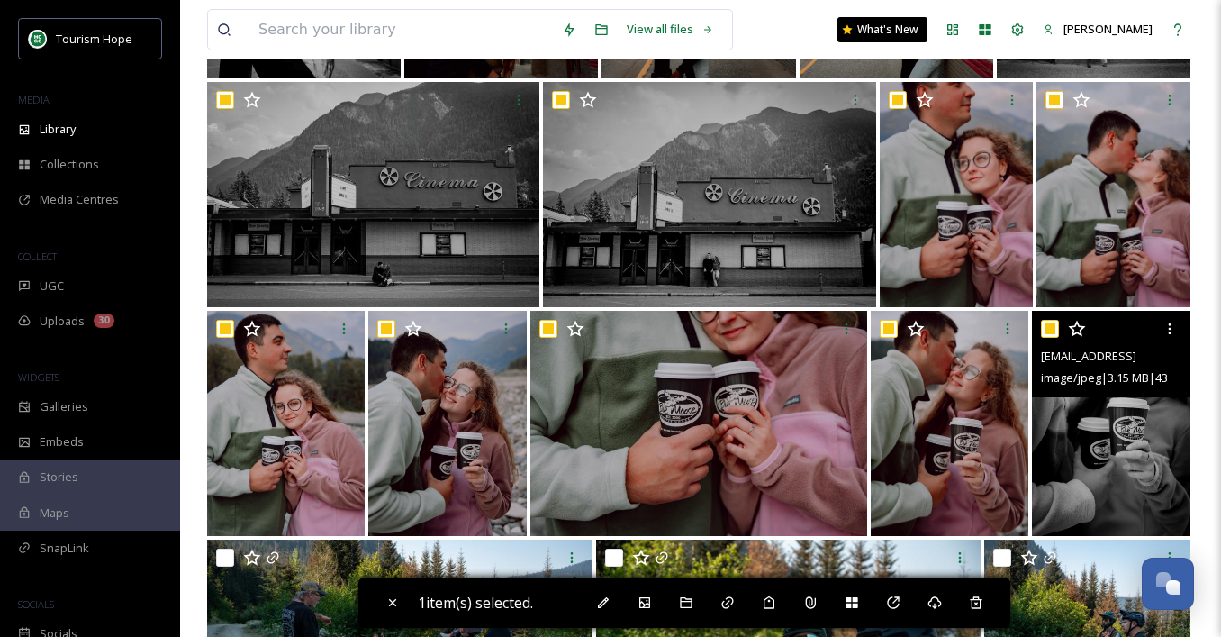
checkbox input "true"
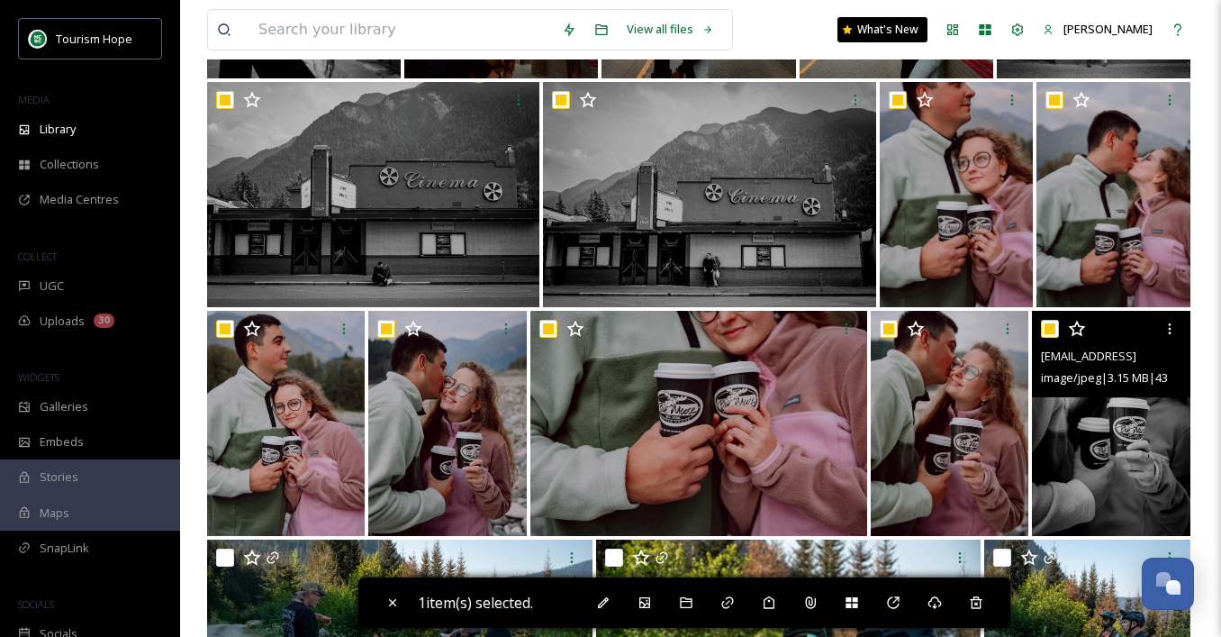
checkbox input "true"
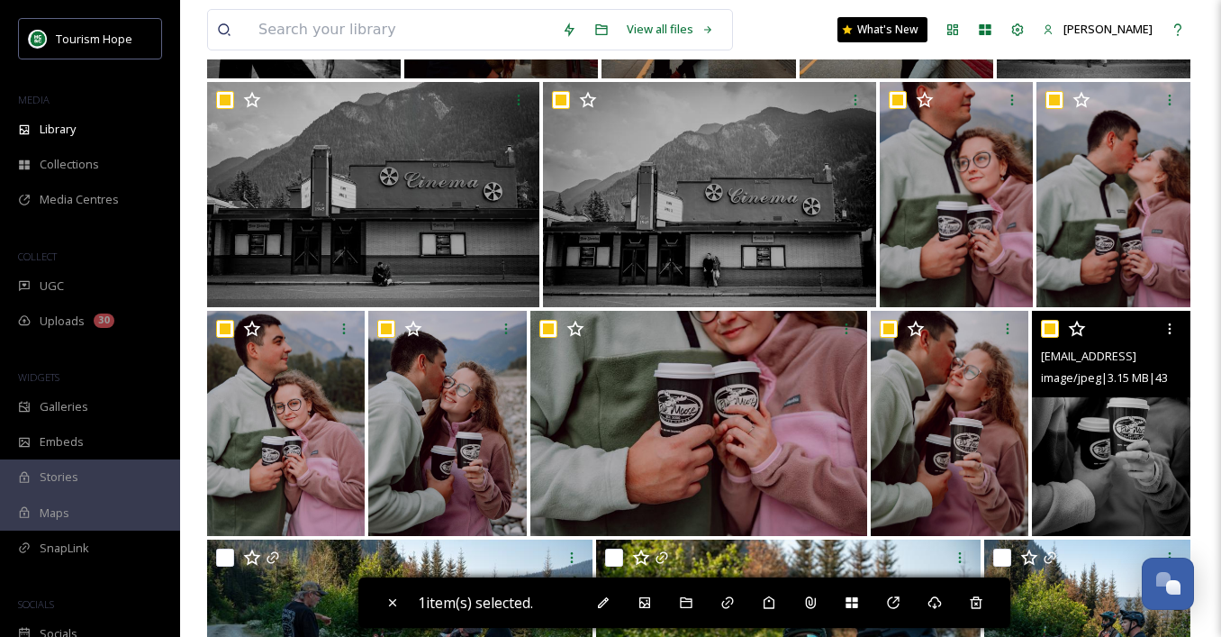
checkbox input "true"
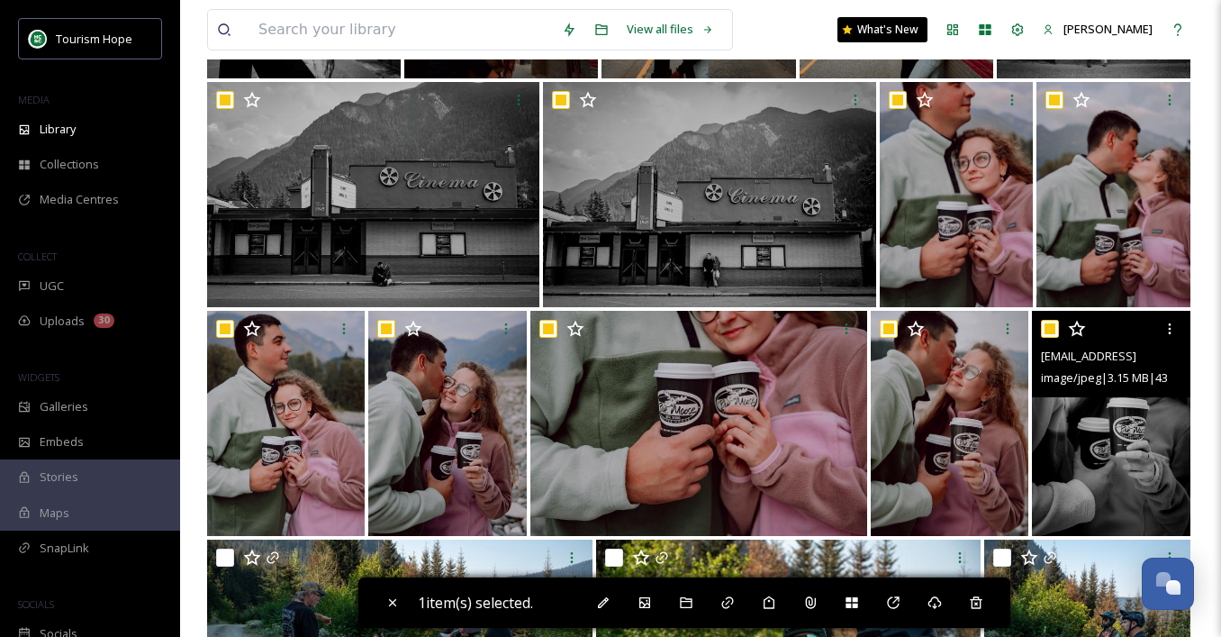
checkbox input "true"
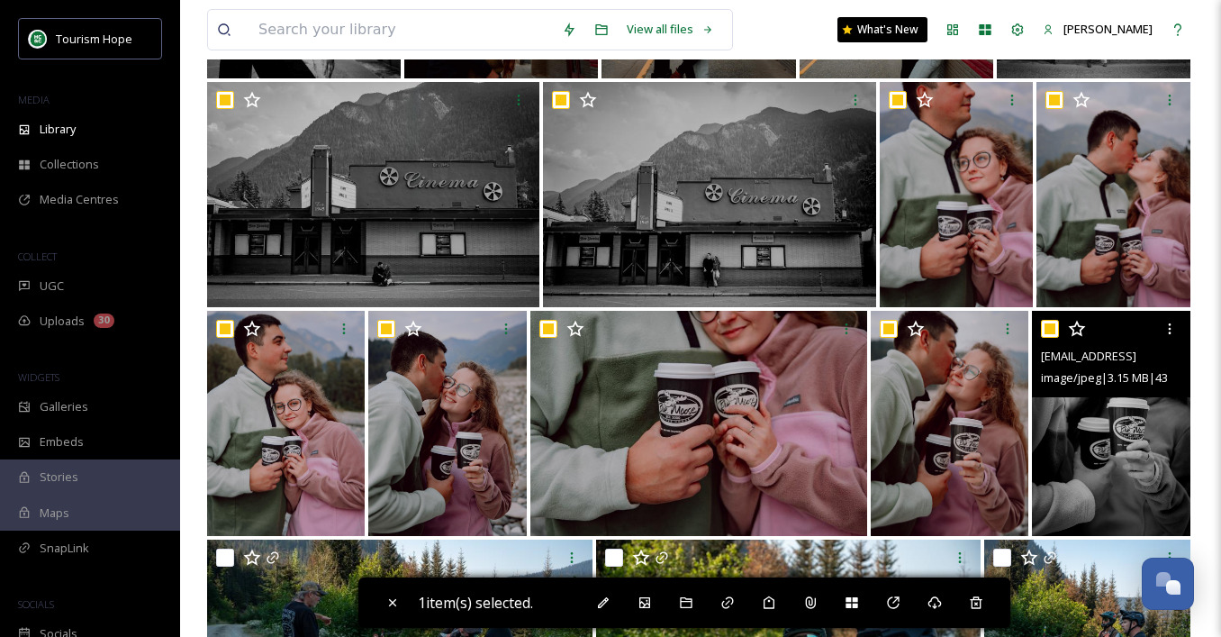
checkbox input "true"
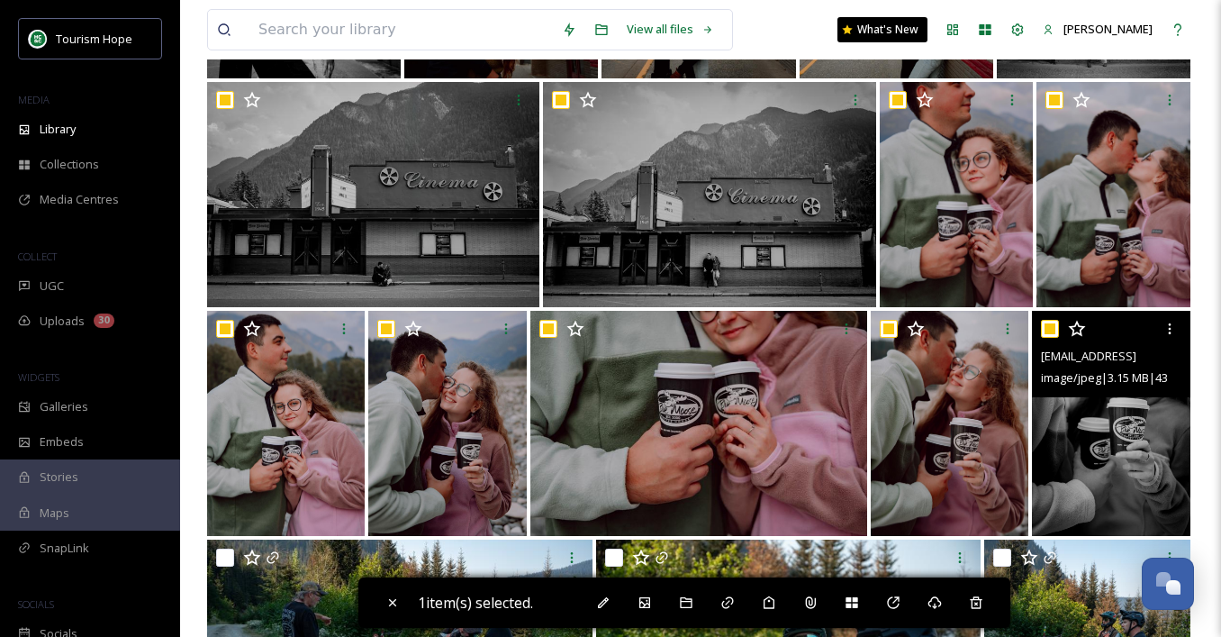
checkbox input "true"
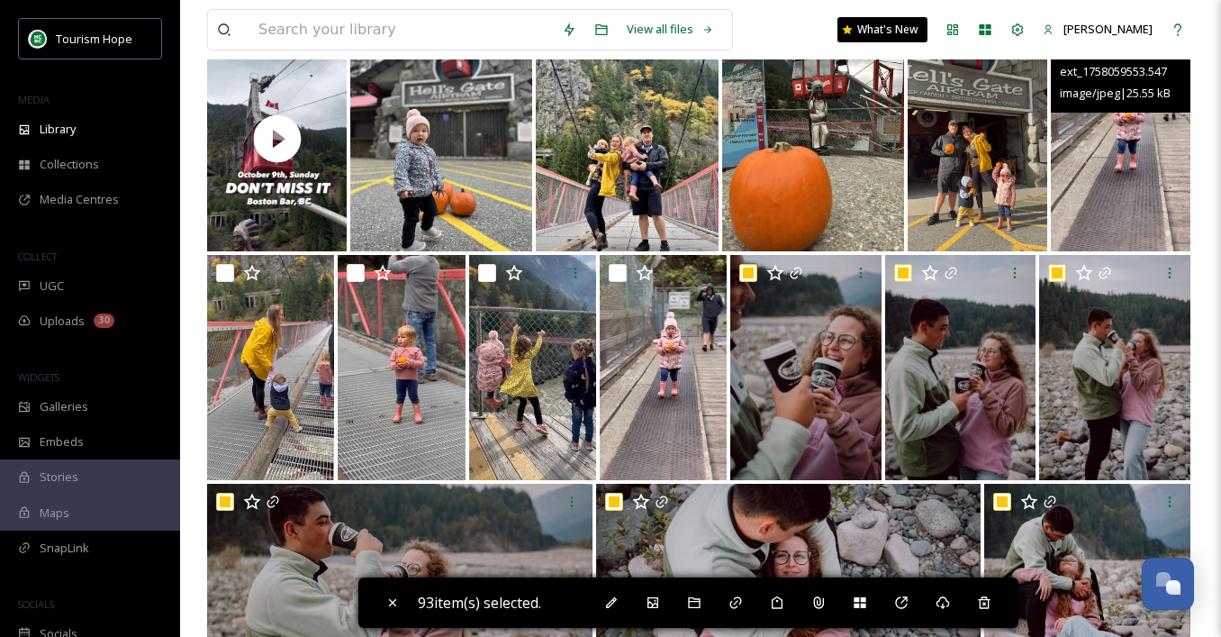
scroll to position [591, 0]
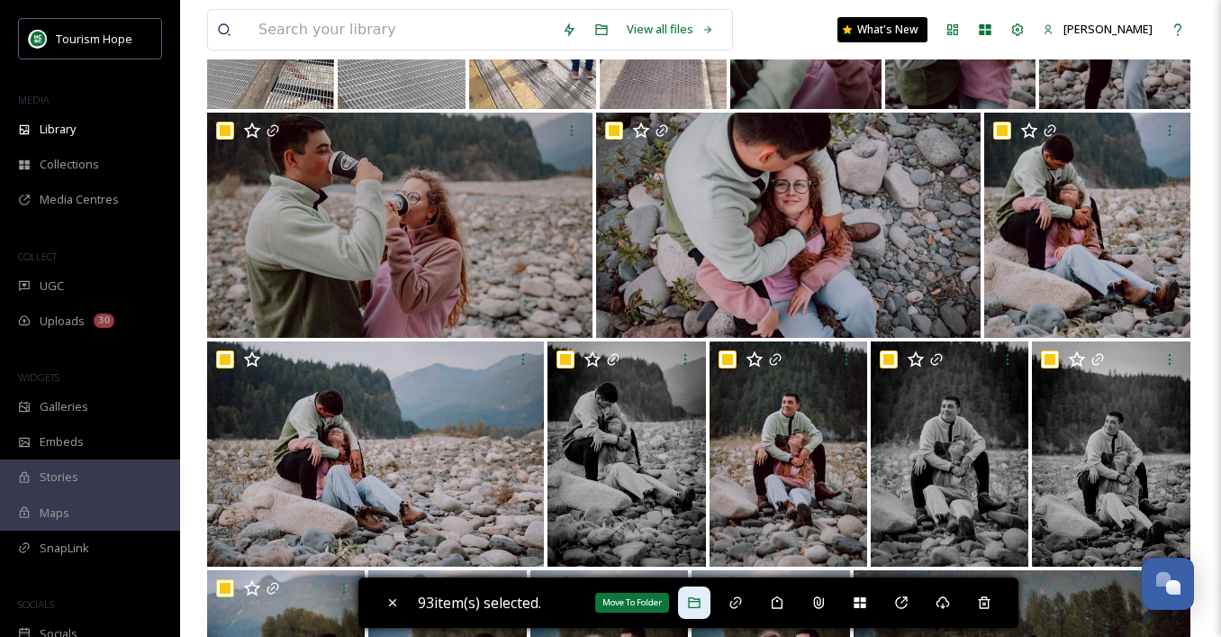
click at [693, 610] on div "Move To Folder" at bounding box center [694, 602] width 32 height 32
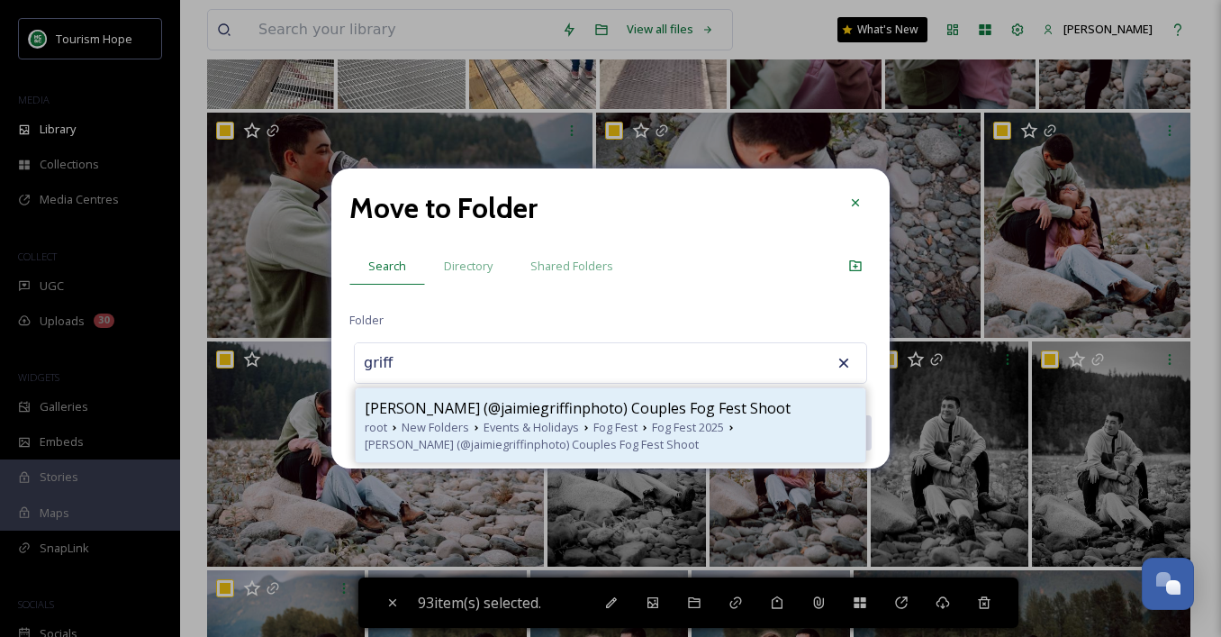
click at [494, 414] on span "[PERSON_NAME] (@jaimiegriffinphoto) Couples Fog Fest Shoot" at bounding box center [578, 408] width 426 height 22
type input "[PERSON_NAME] (@jaimiegriffinphoto) Couples Fog Fest Shoot"
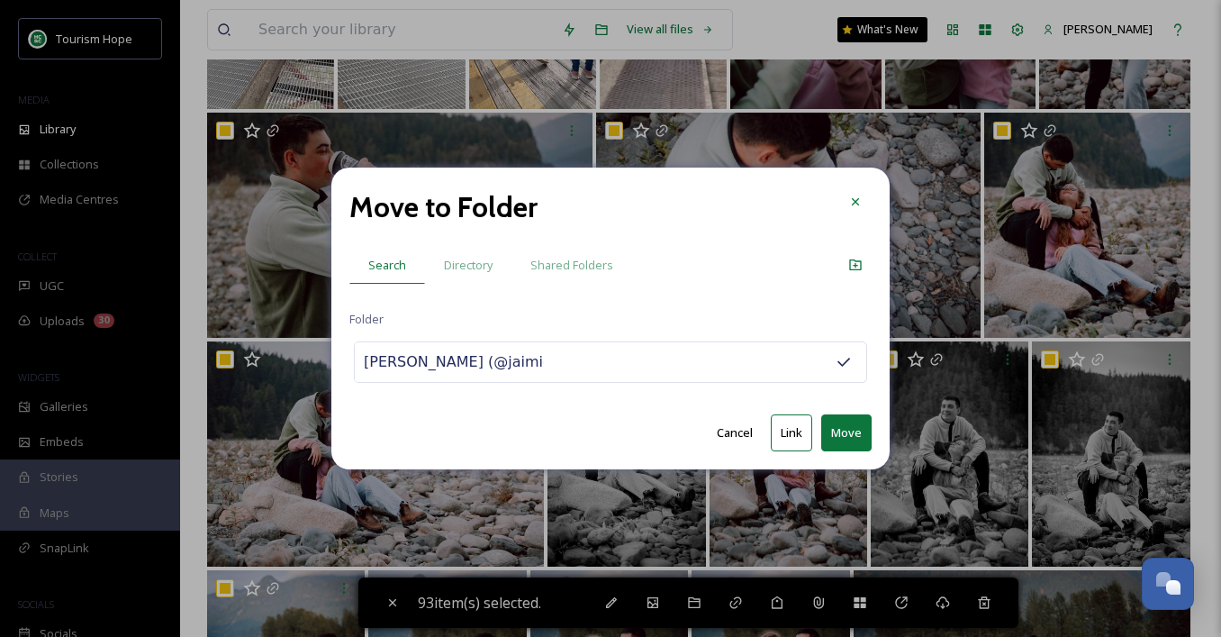
click at [843, 429] on button "Move" at bounding box center [846, 432] width 50 height 37
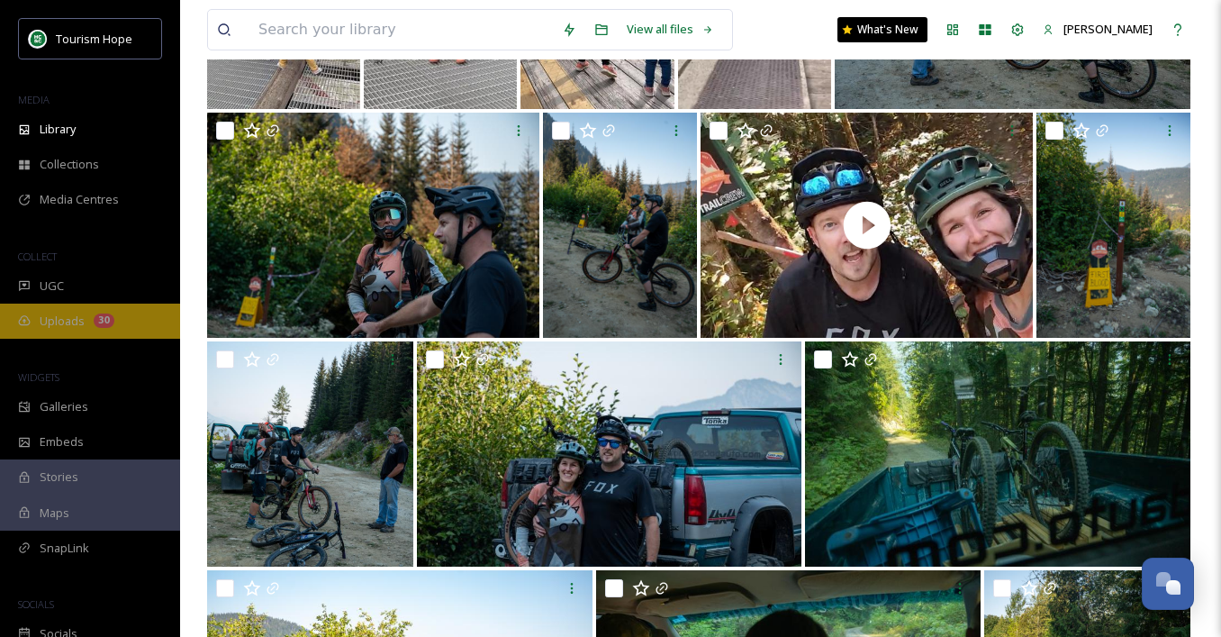
click at [68, 324] on span "Uploads" at bounding box center [62, 321] width 45 height 17
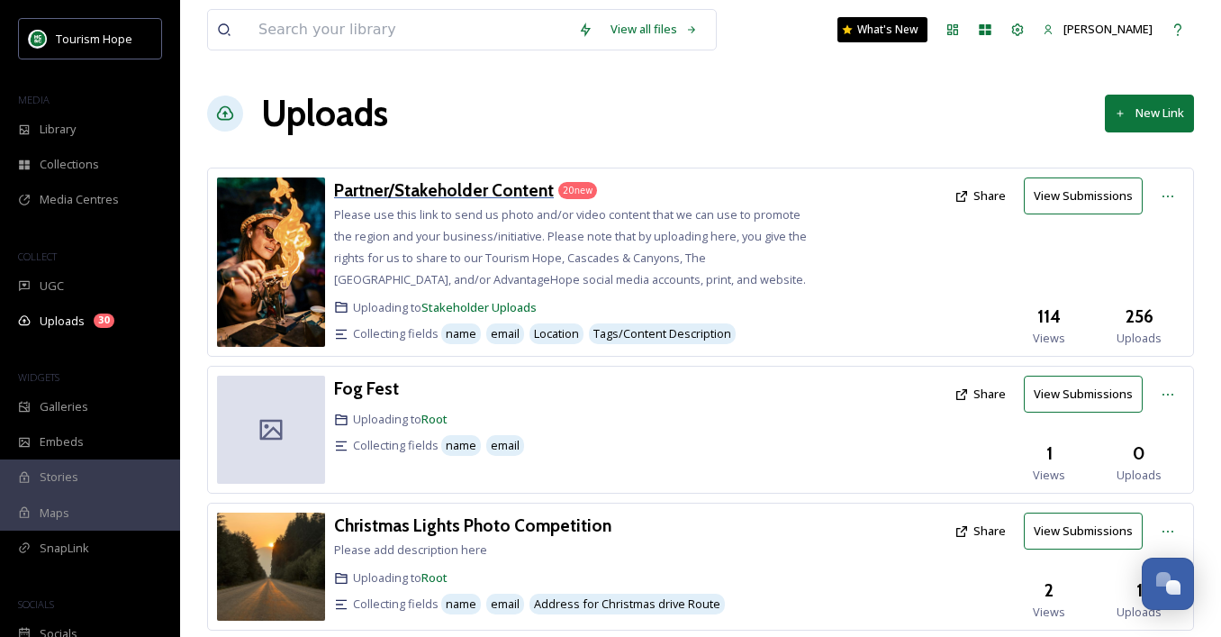
click at [438, 195] on h3 "Partner/Stakeholder Content" at bounding box center [444, 190] width 220 height 22
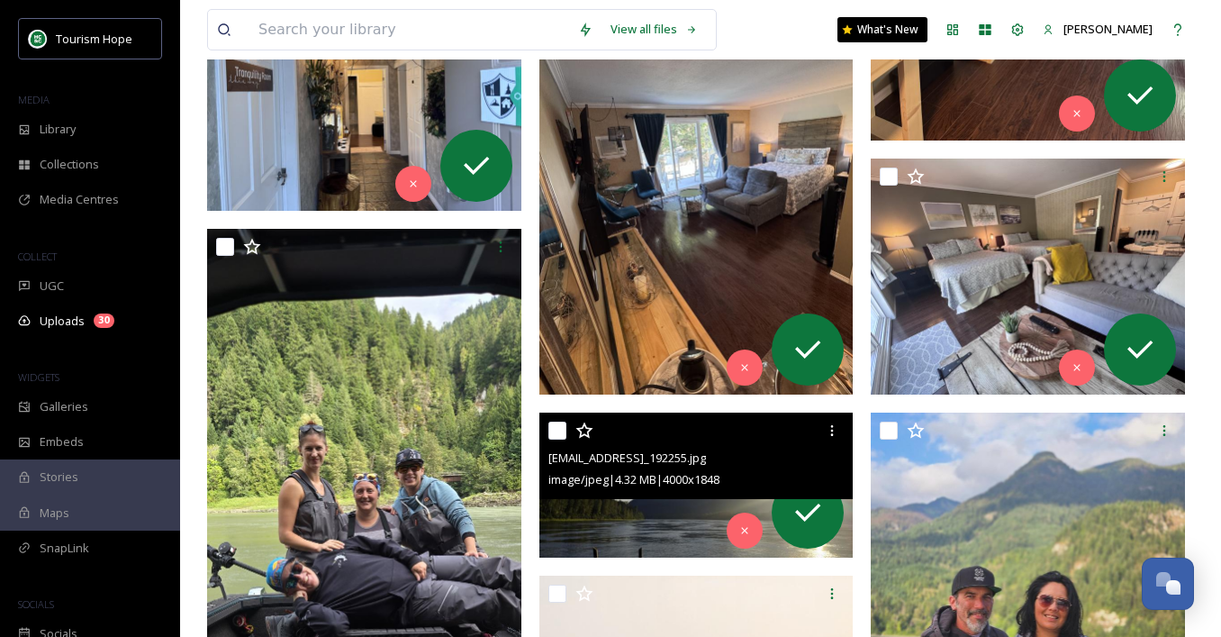
scroll to position [665, 0]
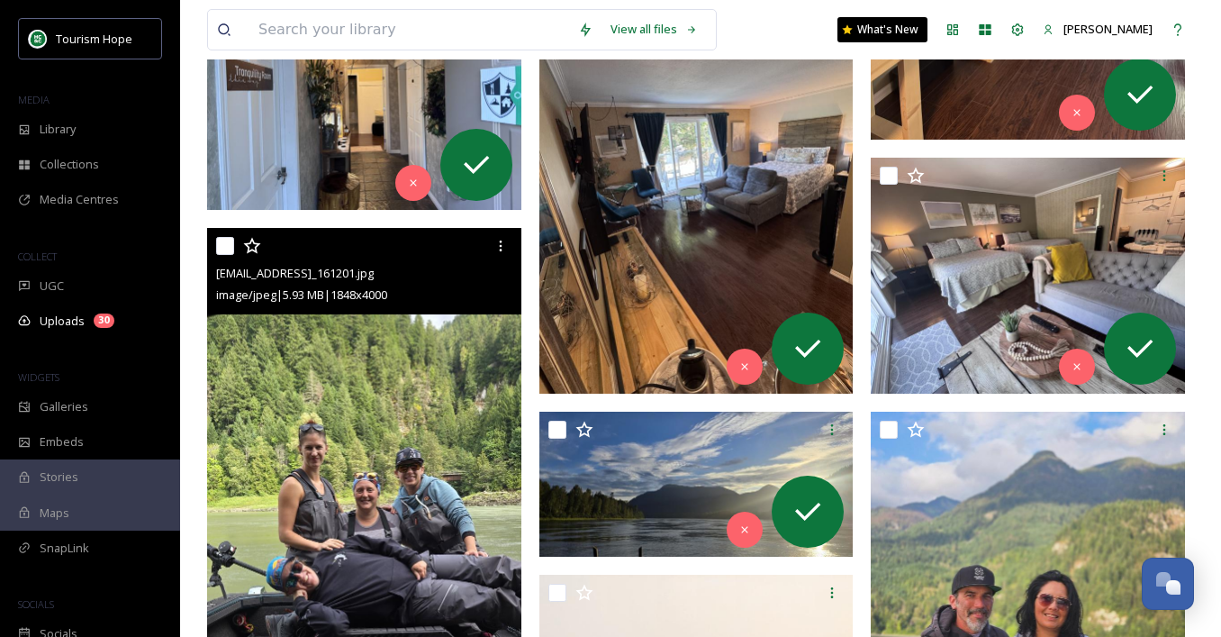
click at [385, 472] on img at bounding box center [364, 568] width 314 height 680
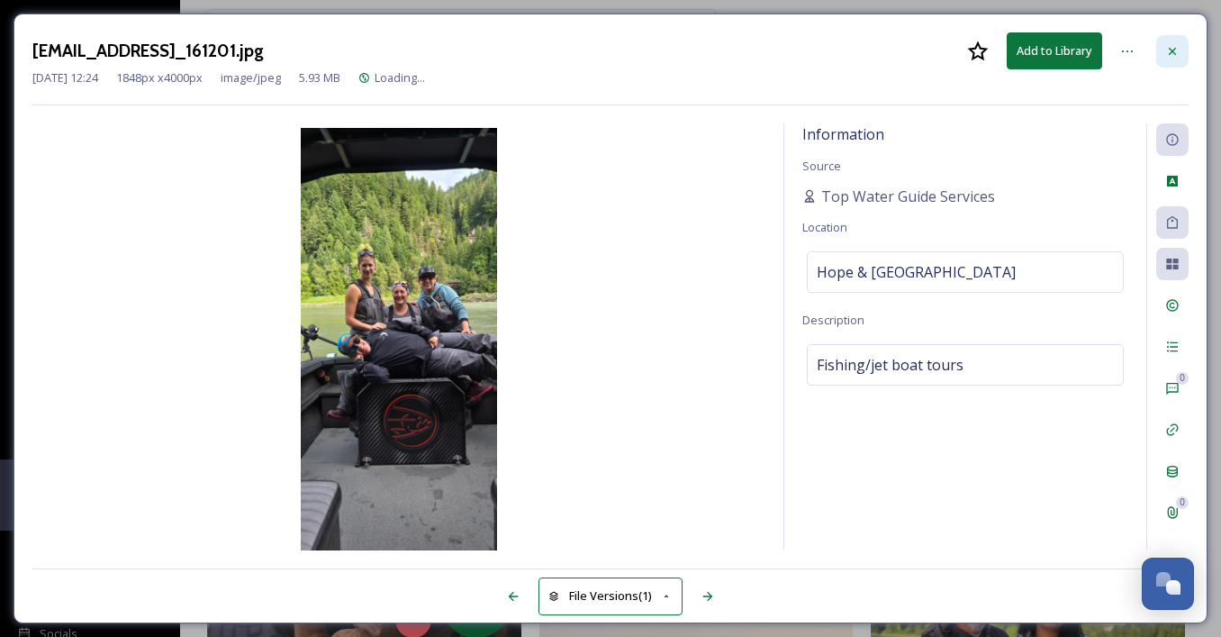
click at [1177, 44] on icon at bounding box center [1172, 51] width 14 height 14
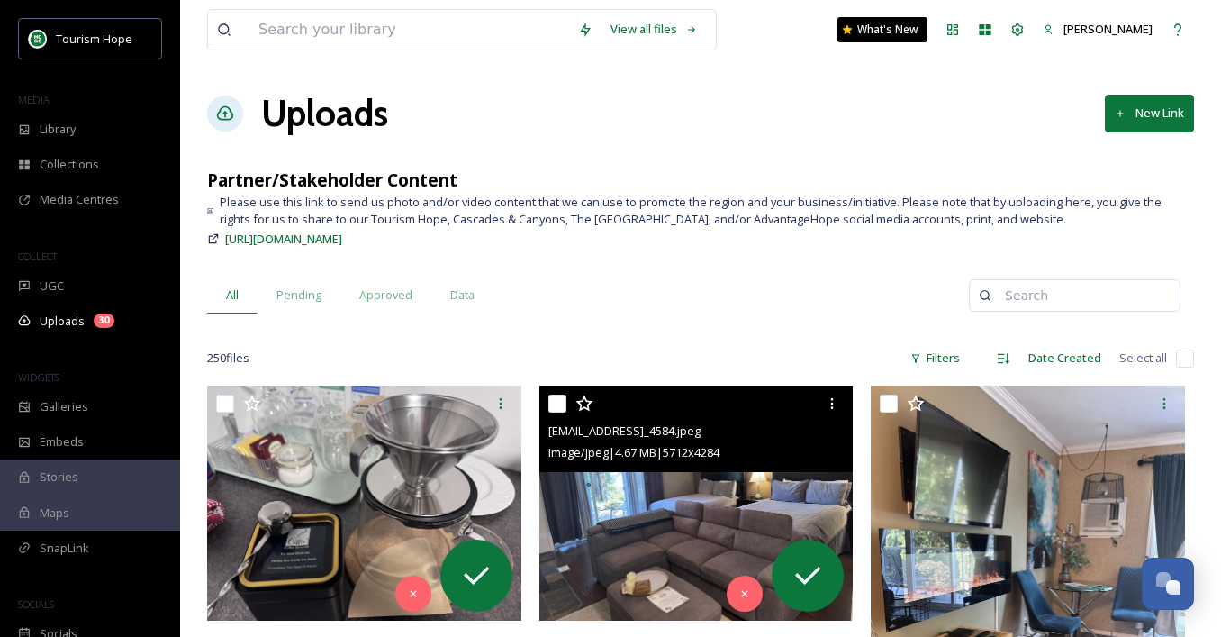
click at [697, 500] on img at bounding box center [696, 503] width 314 height 236
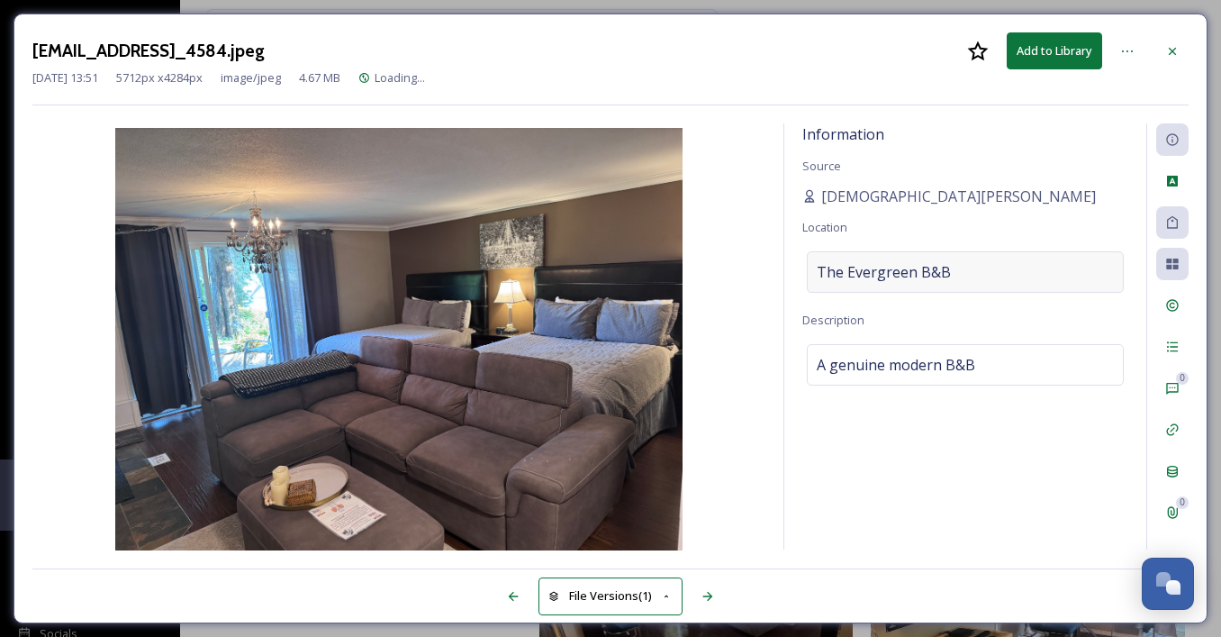
click at [861, 273] on span "The Evergreen B&B" at bounding box center [884, 272] width 134 height 22
click at [863, 272] on input "The Evergreen B&B" at bounding box center [965, 272] width 315 height 40
click at [951, 220] on div "Information Source [DEMOGRAPHIC_DATA][PERSON_NAME] Location The Evergreen B&B D…" at bounding box center [965, 336] width 362 height 426
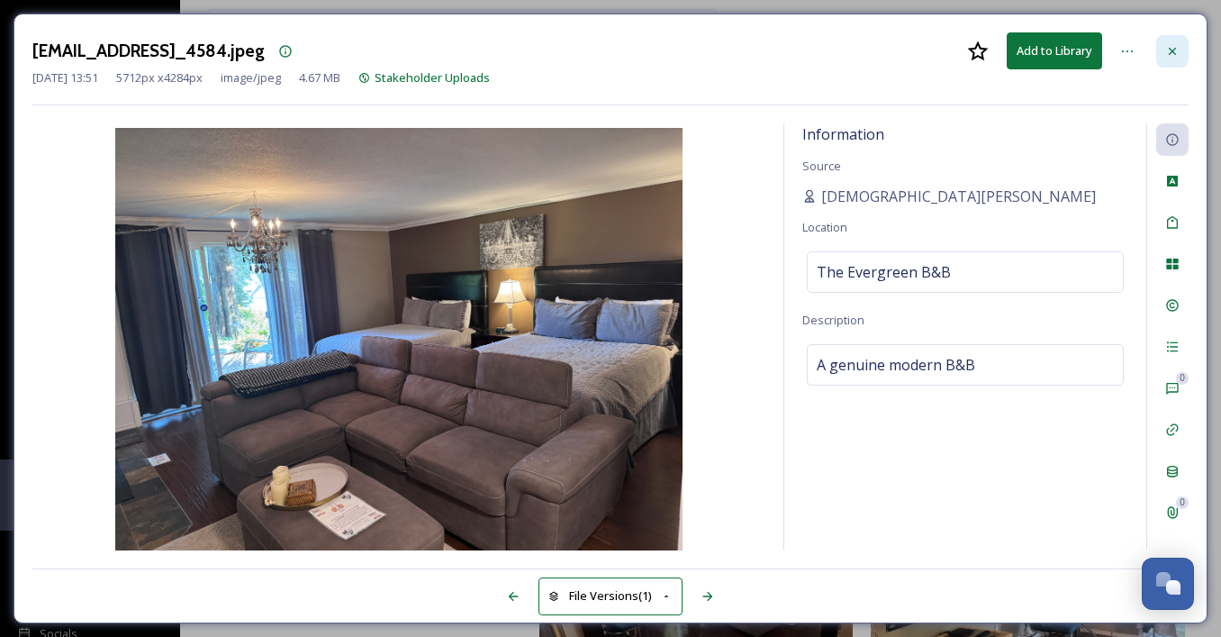
click at [1177, 50] on icon at bounding box center [1172, 51] width 14 height 14
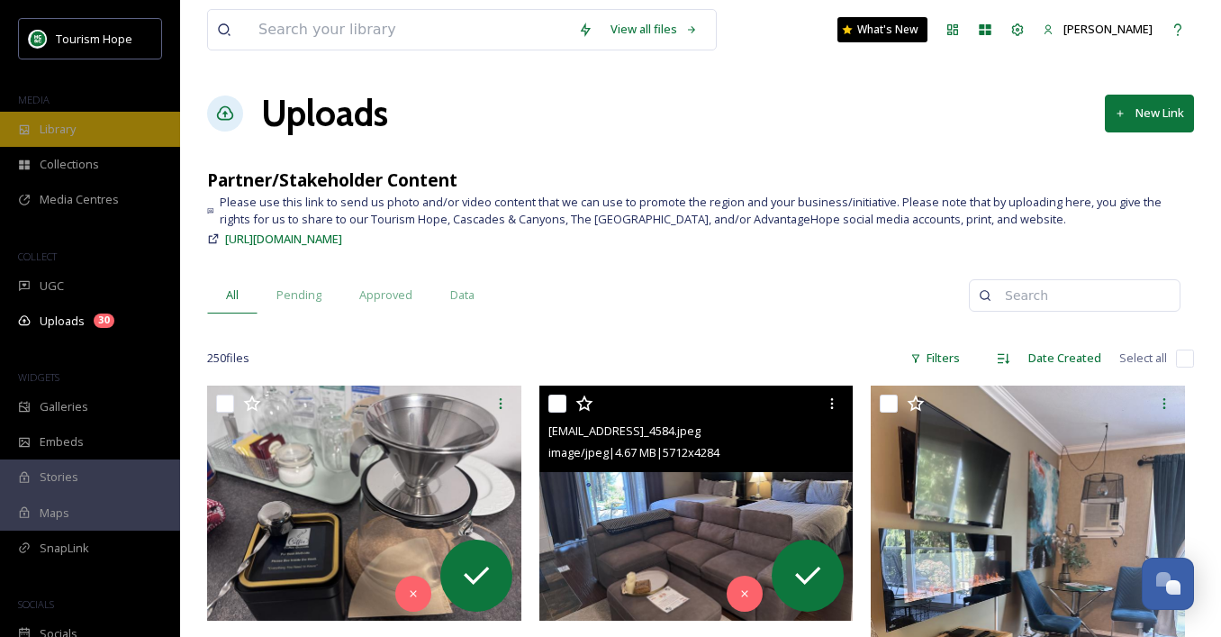
click at [75, 122] on span "Library" at bounding box center [58, 129] width 36 height 17
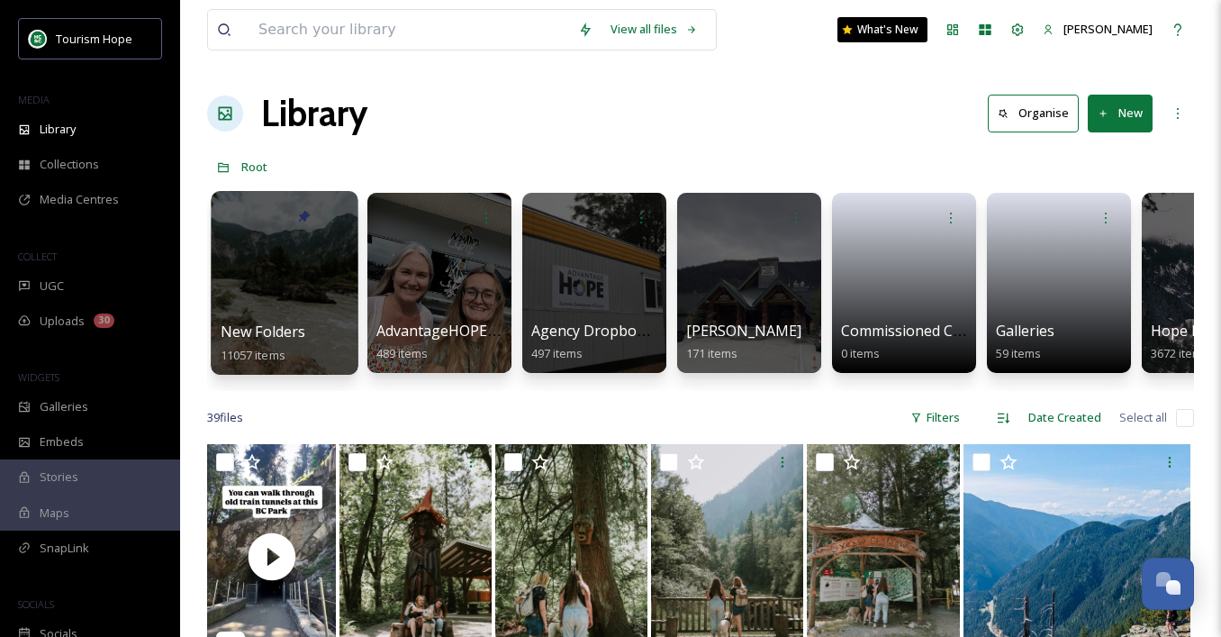
click at [276, 296] on div at bounding box center [284, 283] width 147 height 184
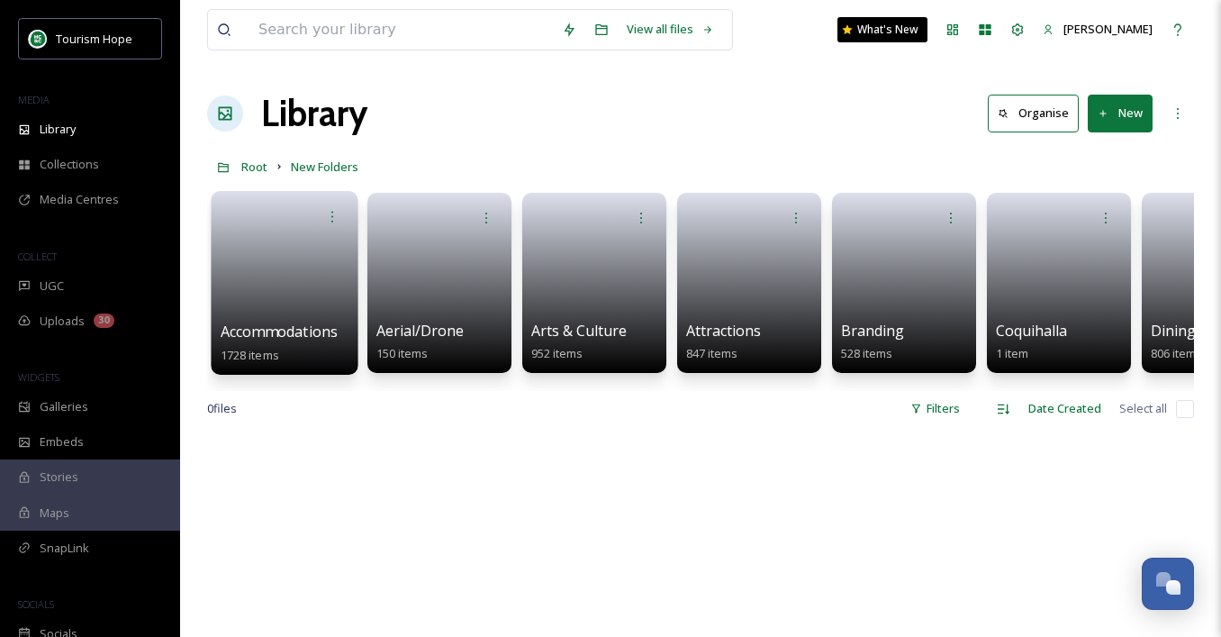
click at [272, 284] on link at bounding box center [285, 276] width 129 height 87
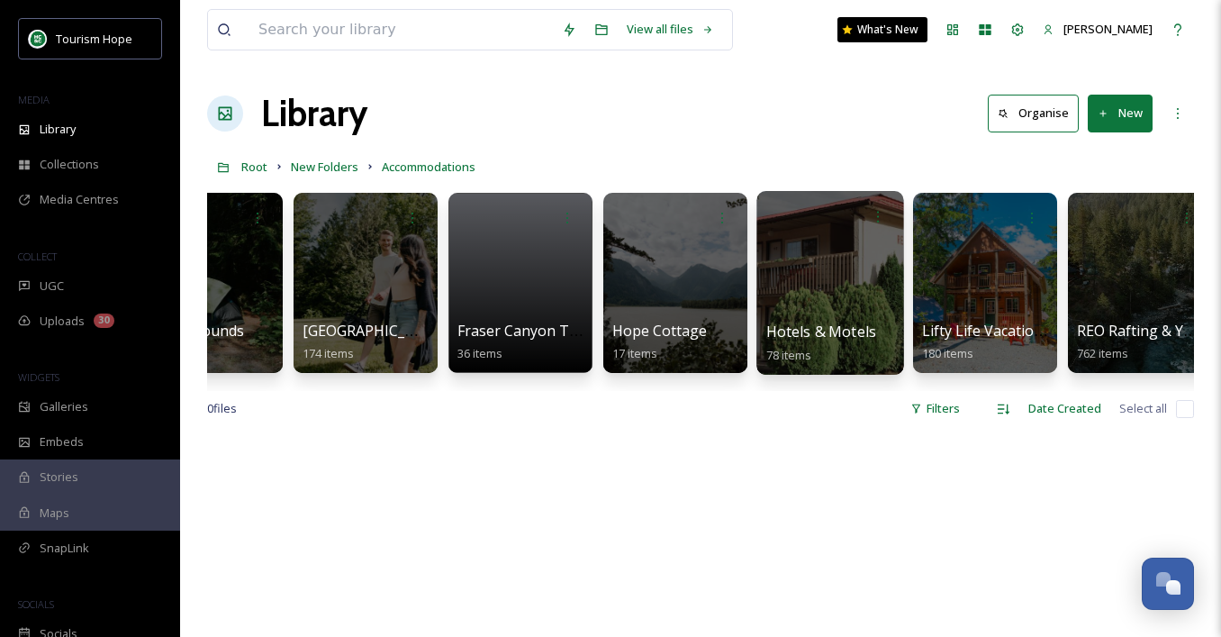
scroll to position [0, 252]
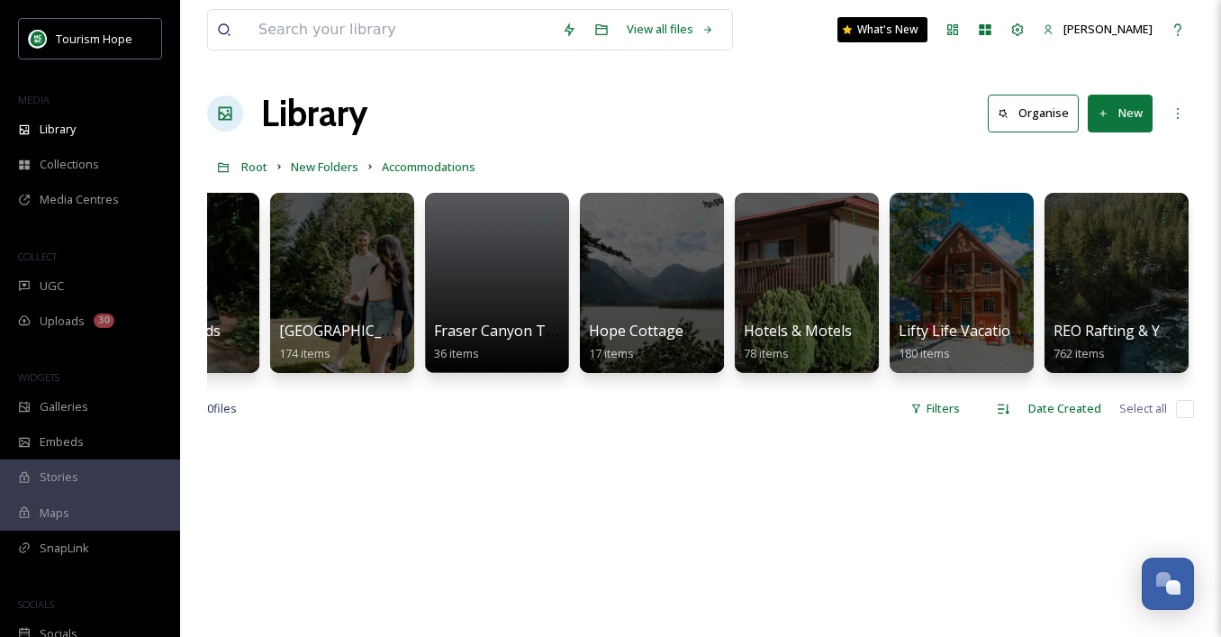
click at [1126, 124] on button "New" at bounding box center [1120, 113] width 65 height 37
click at [1092, 222] on span "Folder" at bounding box center [1100, 225] width 34 height 17
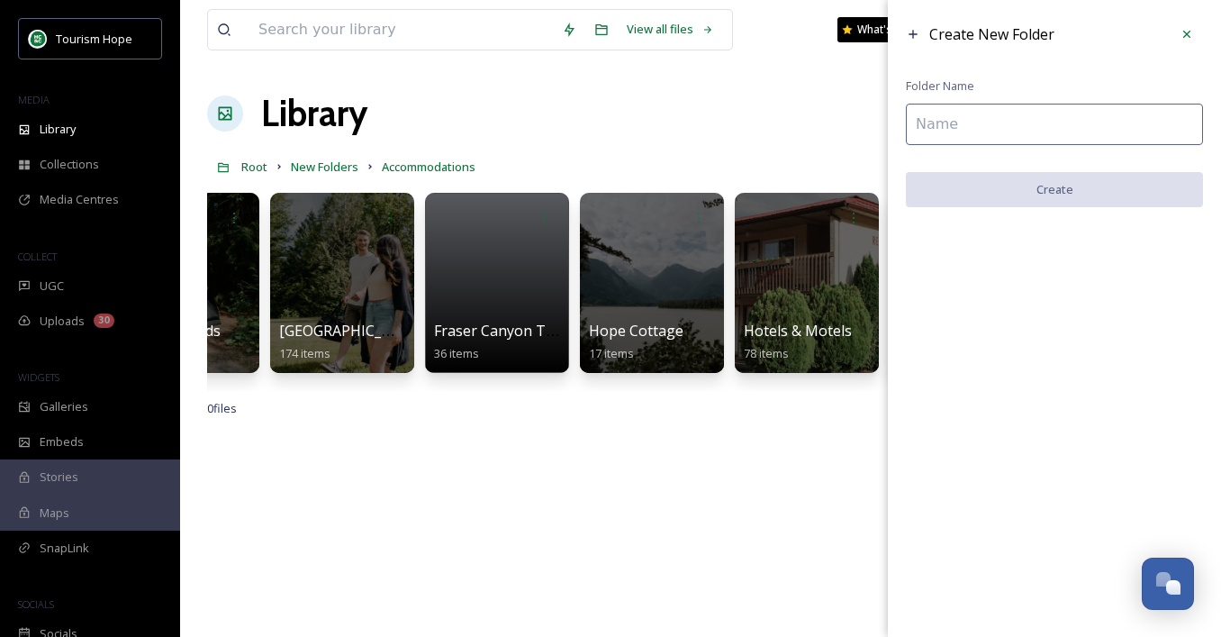
click at [955, 123] on input at bounding box center [1054, 124] width 297 height 41
paste input "The Evergreen B&B"
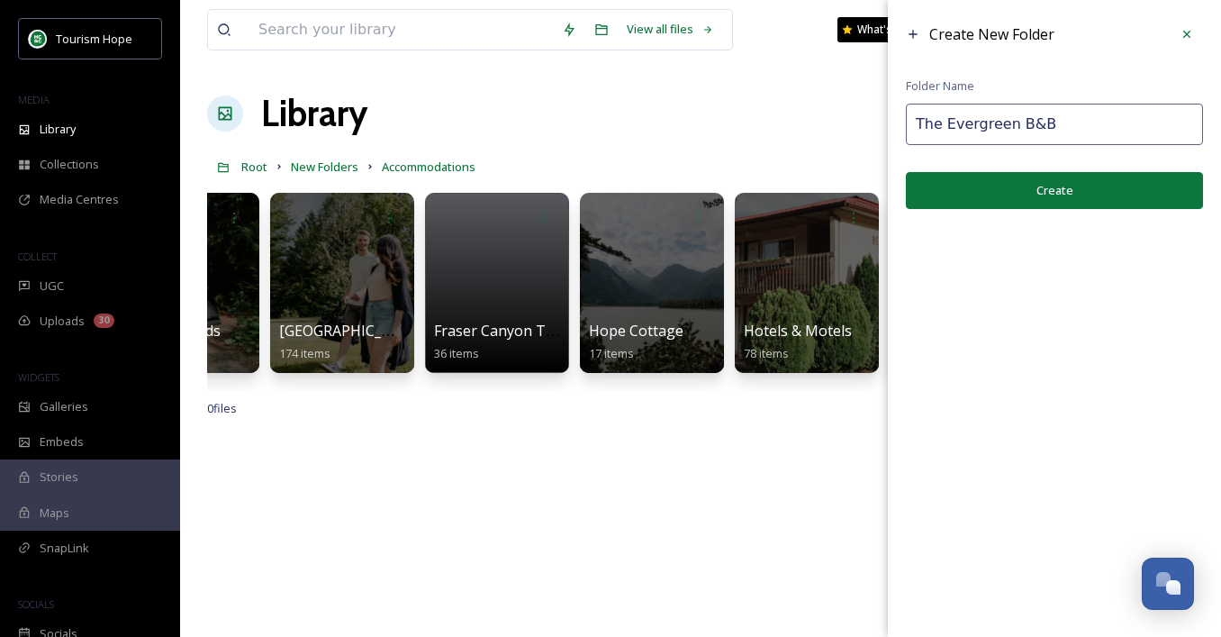
type input "The Evergreen B&B"
click at [1012, 187] on button "Create" at bounding box center [1054, 190] width 297 height 37
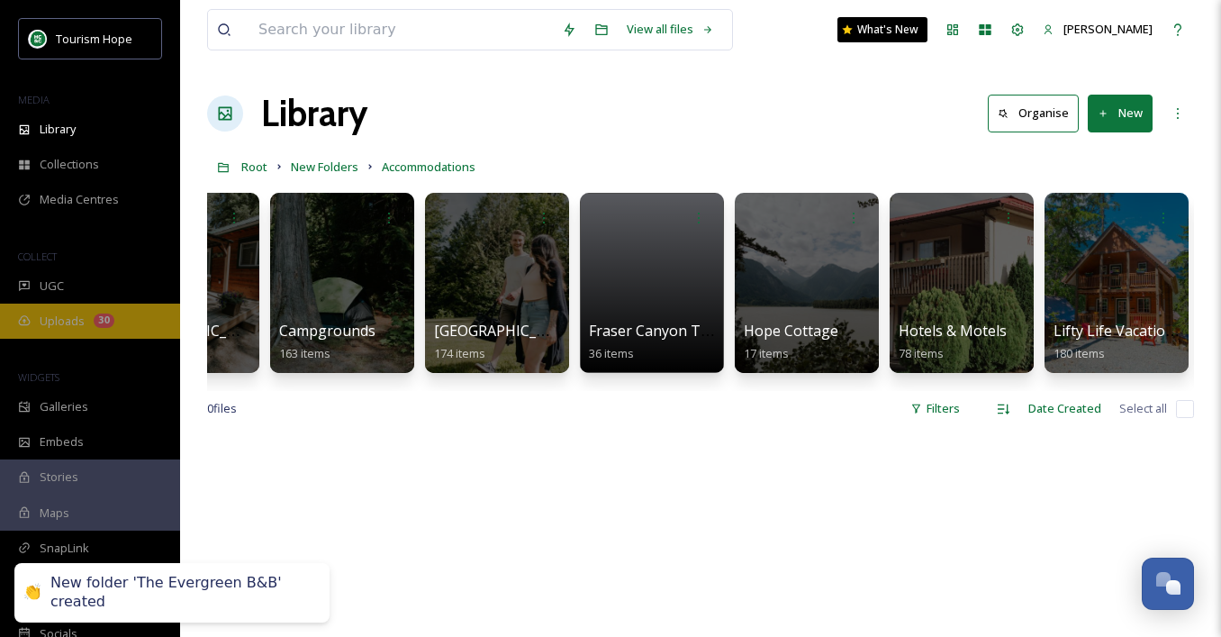
click at [95, 322] on div "30" at bounding box center [104, 320] width 21 height 14
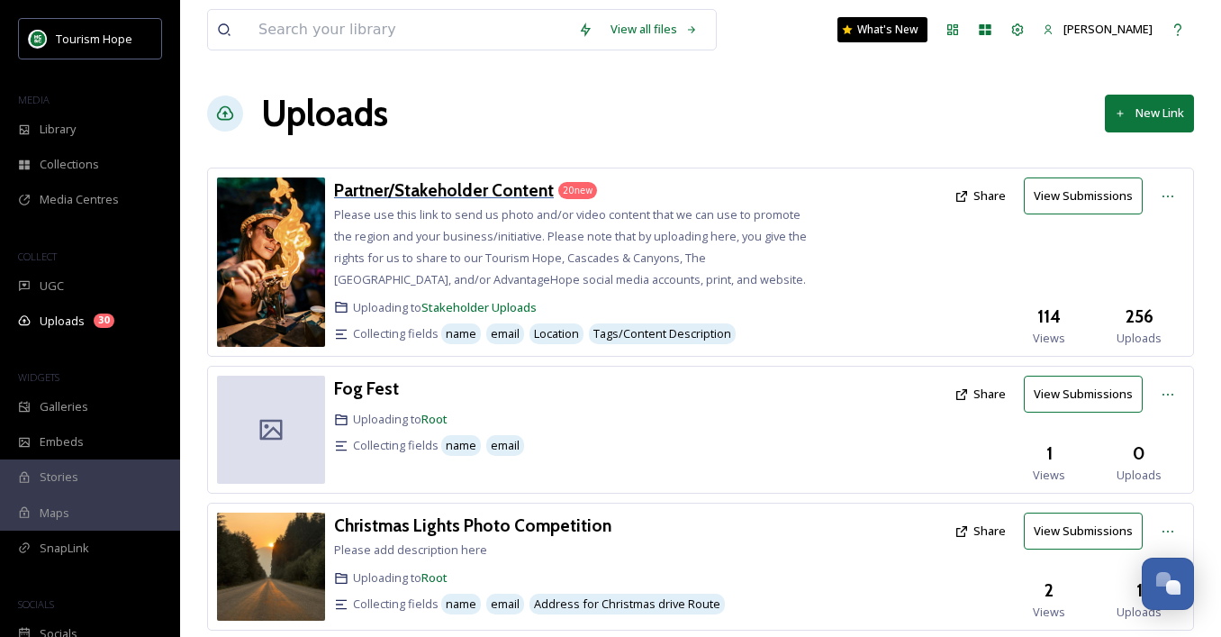
click at [411, 182] on h3 "Partner/Stakeholder Content" at bounding box center [444, 190] width 220 height 22
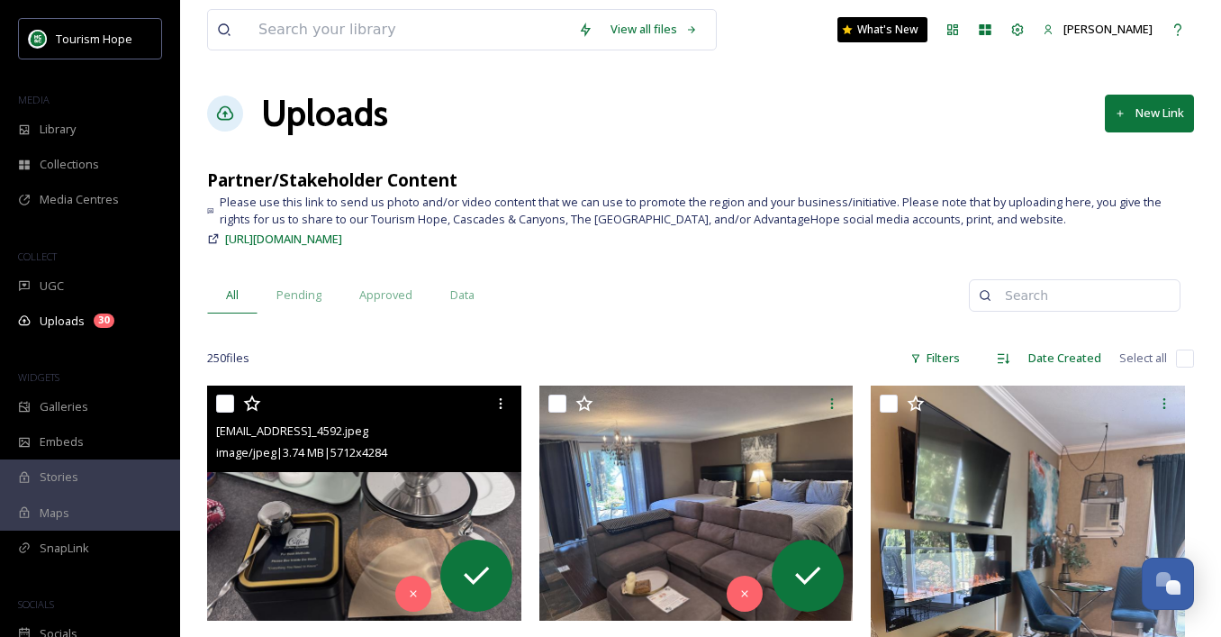
scroll to position [73, 0]
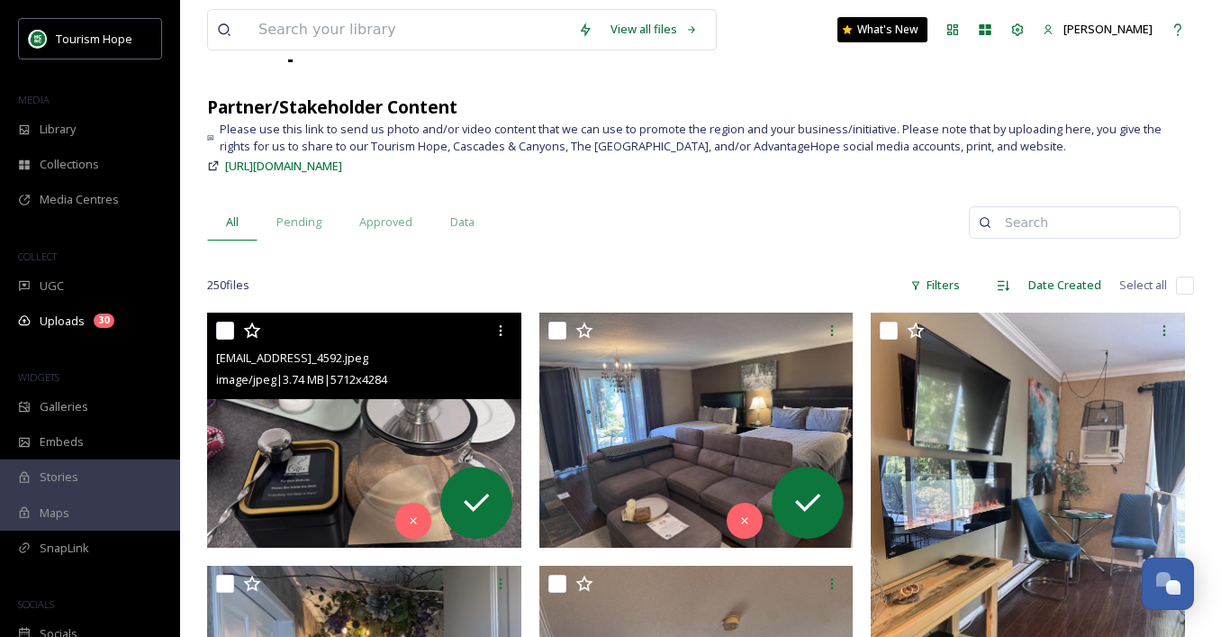
click at [226, 328] on input "checkbox" at bounding box center [225, 331] width 18 height 18
checkbox input "true"
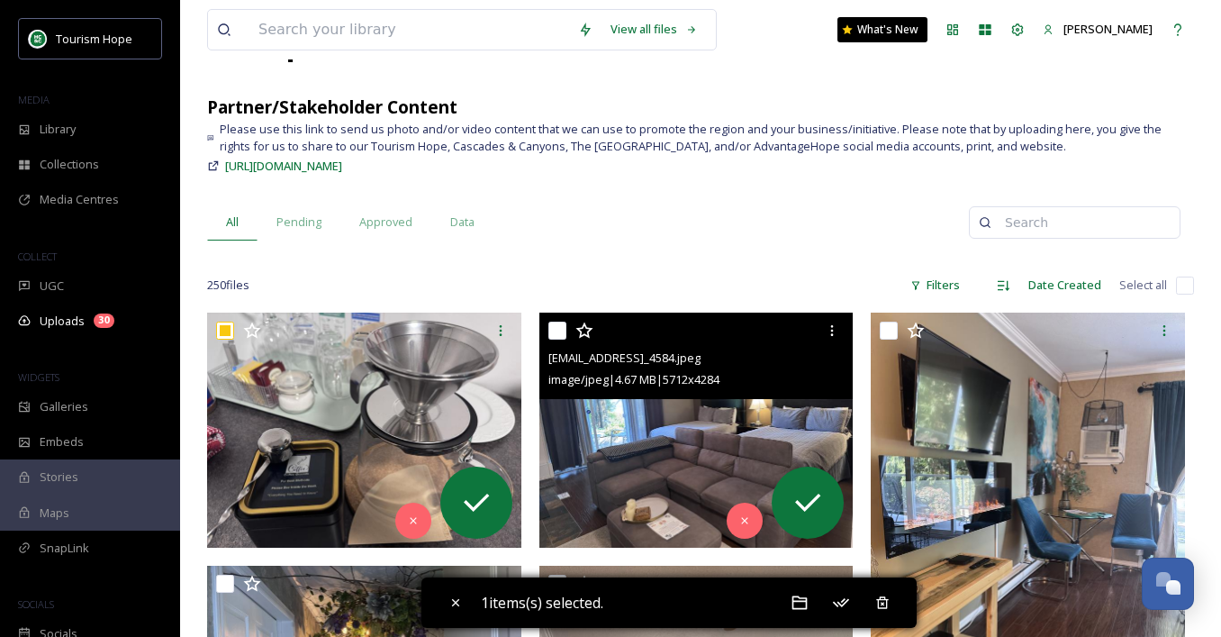
click at [559, 329] on input "checkbox" at bounding box center [557, 331] width 18 height 18
checkbox input "true"
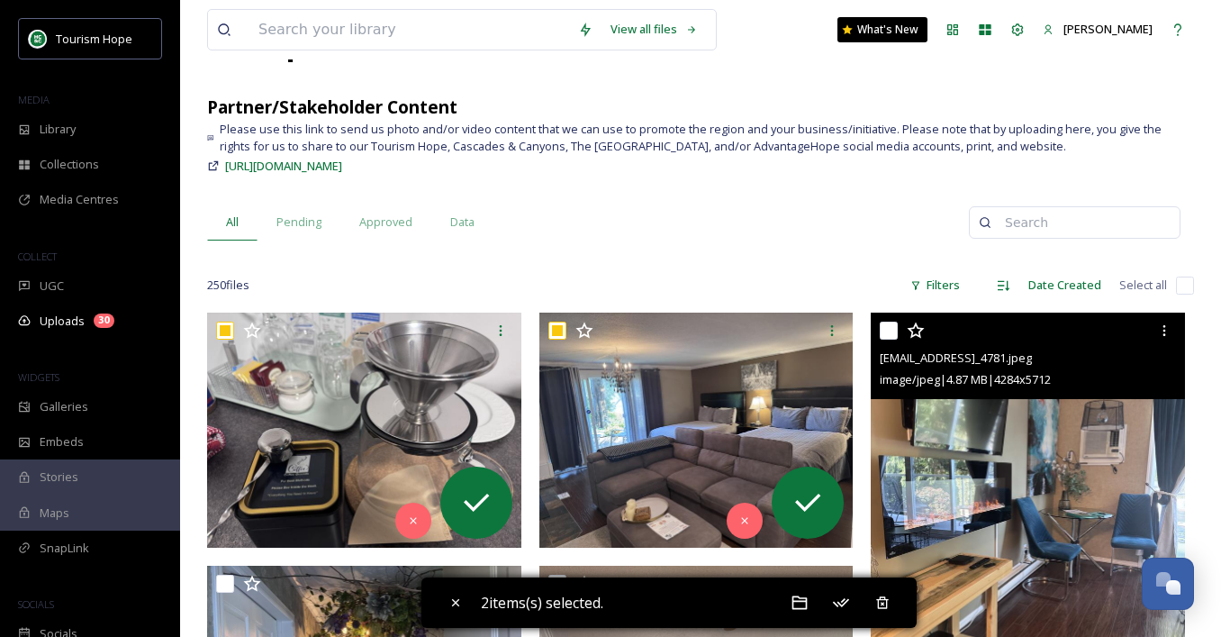
click at [892, 331] on input "checkbox" at bounding box center [889, 331] width 18 height 18
checkbox input "true"
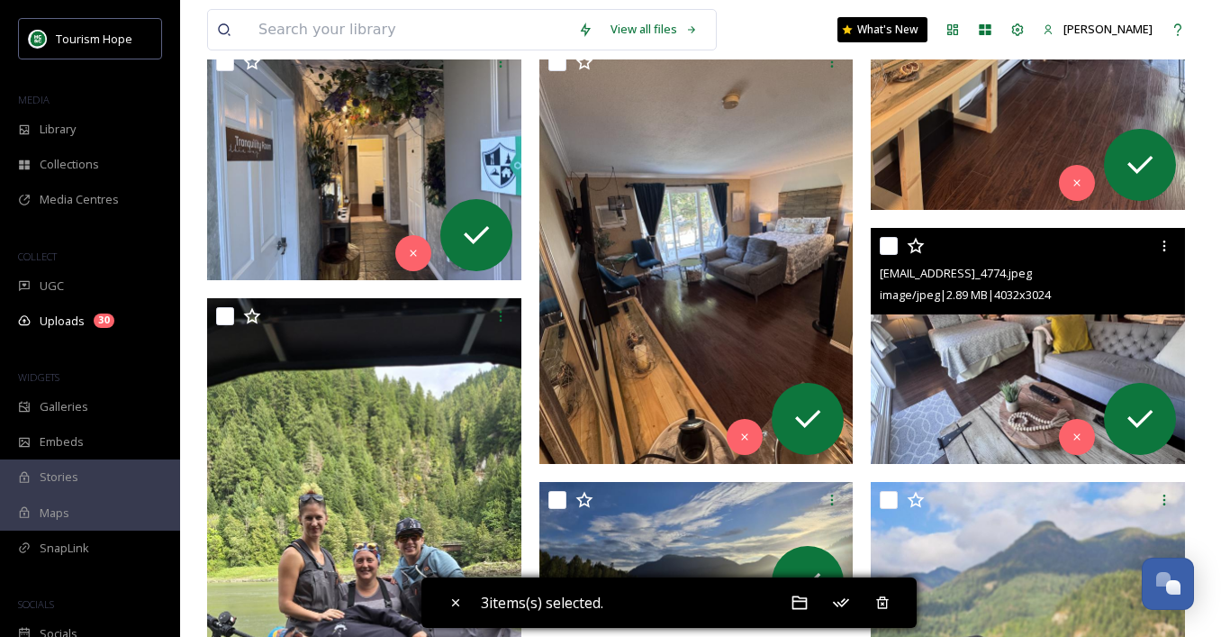
scroll to position [615, 0]
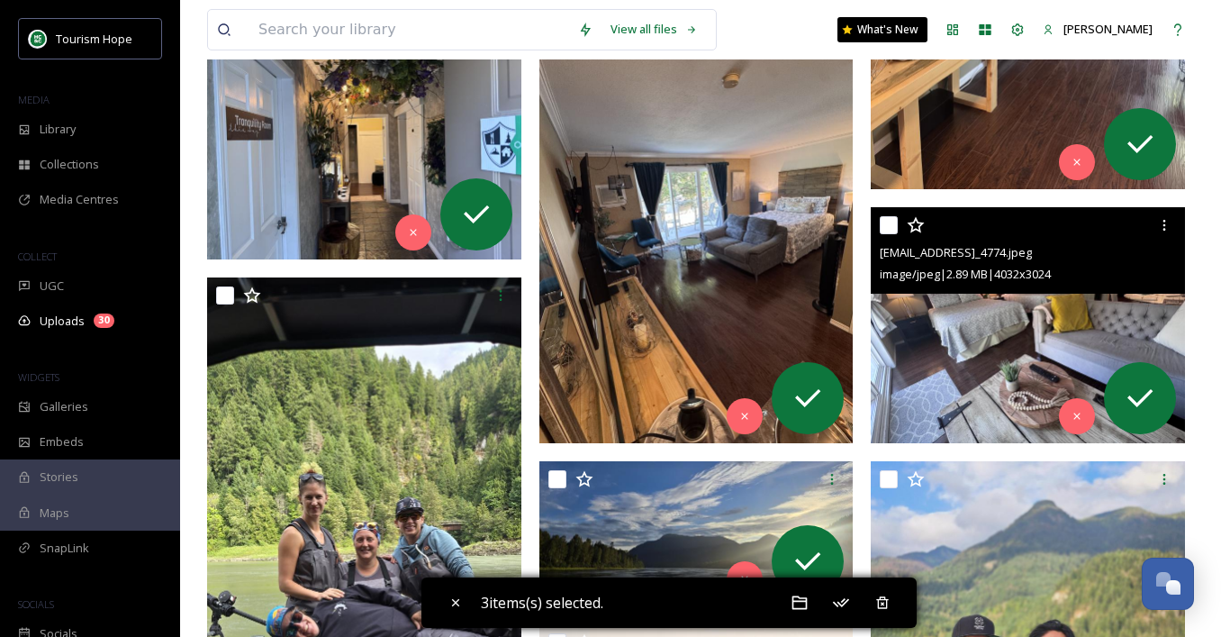
click at [889, 223] on input "checkbox" at bounding box center [889, 225] width 18 height 18
checkbox input "true"
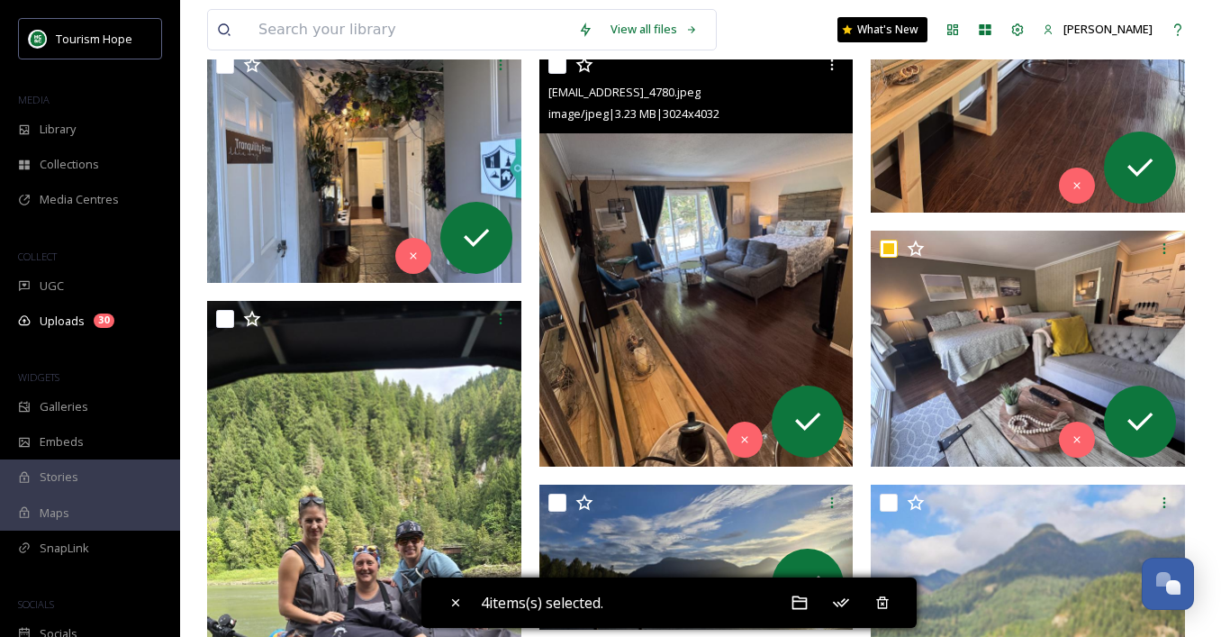
scroll to position [587, 0]
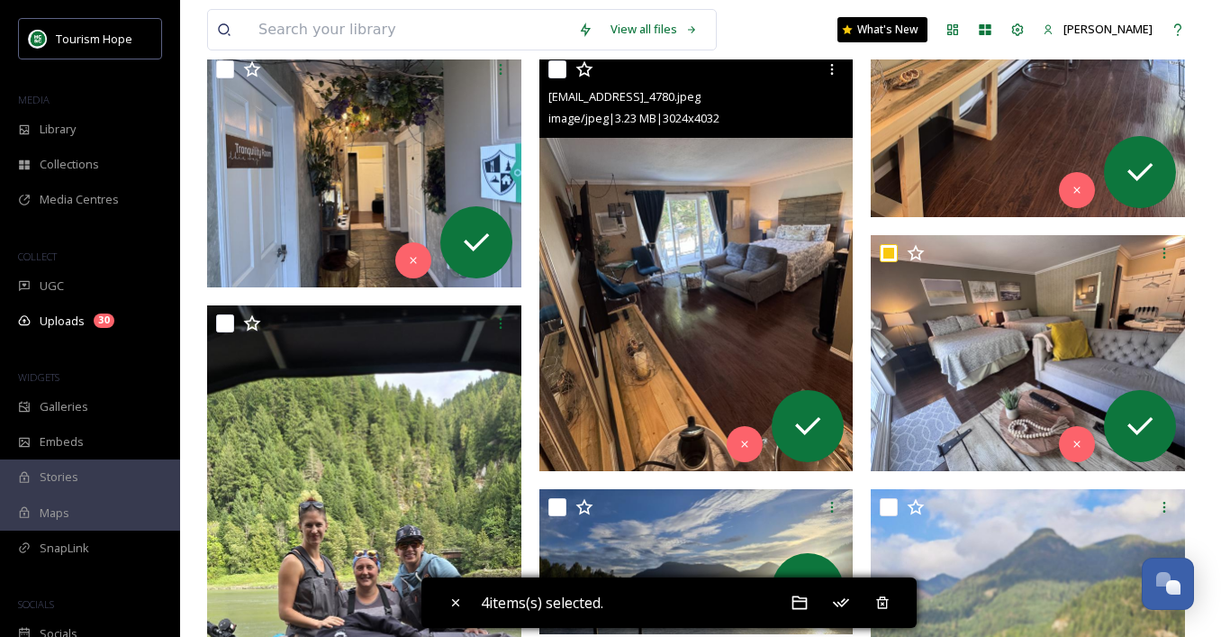
click at [554, 64] on input "checkbox" at bounding box center [557, 69] width 18 height 18
checkbox input "true"
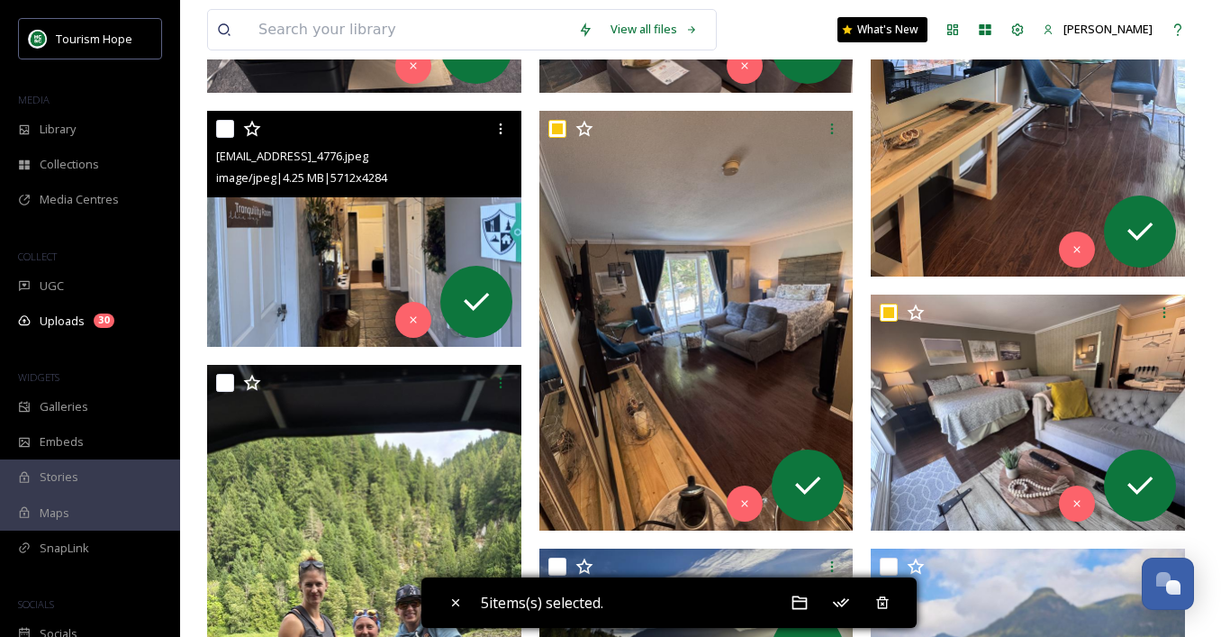
scroll to position [510, 0]
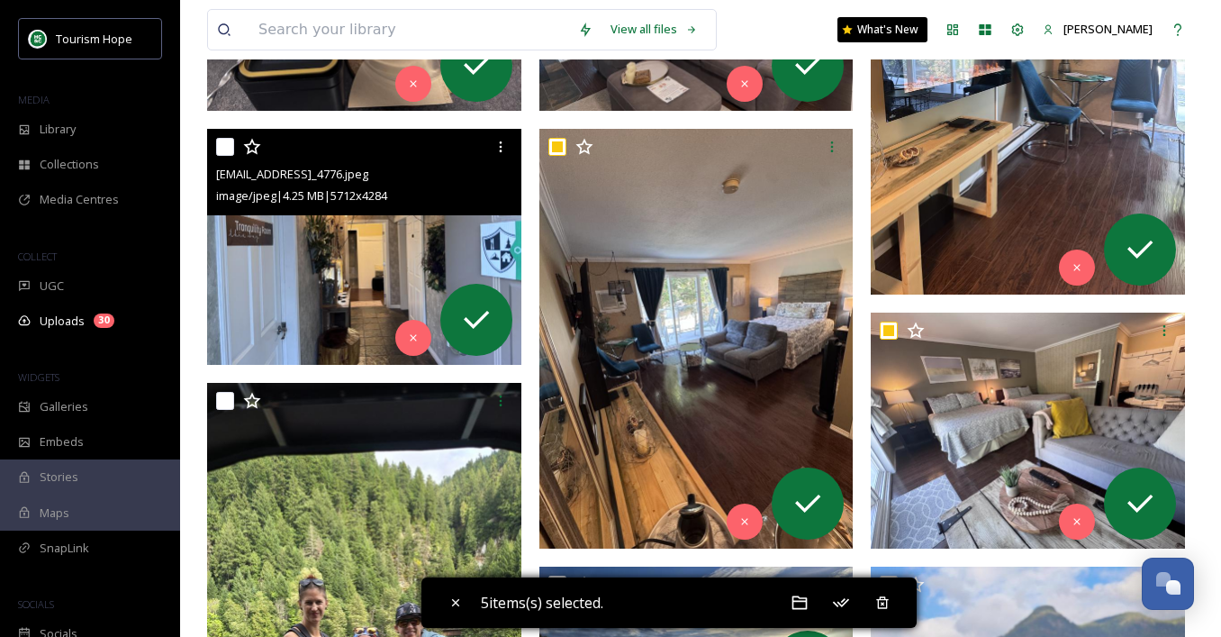
click at [221, 149] on input "checkbox" at bounding box center [225, 147] width 18 height 18
checkbox input "true"
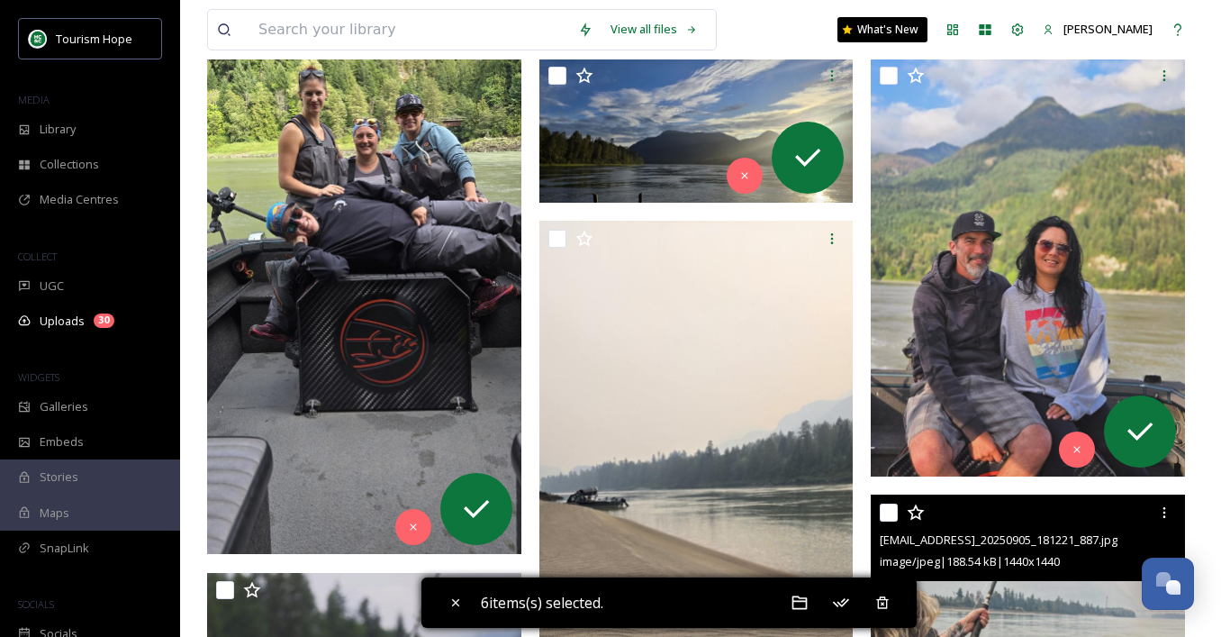
scroll to position [1205, 0]
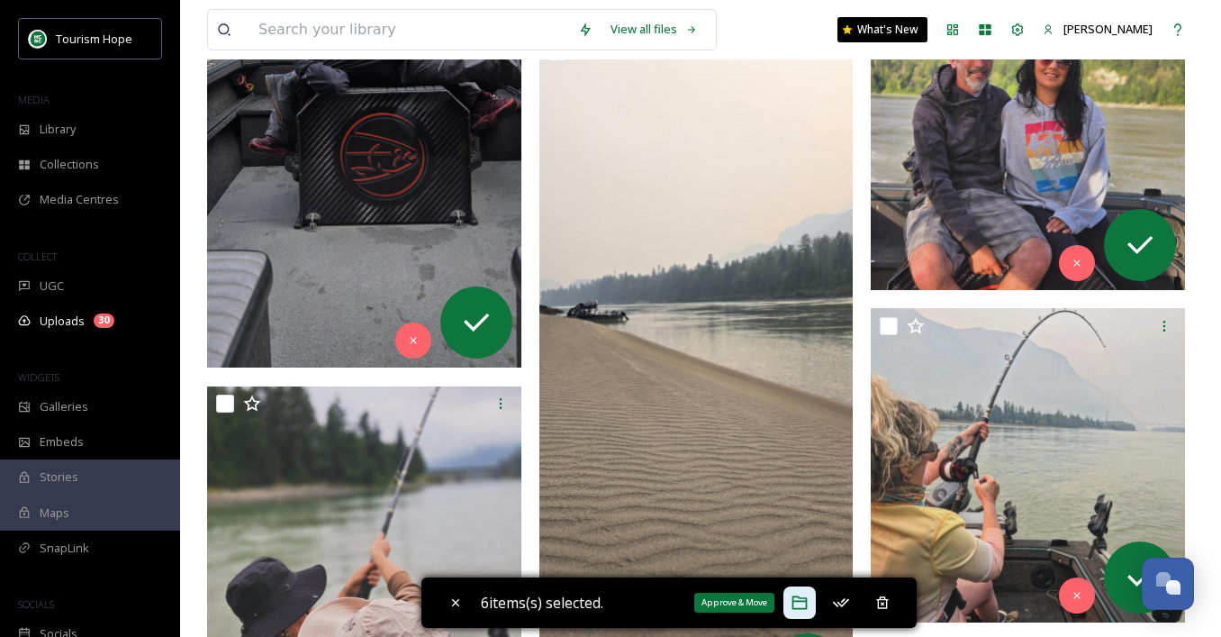
click at [804, 605] on icon at bounding box center [800, 602] width 18 height 18
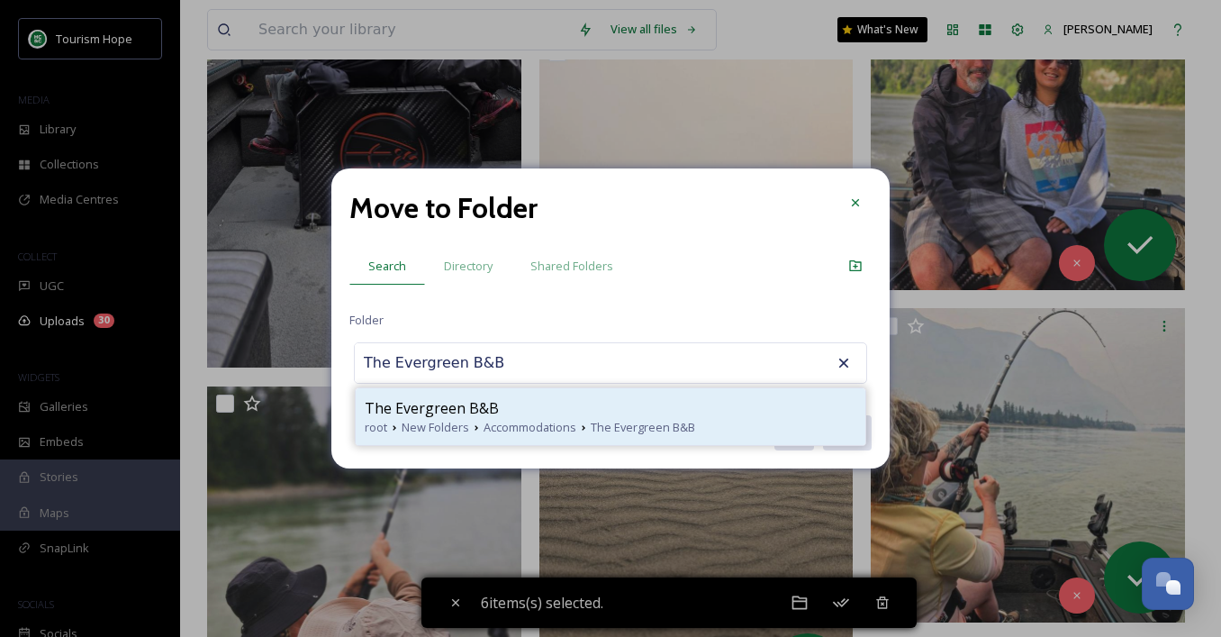
type input "The Evergreen B&B"
click at [476, 408] on span "The Evergreen B&B" at bounding box center [432, 408] width 134 height 22
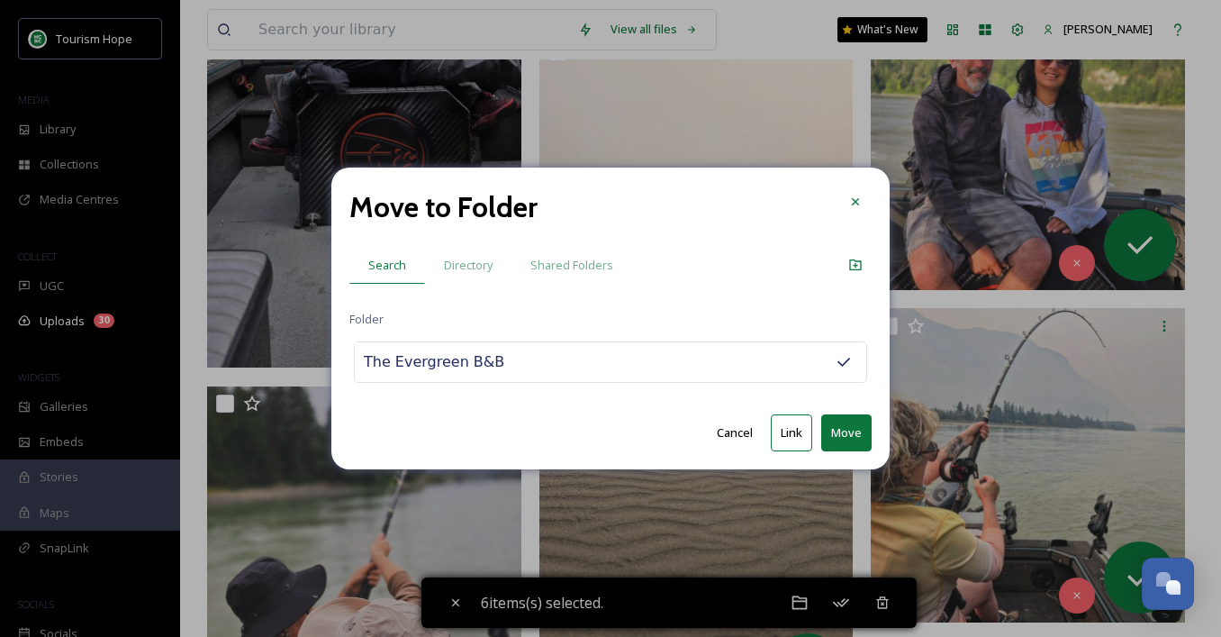
click at [842, 427] on button "Move" at bounding box center [846, 432] width 50 height 37
checkbox input "false"
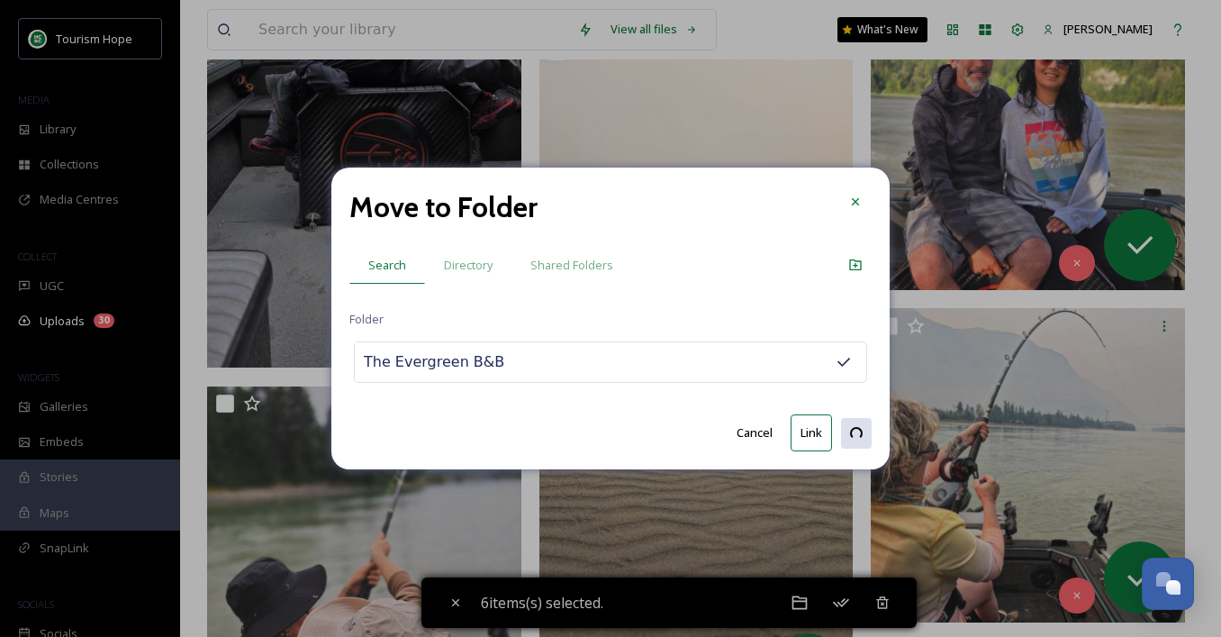
checkbox input "false"
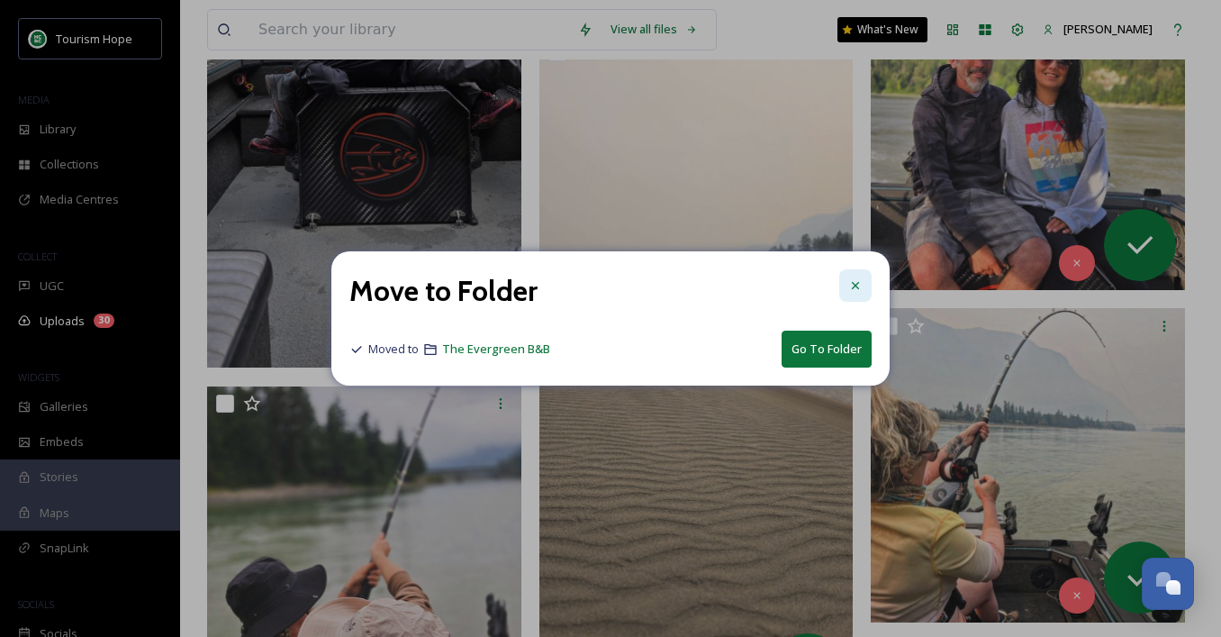
click at [851, 284] on icon at bounding box center [855, 285] width 14 height 14
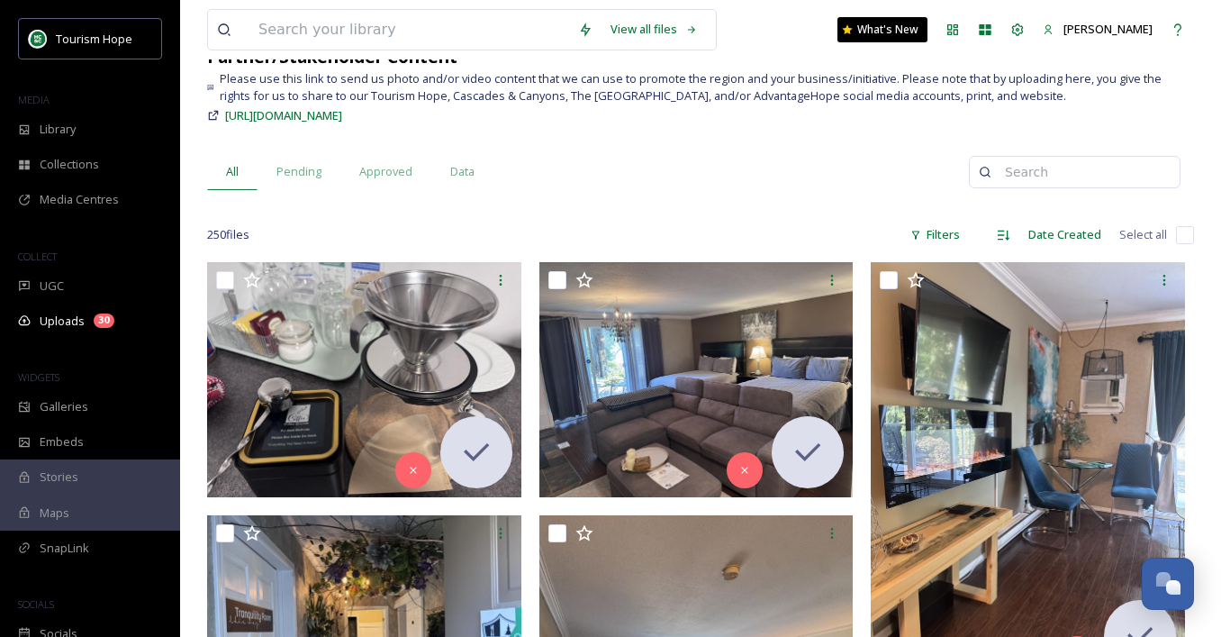
scroll to position [145, 0]
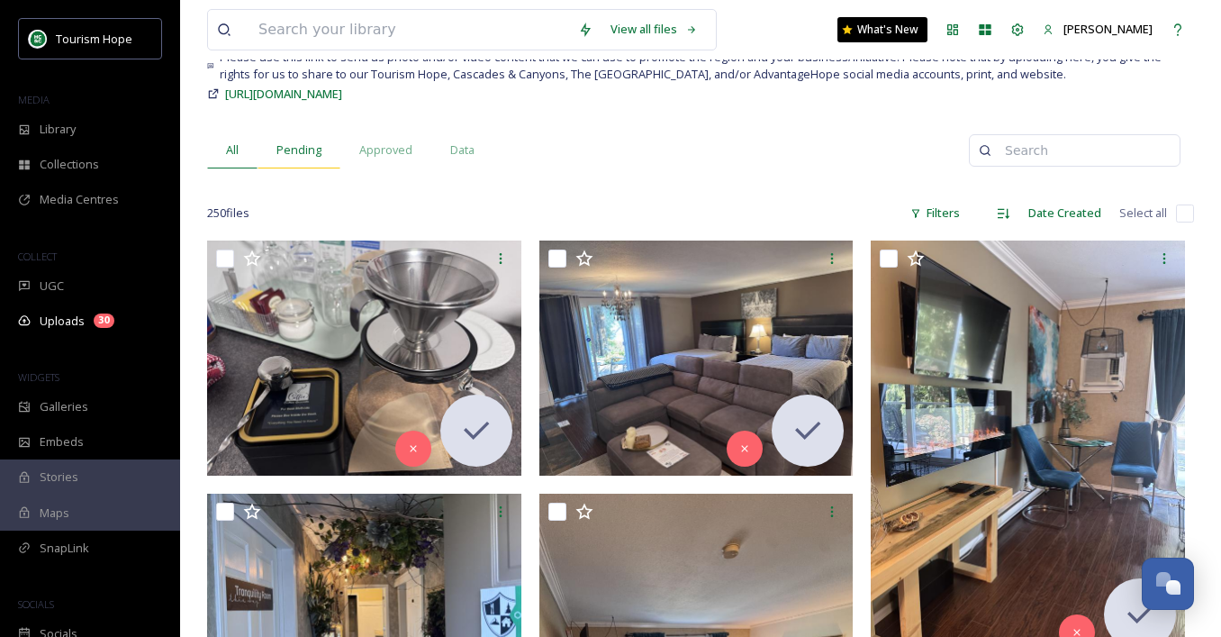
click at [300, 139] on div "Pending" at bounding box center [299, 149] width 83 height 37
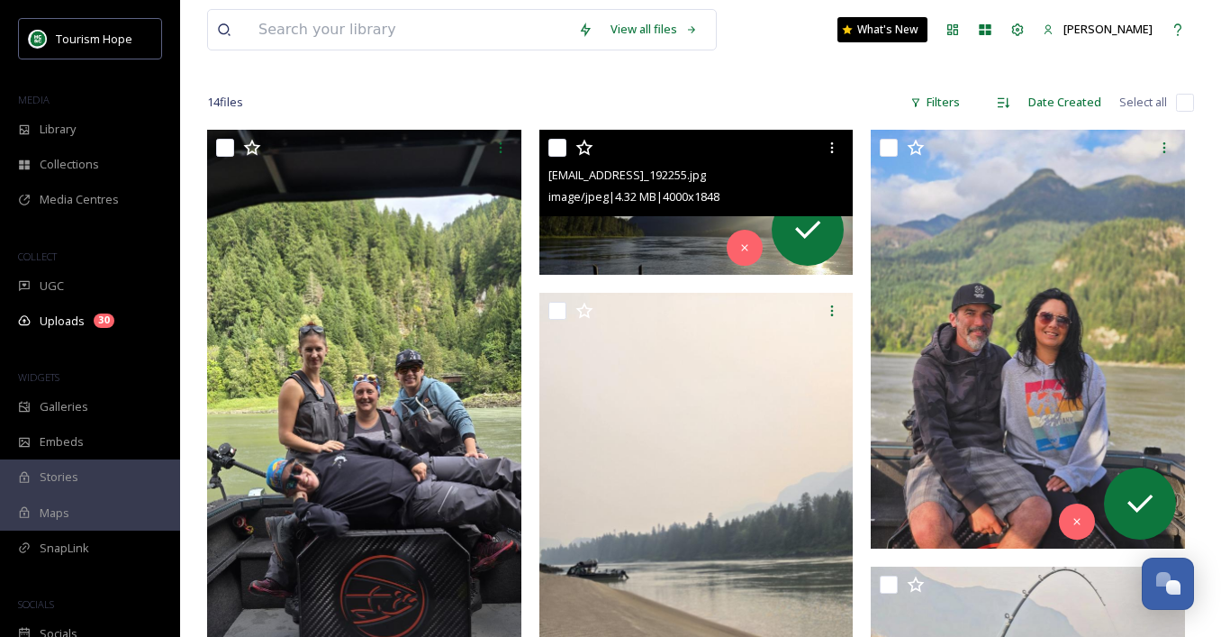
scroll to position [255, 0]
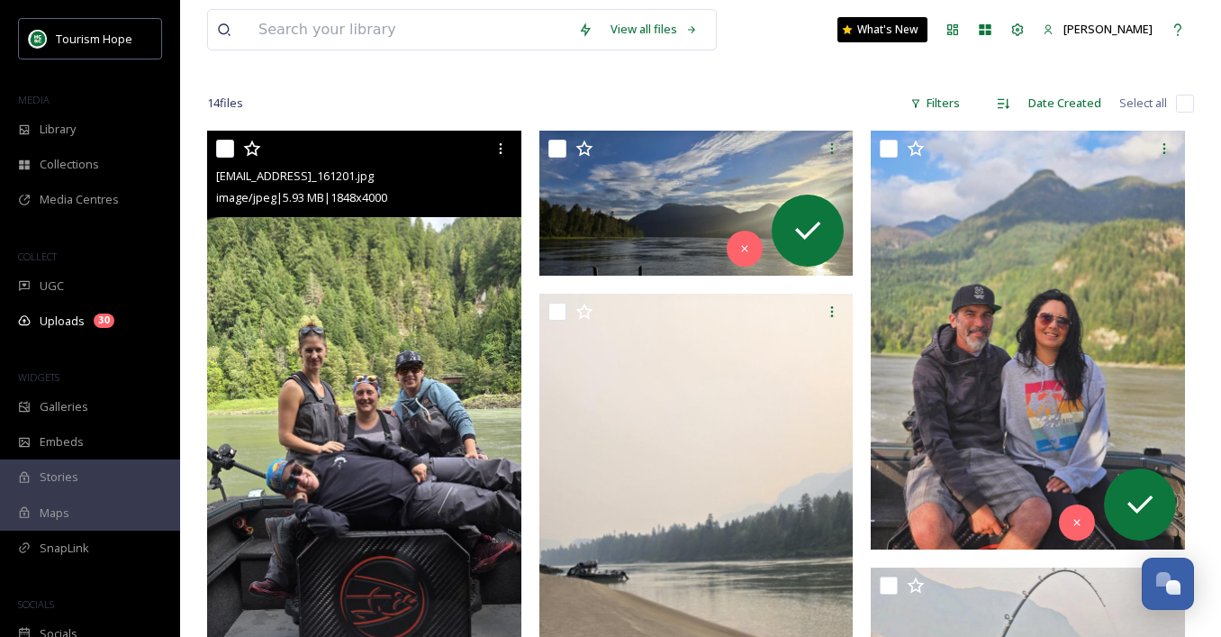
click at [222, 150] on input "checkbox" at bounding box center [225, 149] width 18 height 18
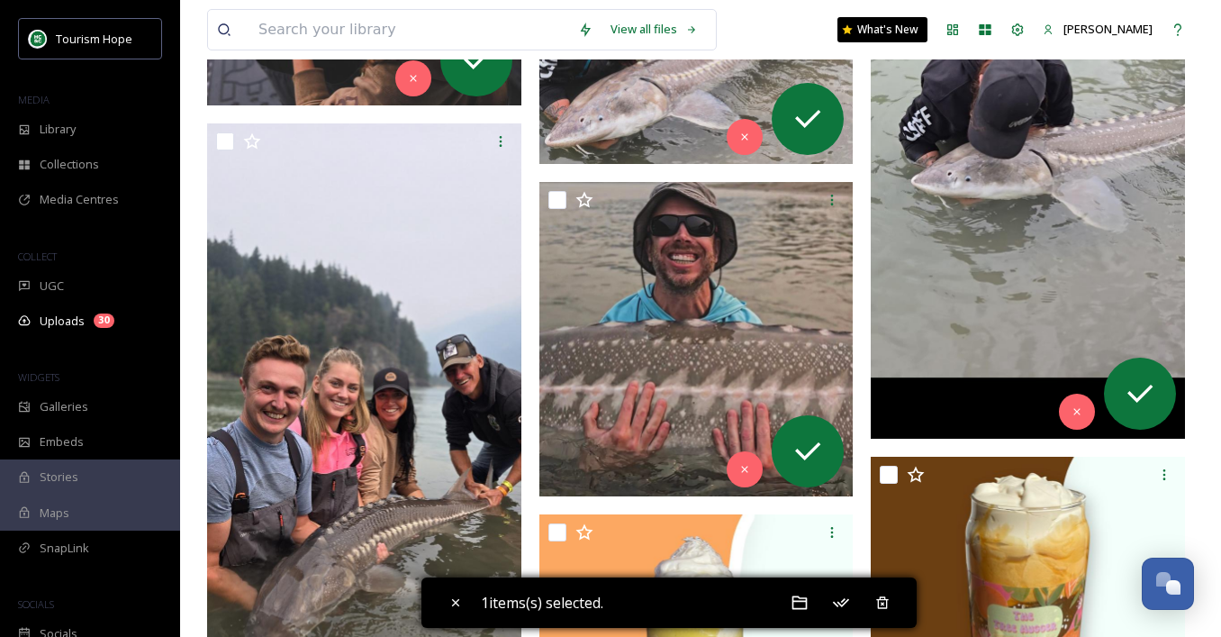
scroll to position [1399, 0]
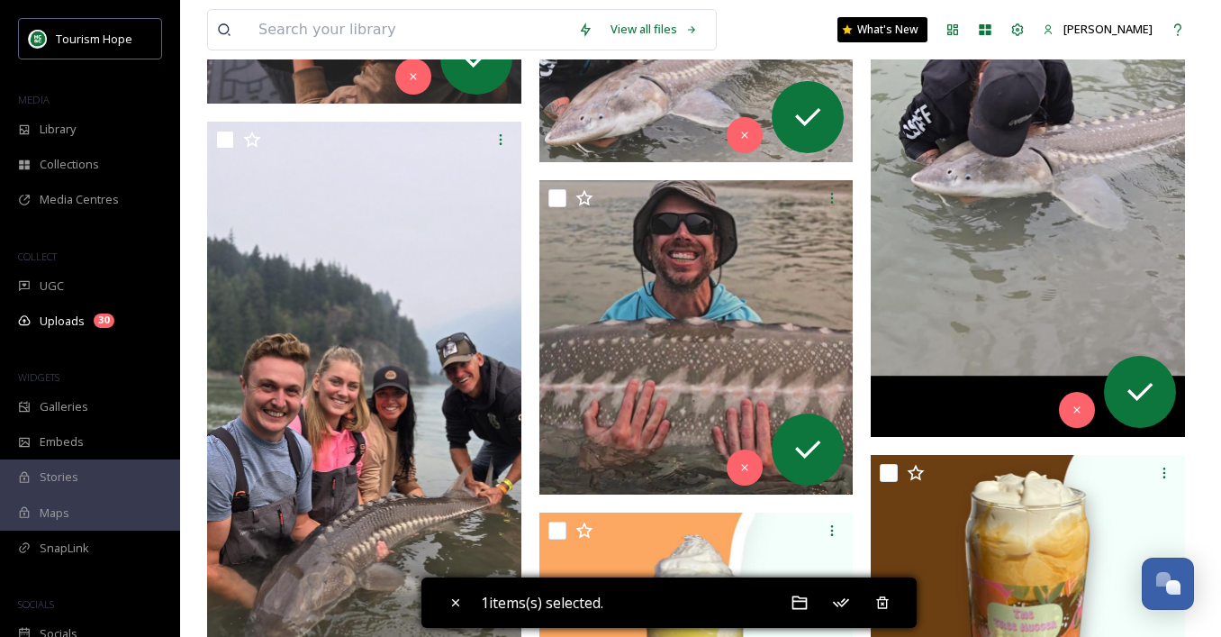
click at [941, 260] on img at bounding box center [1028, 96] width 314 height 681
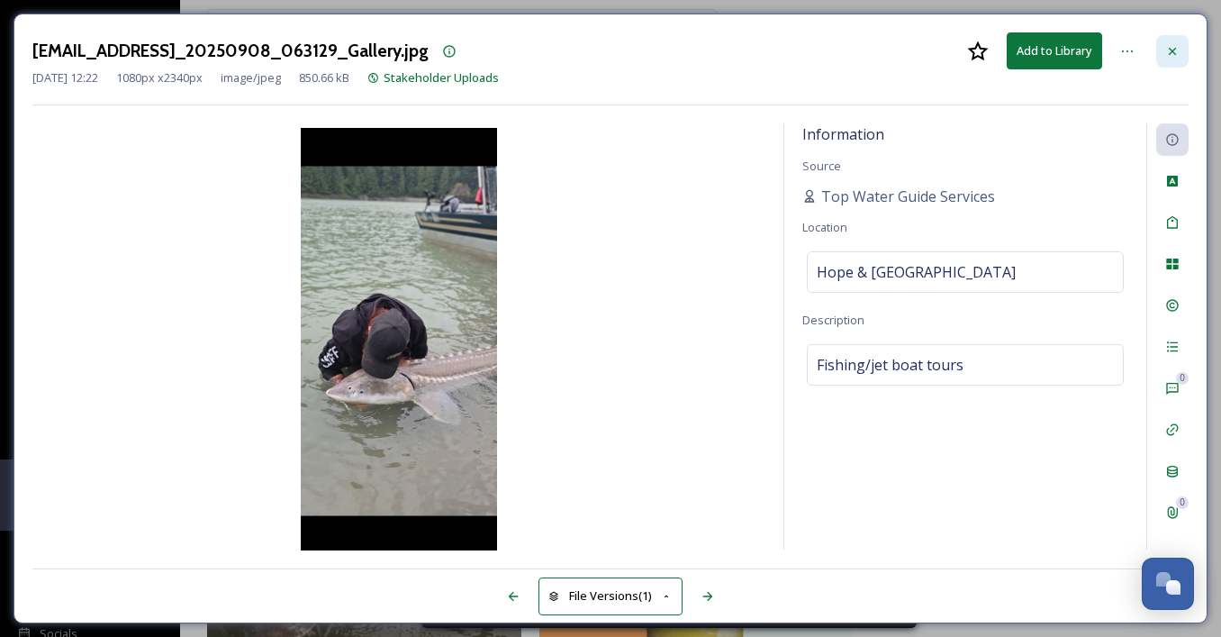
click at [1175, 44] on icon at bounding box center [1172, 51] width 14 height 14
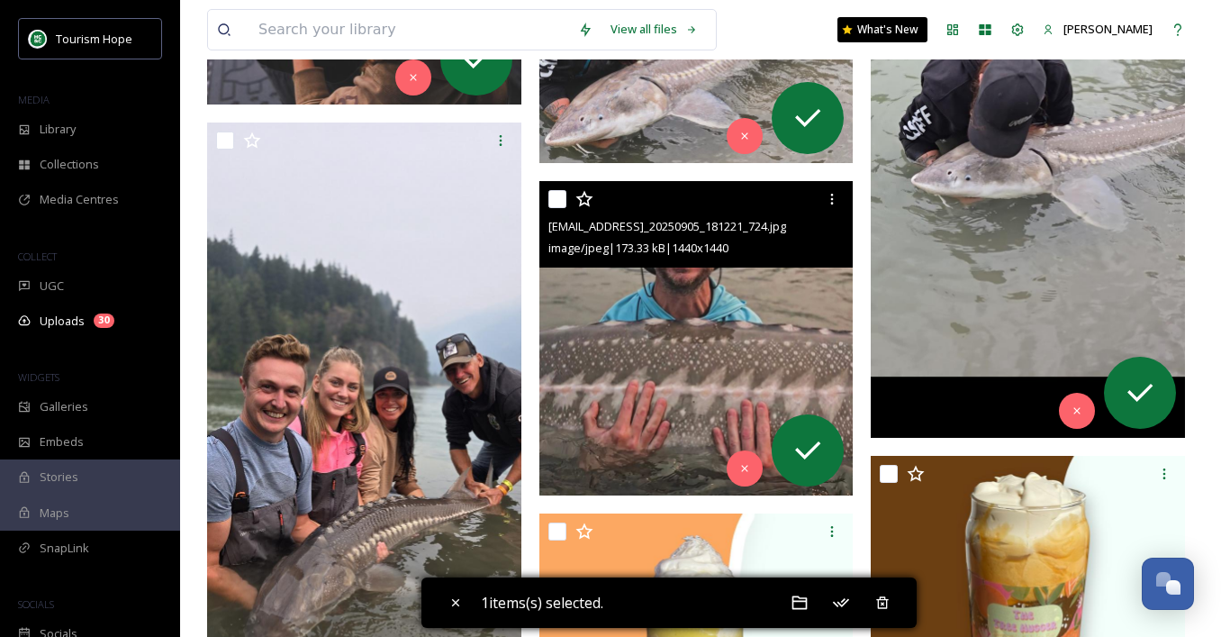
scroll to position [1318, 0]
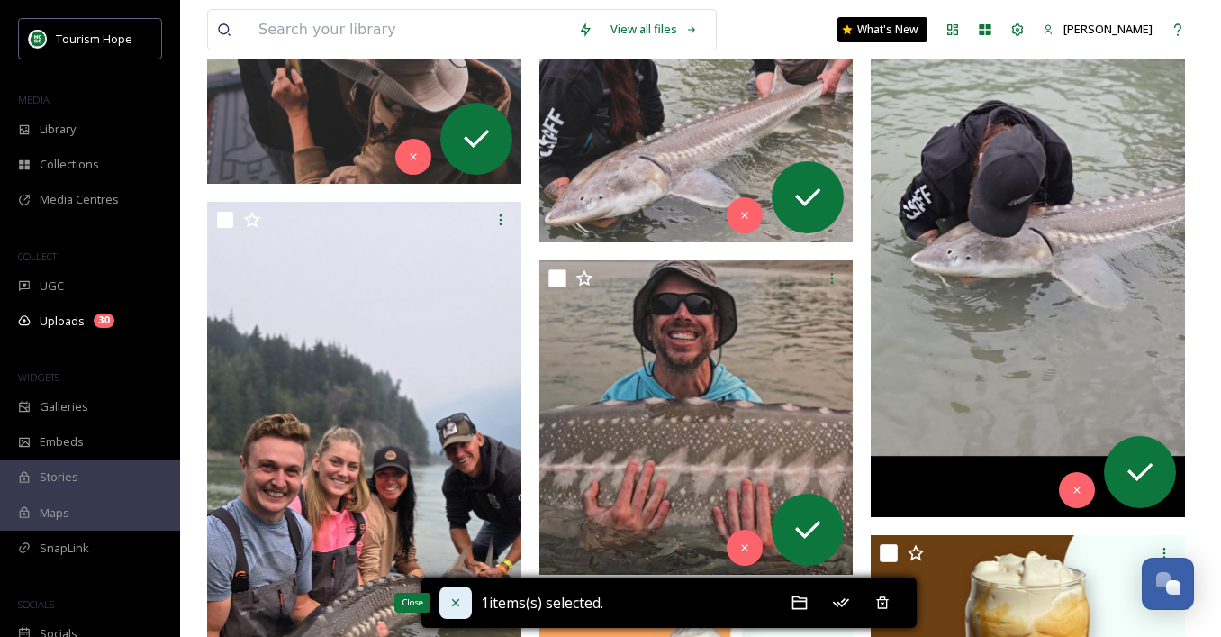
click at [446, 602] on div "Close" at bounding box center [455, 602] width 32 height 32
checkbox input "false"
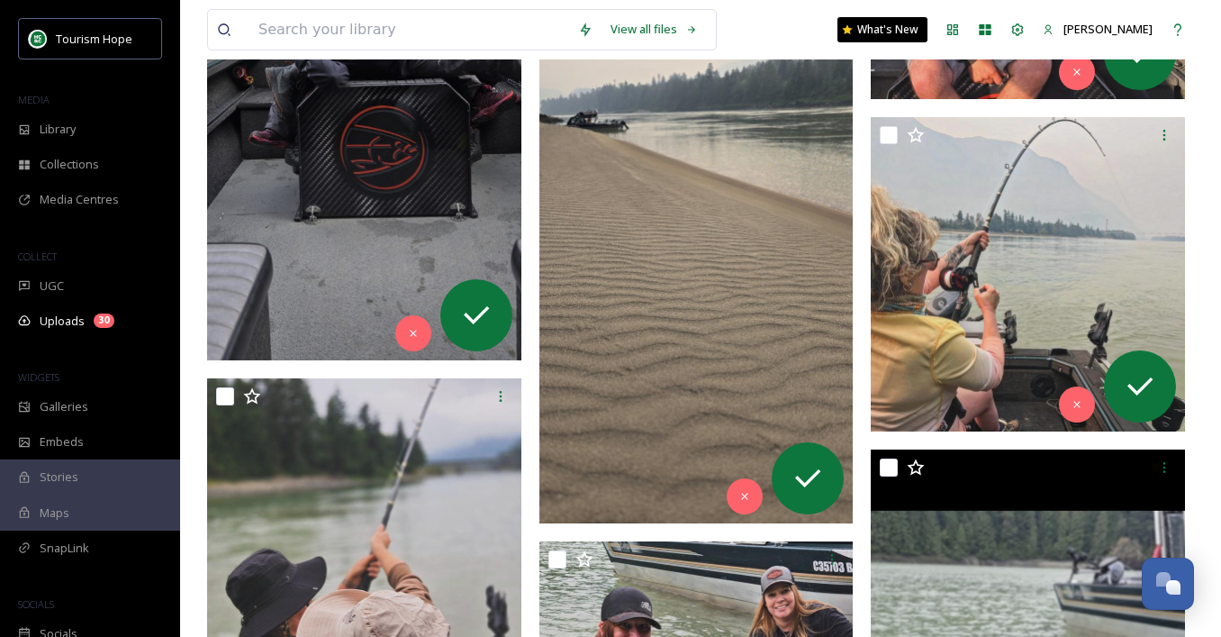
scroll to position [0, 0]
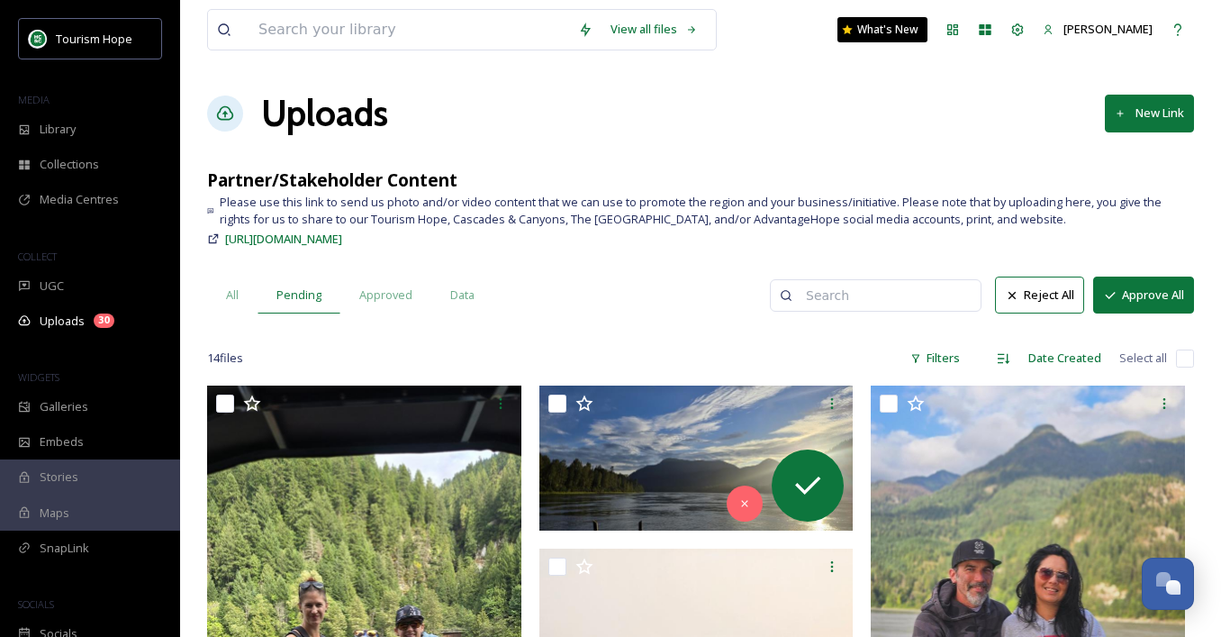
click at [1188, 361] on input "checkbox" at bounding box center [1185, 358] width 18 height 18
checkbox input "true"
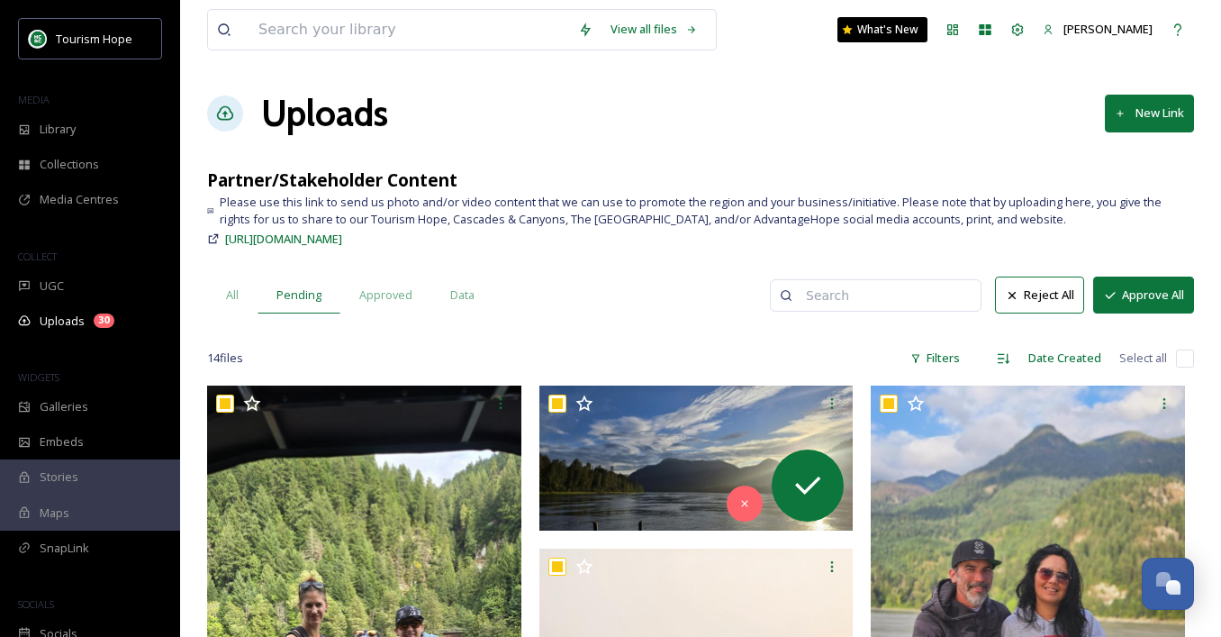
checkbox input "true"
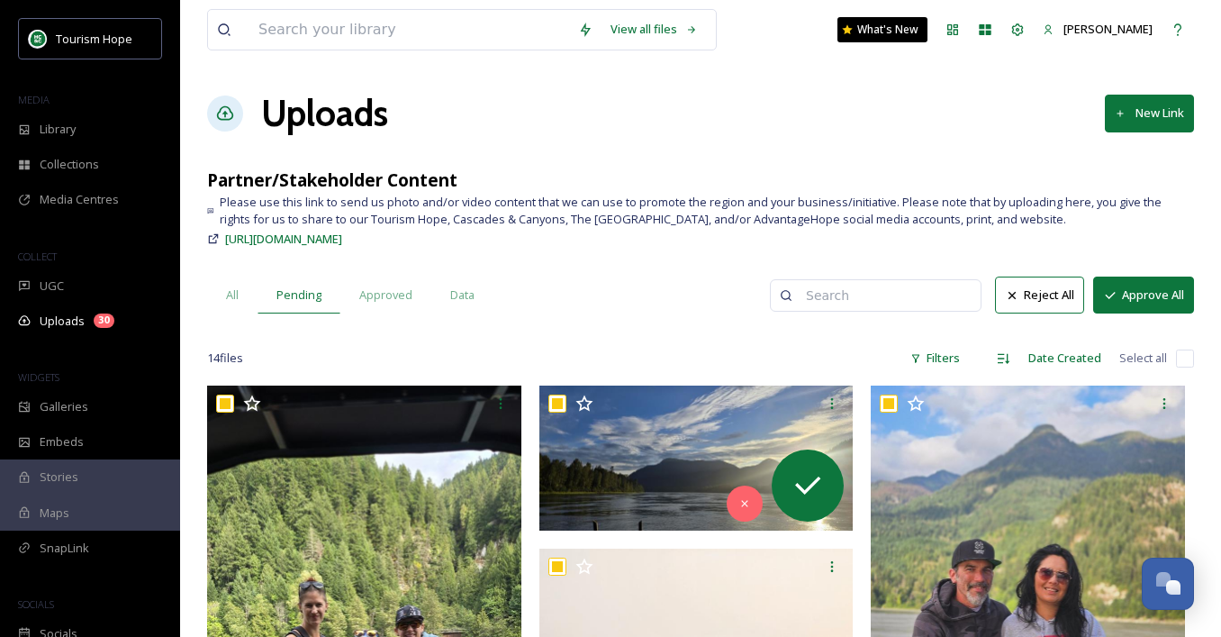
checkbox input "true"
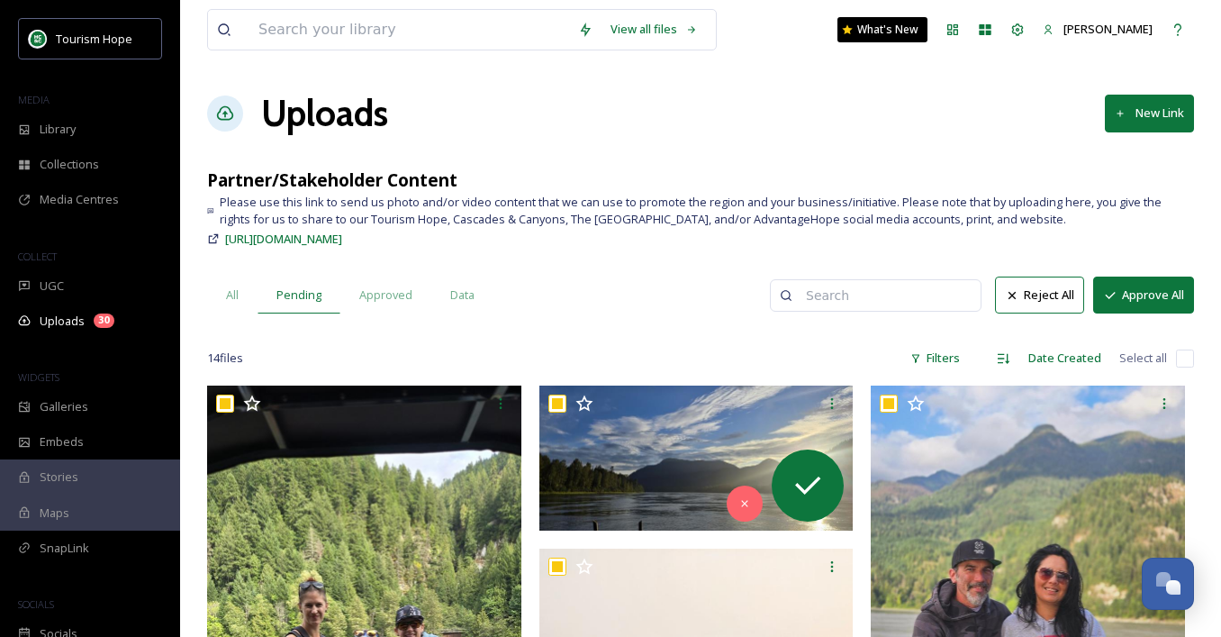
checkbox input "true"
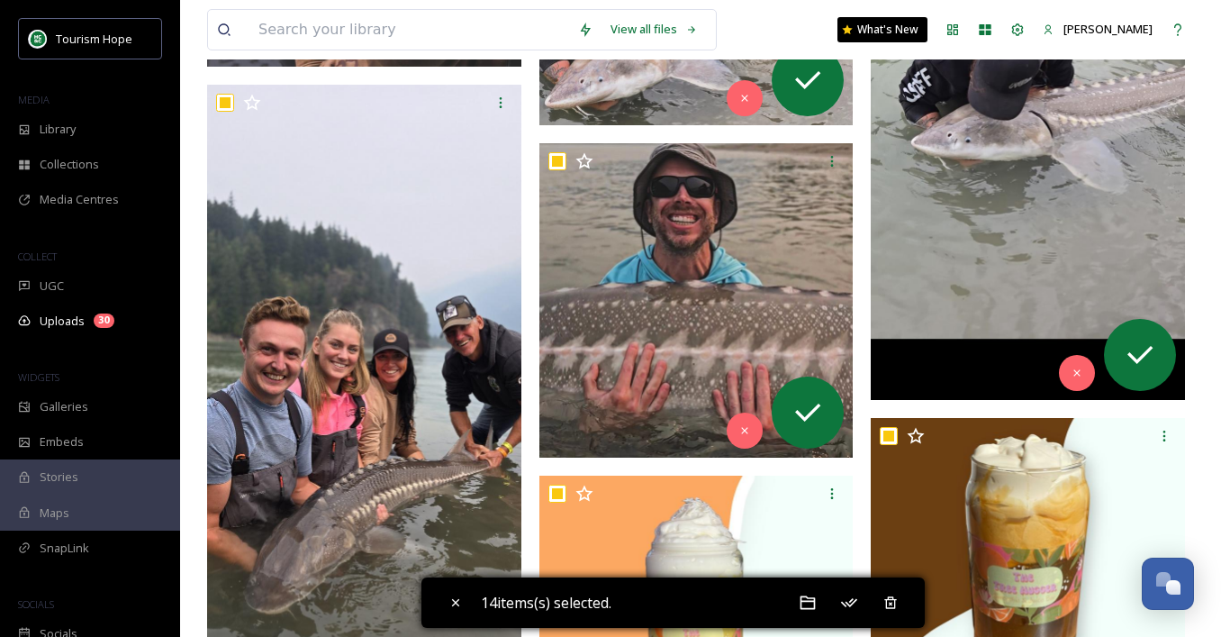
scroll to position [2259, 0]
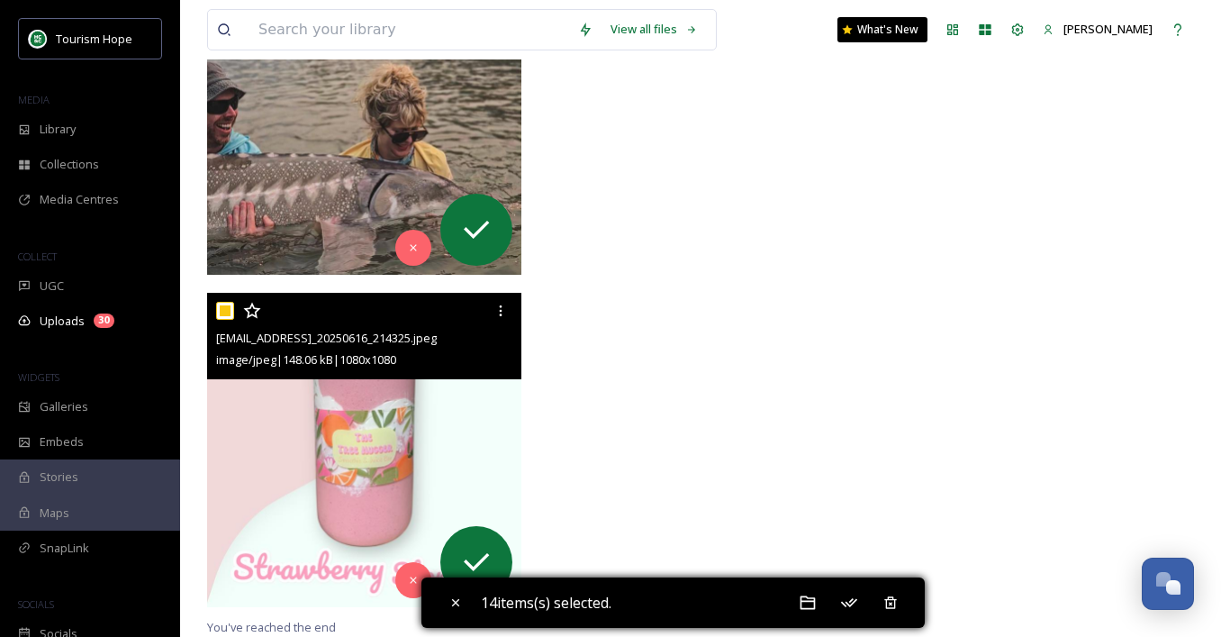
click at [224, 307] on input "checkbox" at bounding box center [225, 311] width 18 height 18
checkbox input "false"
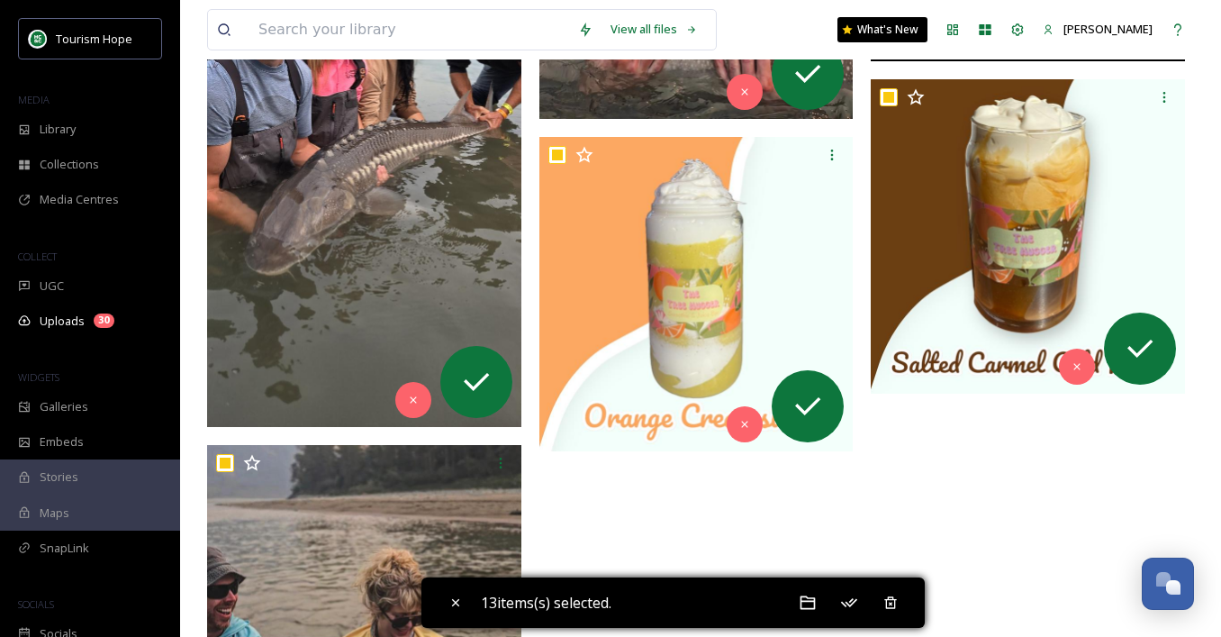
scroll to position [1769, 0]
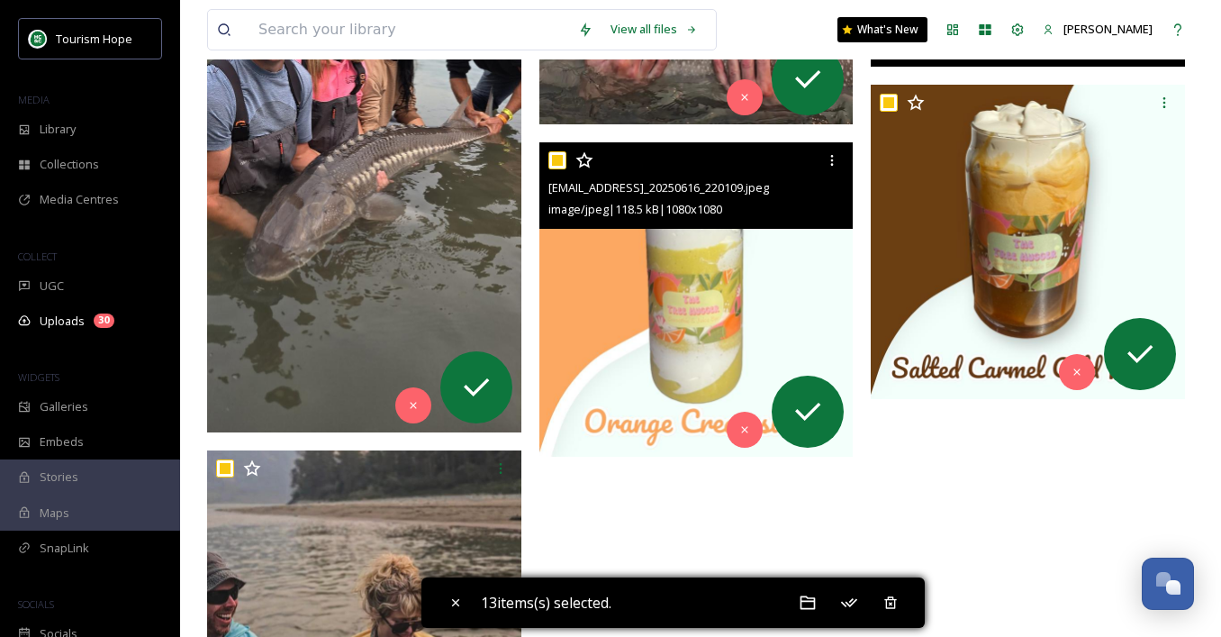
click at [558, 158] on input "checkbox" at bounding box center [557, 160] width 18 height 18
checkbox input "false"
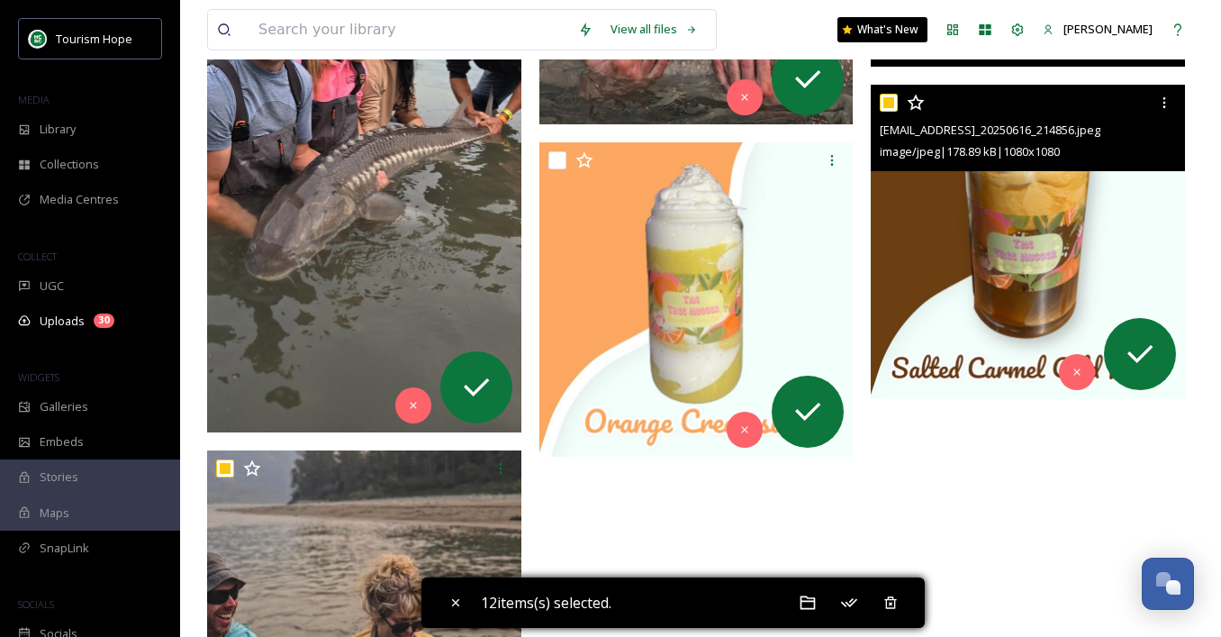
click at [899, 102] on div at bounding box center [1030, 102] width 301 height 32
click at [890, 101] on input "checkbox" at bounding box center [889, 103] width 18 height 18
checkbox input "false"
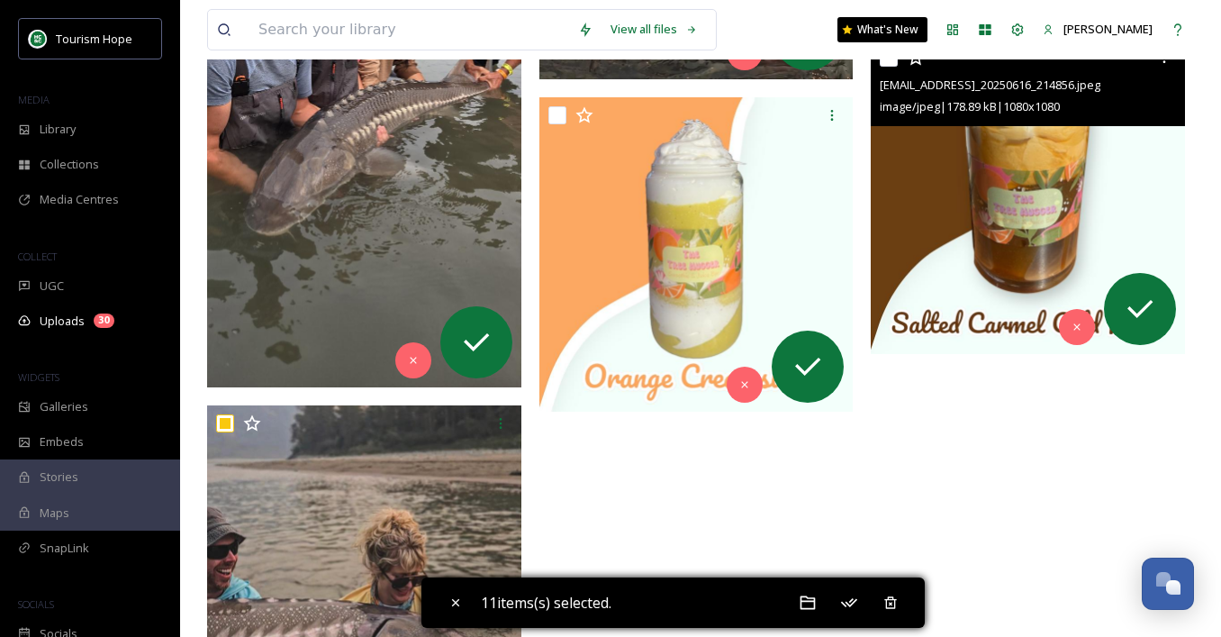
scroll to position [1825, 0]
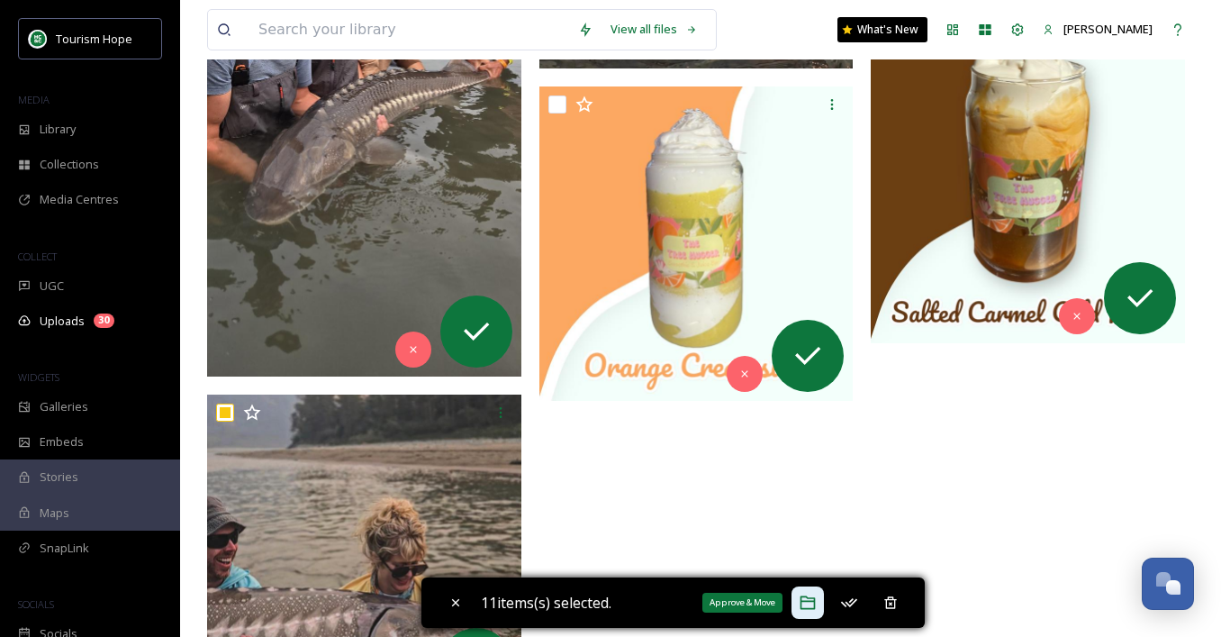
click at [816, 602] on icon at bounding box center [808, 602] width 18 height 18
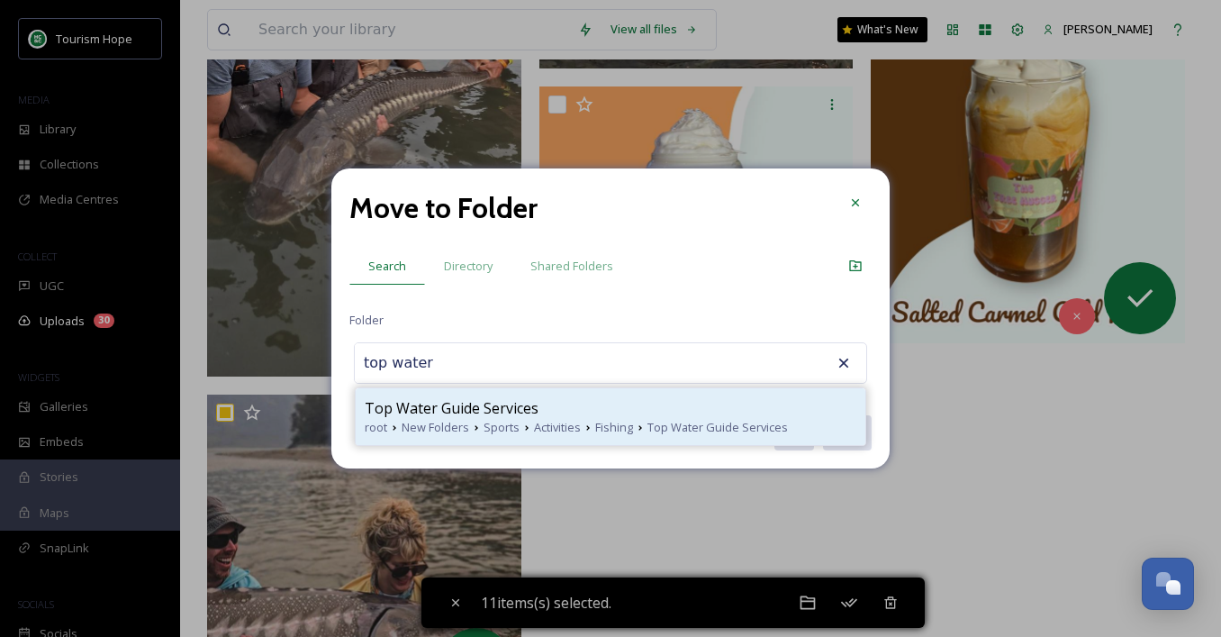
click at [565, 424] on span "Activities" at bounding box center [557, 427] width 47 height 17
type input "Top Water Guide Services"
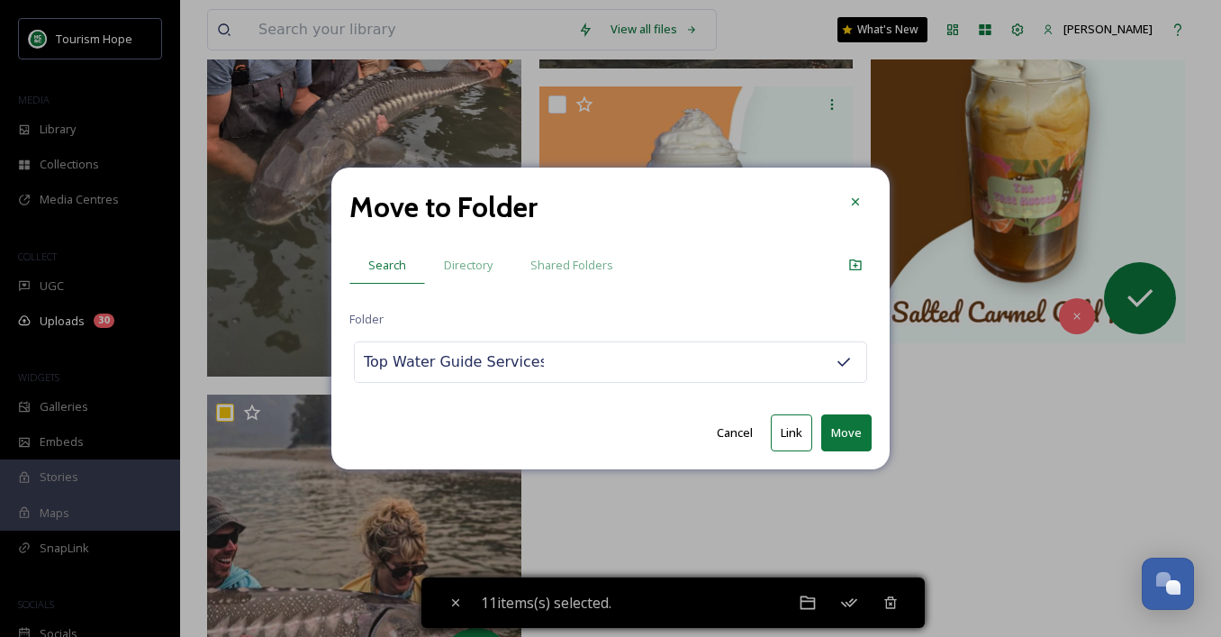
click at [846, 429] on button "Move" at bounding box center [846, 432] width 50 height 37
checkbox input "false"
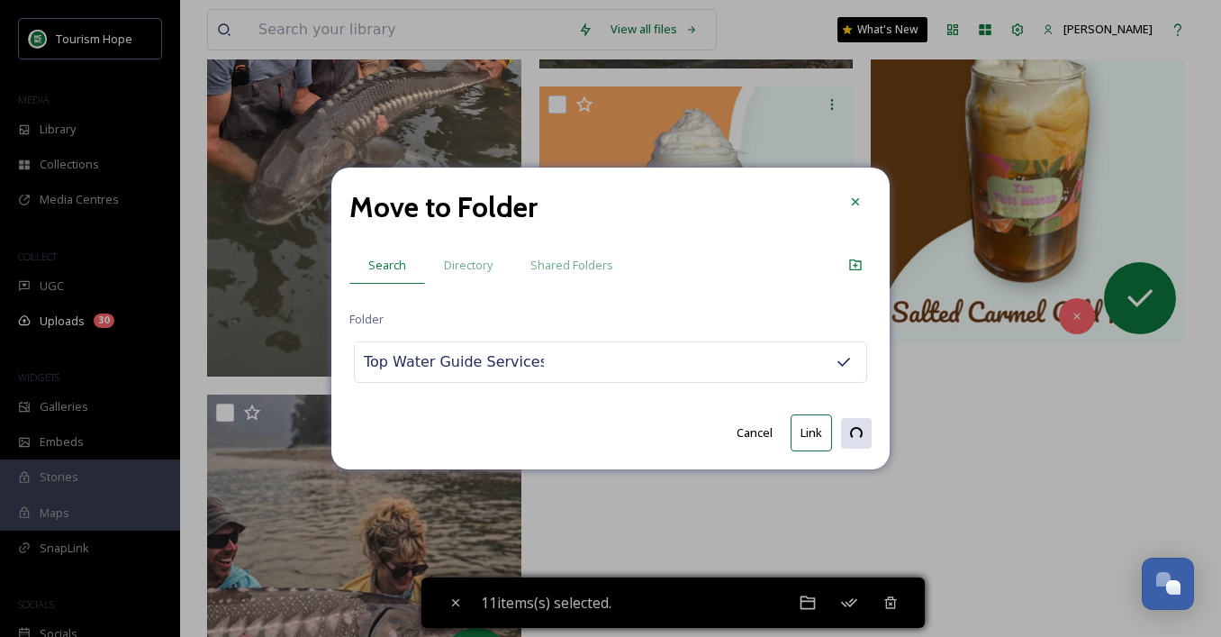
checkbox input "false"
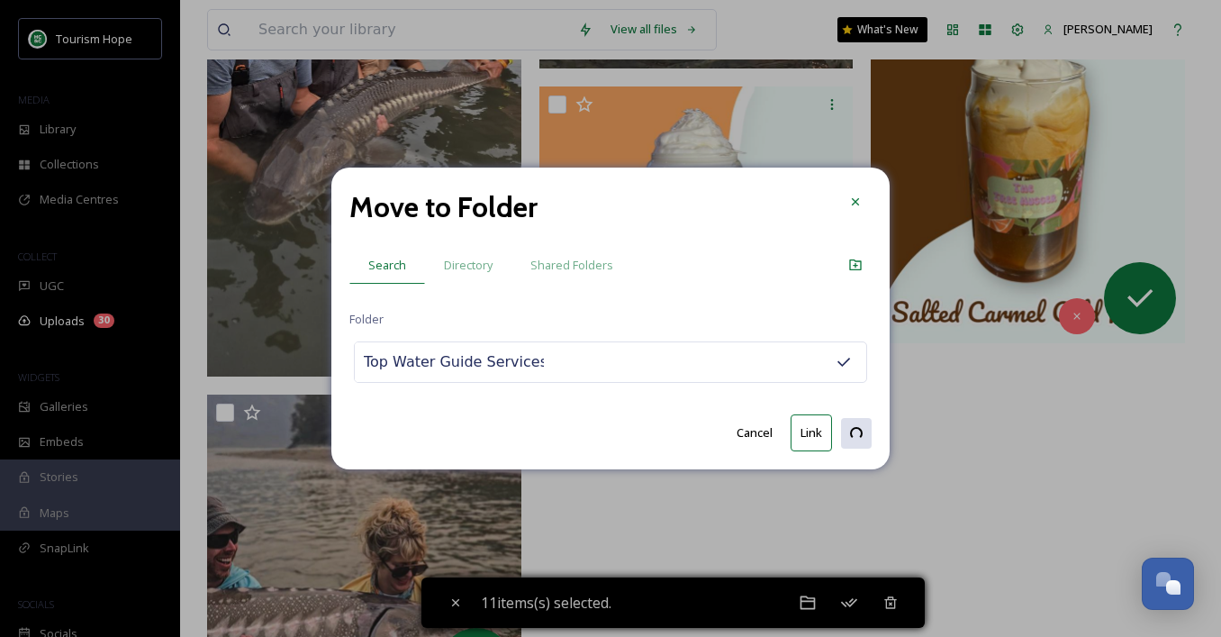
checkbox input "false"
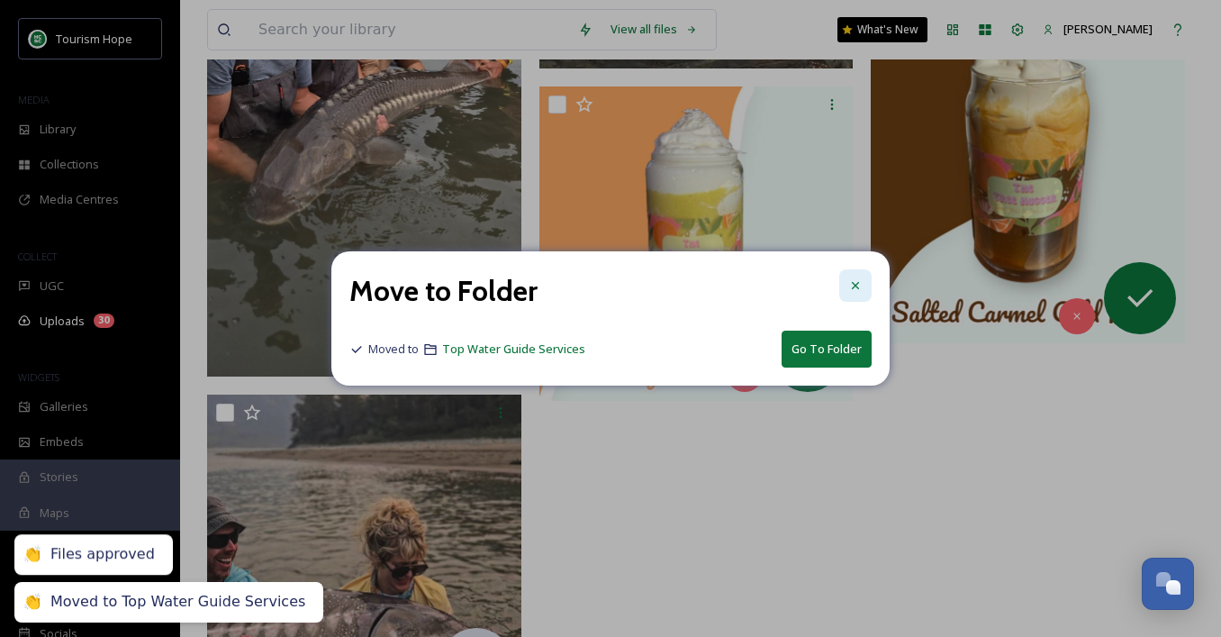
click at [858, 284] on icon at bounding box center [855, 285] width 14 height 14
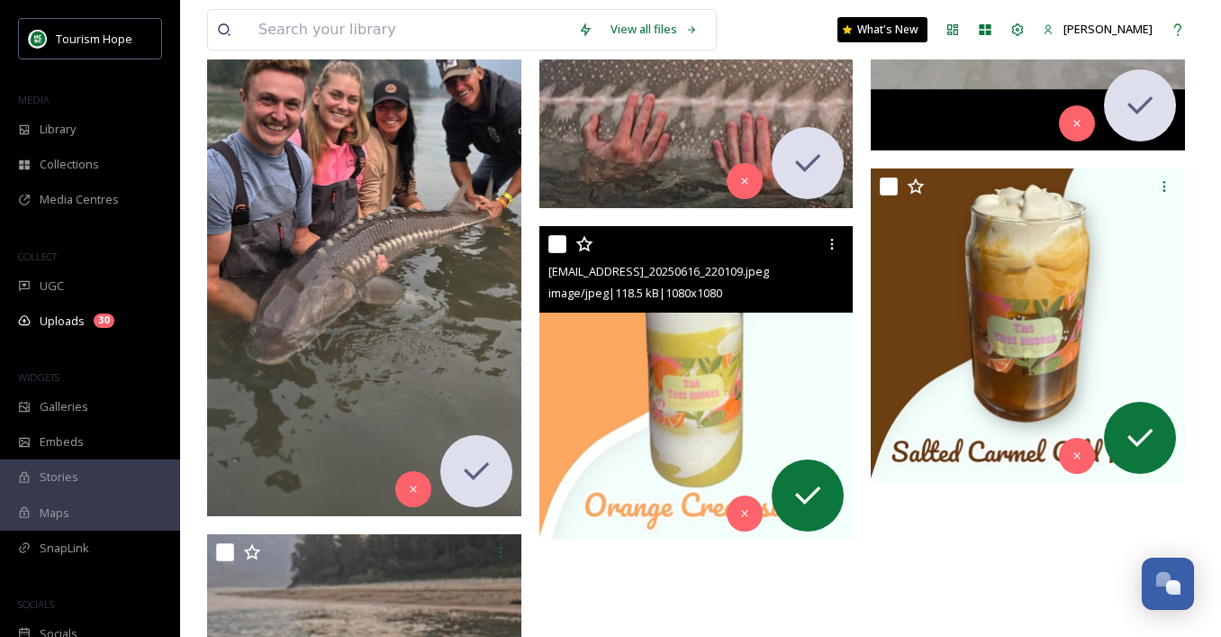
scroll to position [1664, 0]
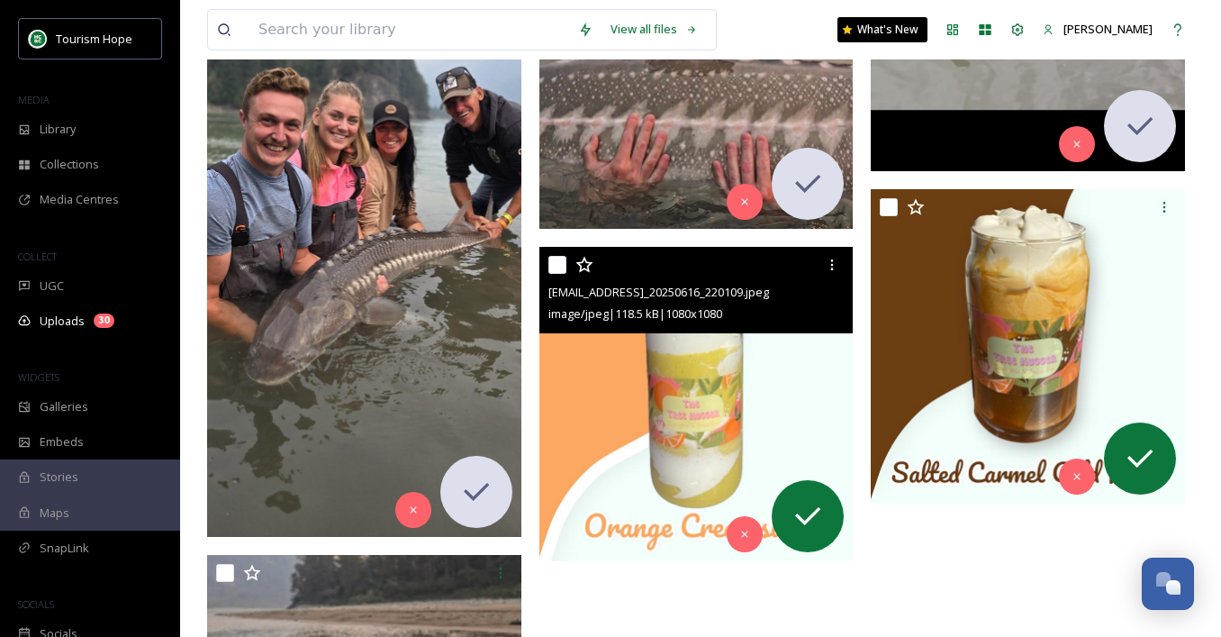
click at [560, 265] on input "checkbox" at bounding box center [557, 265] width 18 height 18
checkbox input "true"
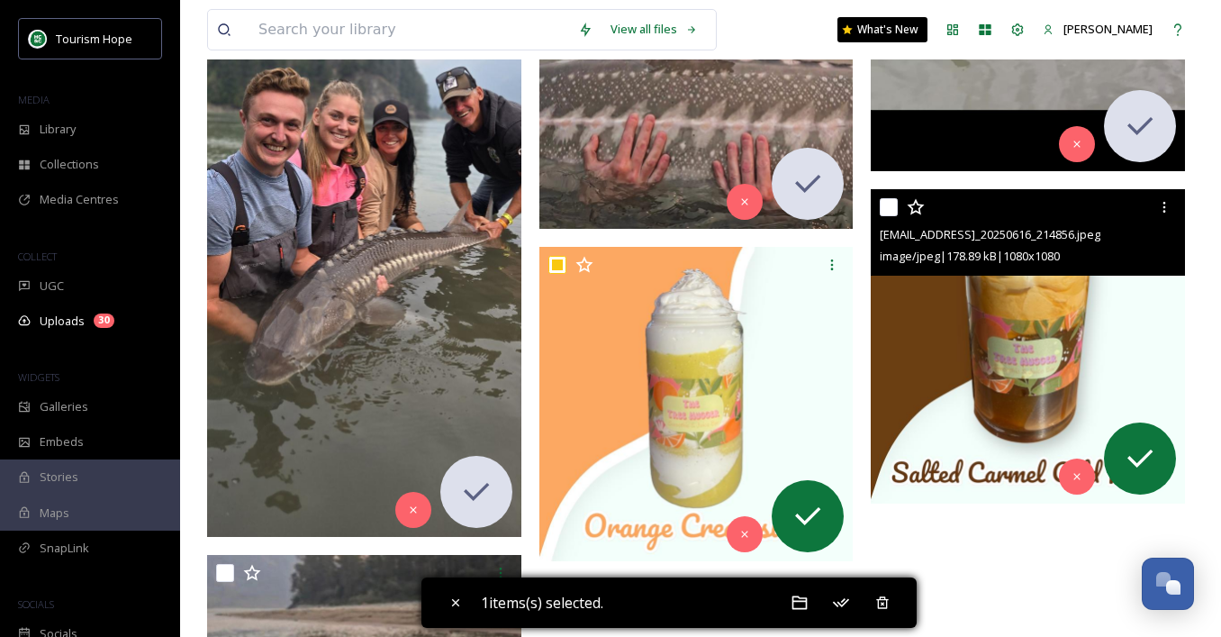
click at [885, 209] on input "checkbox" at bounding box center [889, 207] width 18 height 18
checkbox input "true"
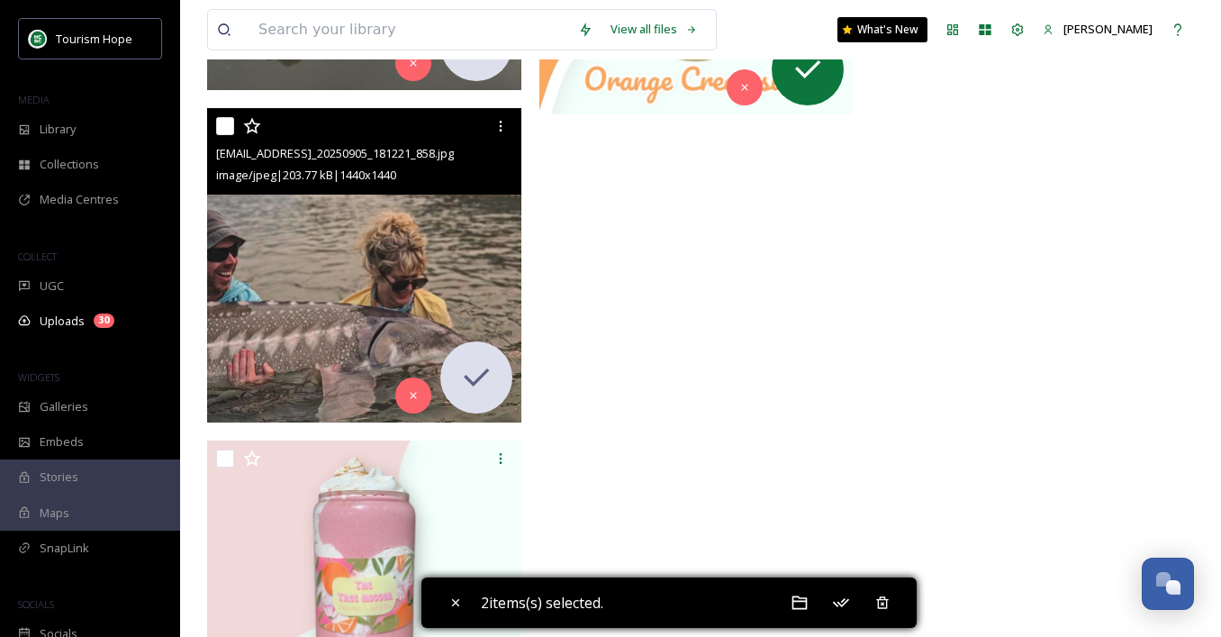
scroll to position [2122, 0]
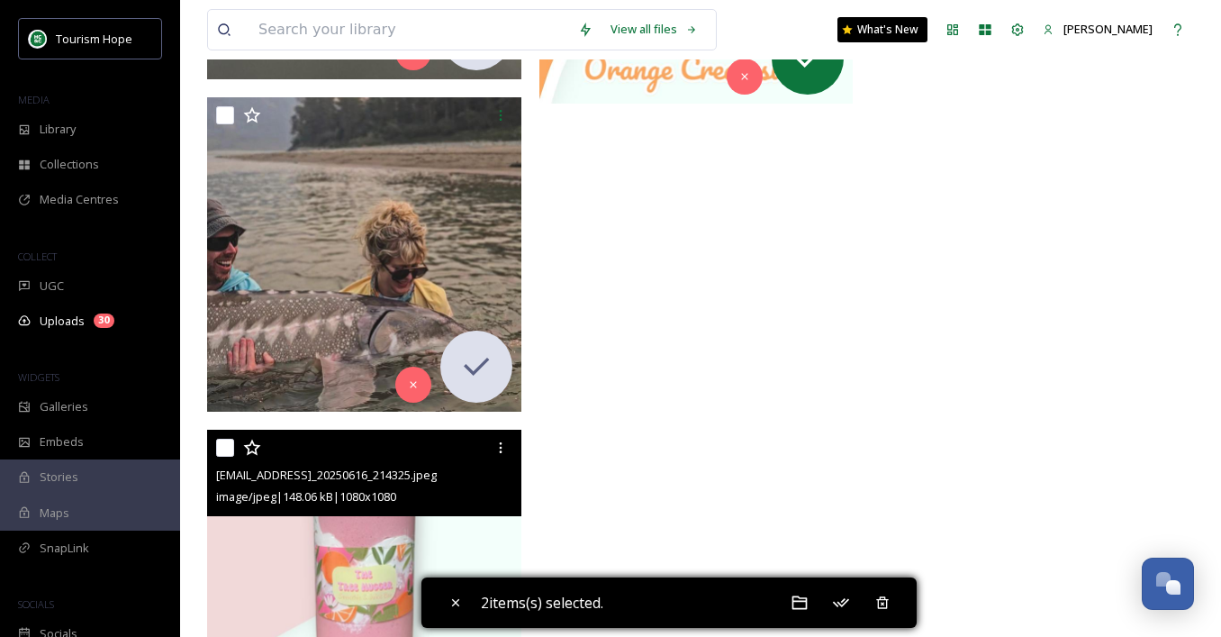
click at [225, 444] on input "checkbox" at bounding box center [225, 448] width 18 height 18
checkbox input "true"
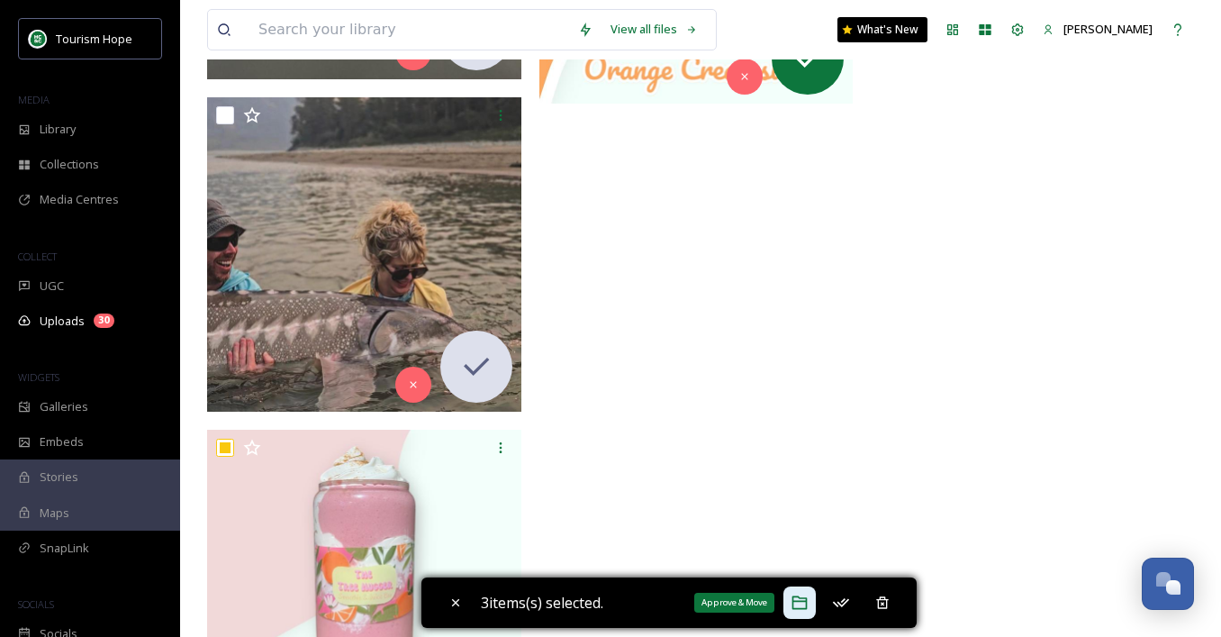
click at [804, 598] on icon at bounding box center [800, 603] width 15 height 14
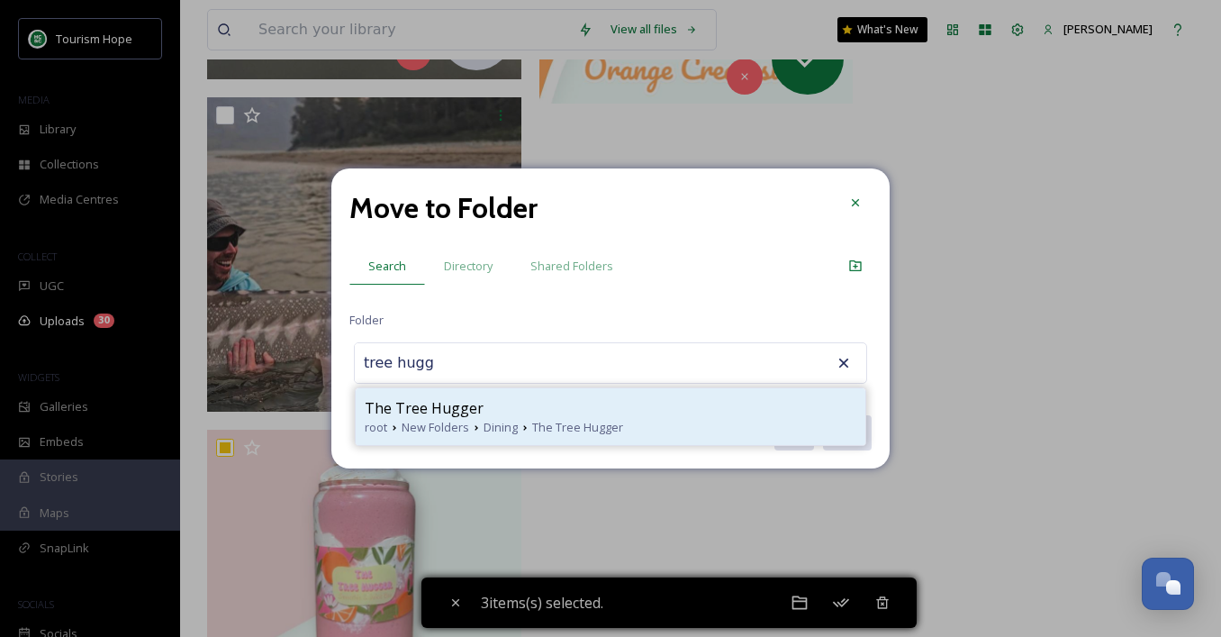
click at [476, 397] on div "The Tree Hugger" at bounding box center [611, 408] width 492 height 22
type input "The Tree Hugger"
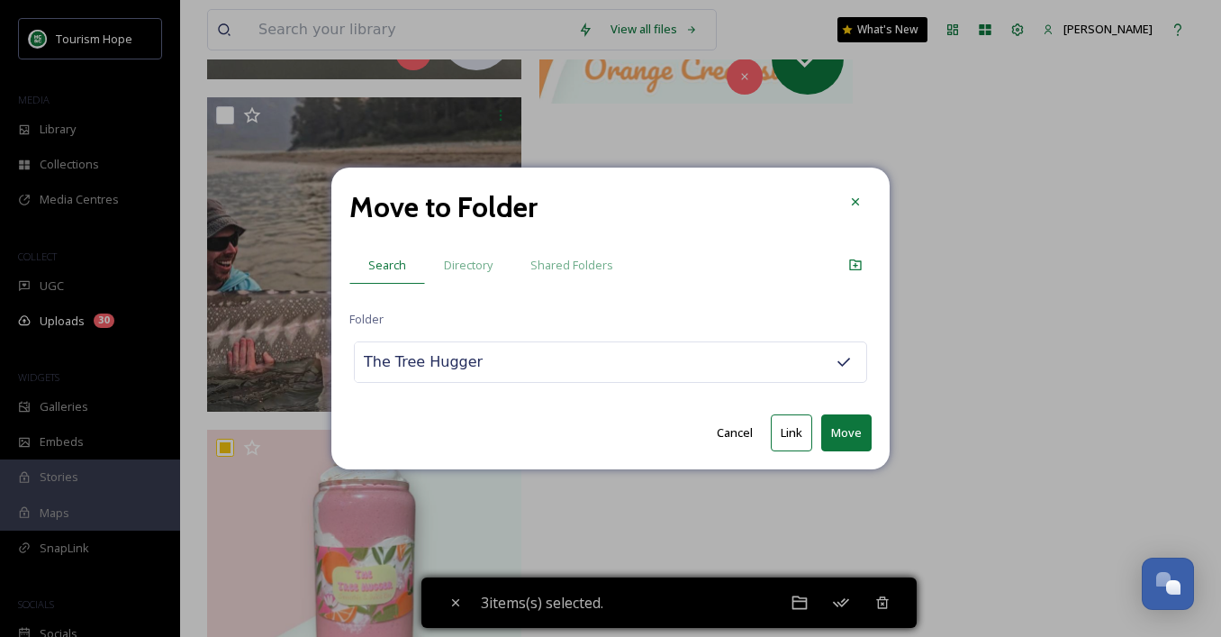
click at [852, 434] on button "Move" at bounding box center [846, 432] width 50 height 37
checkbox input "false"
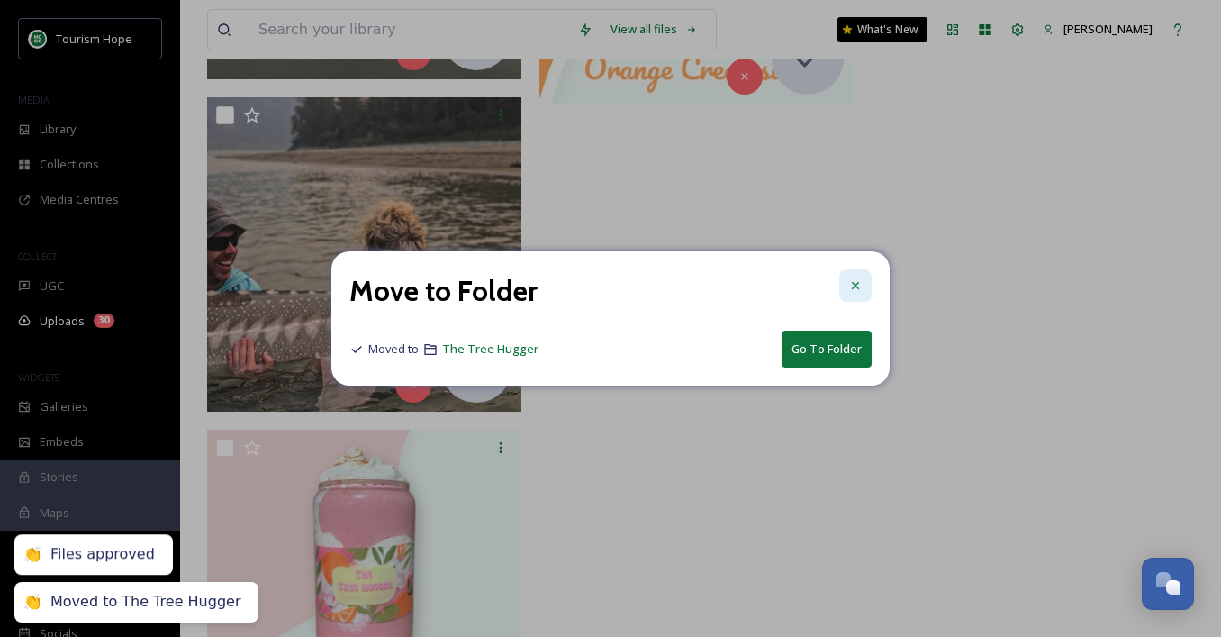
click at [855, 286] on icon at bounding box center [855, 285] width 7 height 7
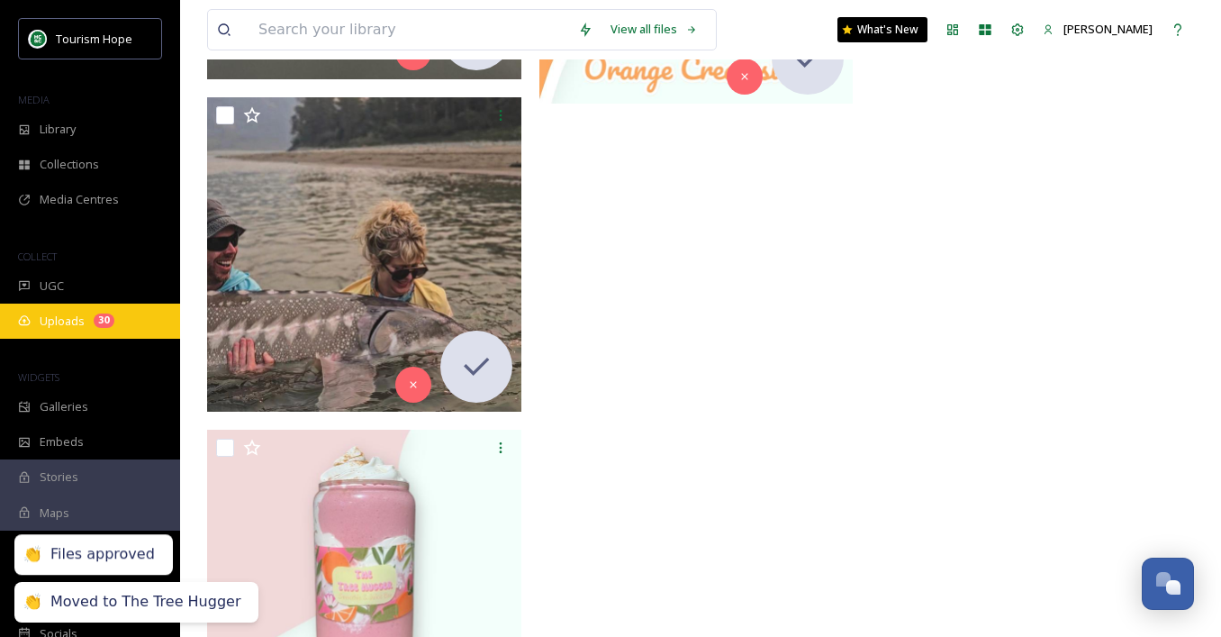
click at [91, 319] on div "Uploads 30" at bounding box center [90, 321] width 180 height 35
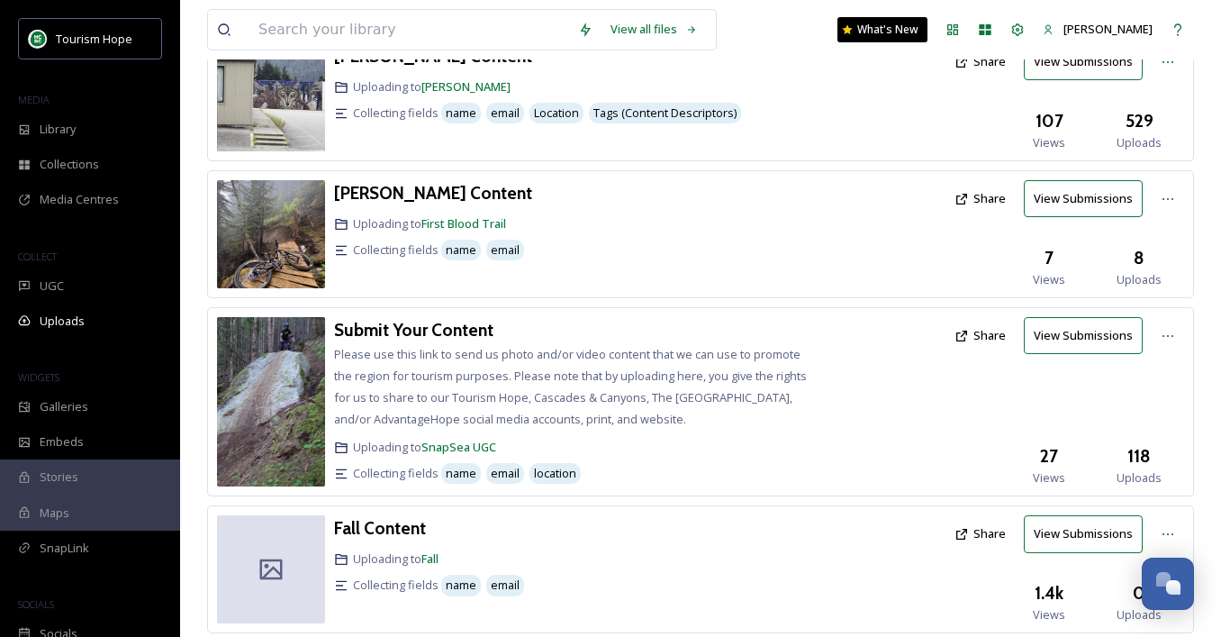
scroll to position [654, 0]
